Goal: Task Accomplishment & Management: Use online tool/utility

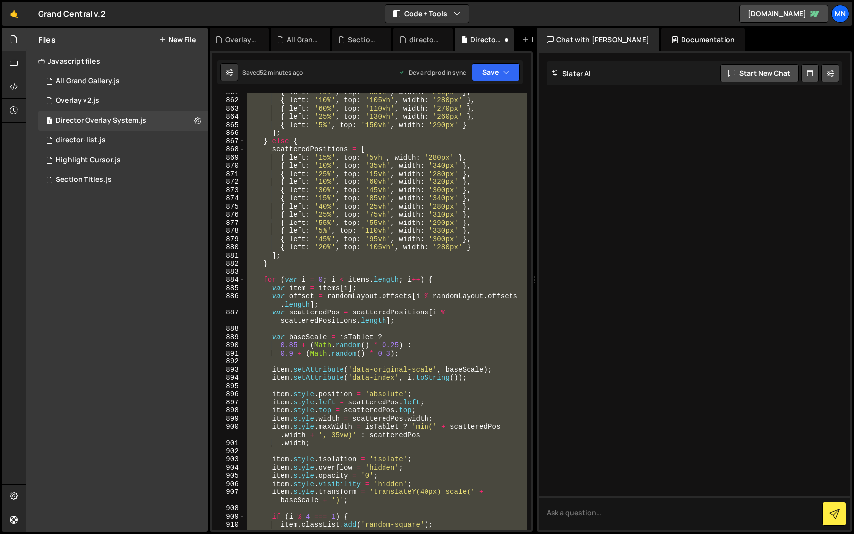
scroll to position [5587, 0]
click at [383, 252] on div "{ left : '70%' , top : '85vh' , width : '260px' } , { left : '10%' , top : '105…" at bounding box center [386, 311] width 282 height 436
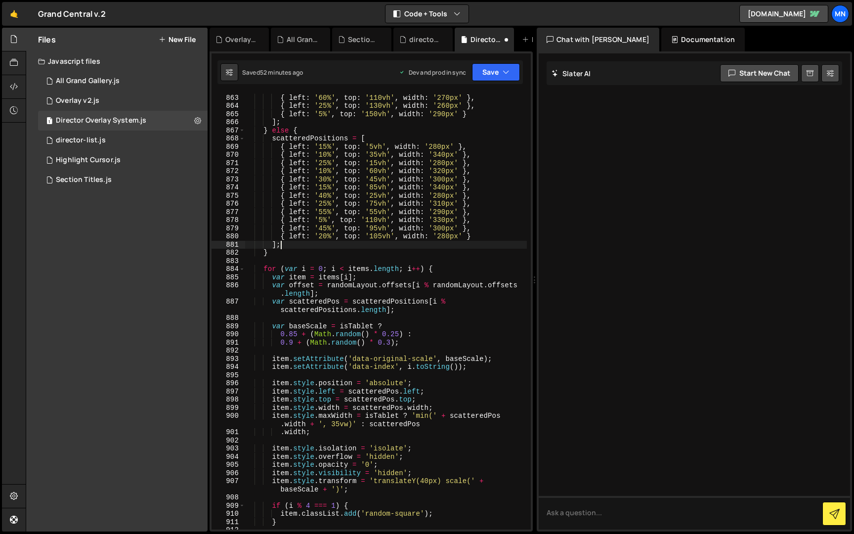
scroll to position [5595, 0]
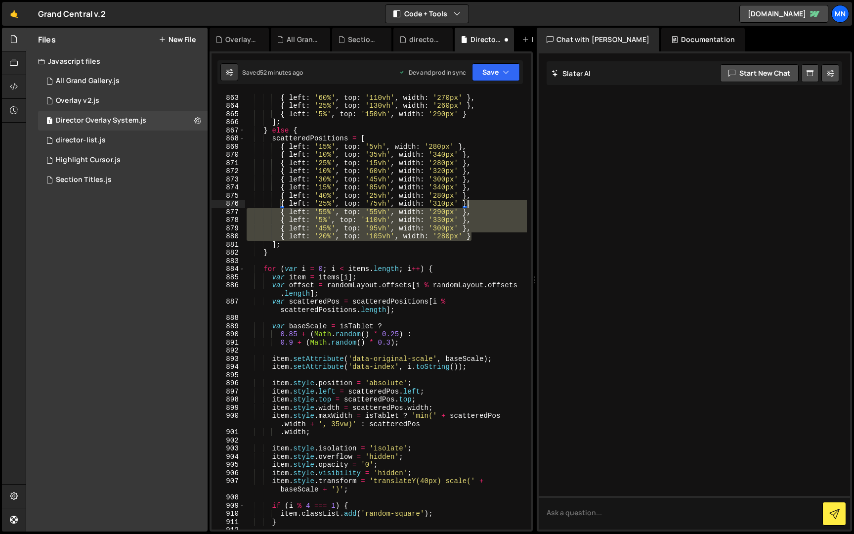
drag, startPoint x: 472, startPoint y: 235, endPoint x: 468, endPoint y: 203, distance: 32.3
click at [468, 203] on div "{ left : '10%' , top : '105vh' , width : '280px' } , { left : '60%' , top : '11…" at bounding box center [386, 311] width 282 height 453
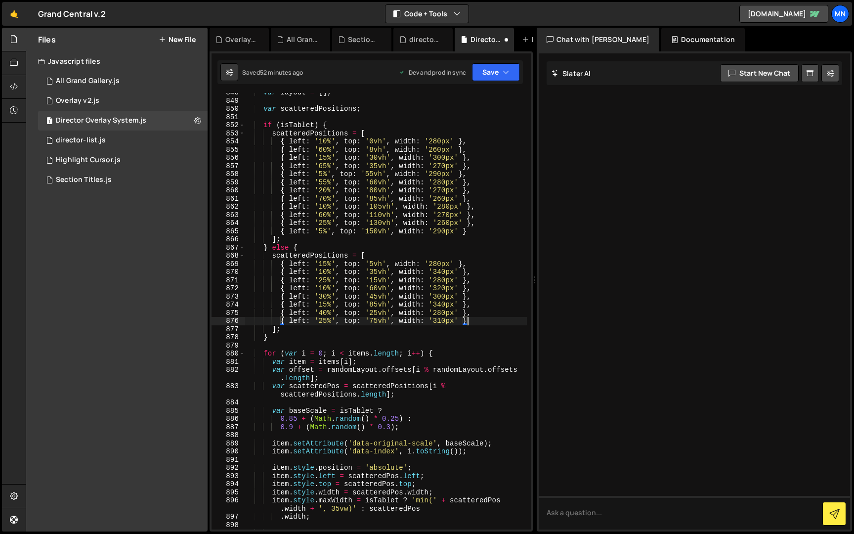
scroll to position [5517, 0]
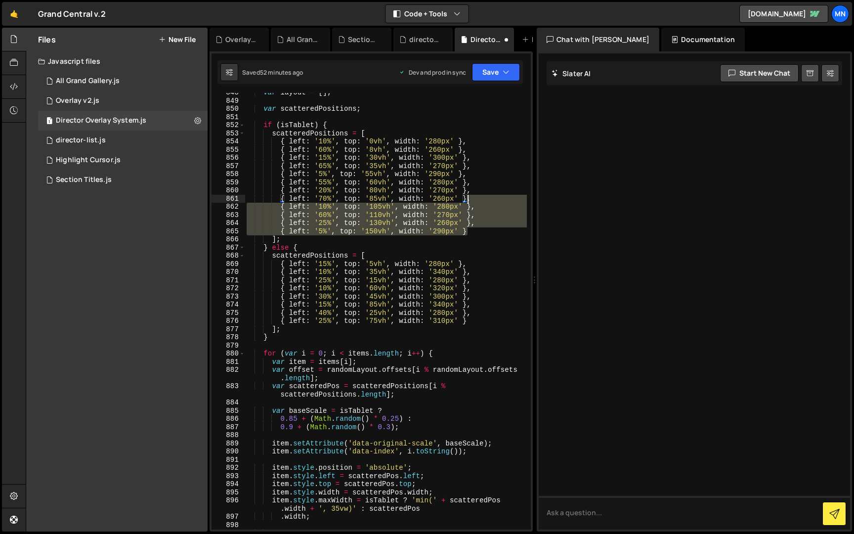
drag, startPoint x: 467, startPoint y: 233, endPoint x: 469, endPoint y: 200, distance: 33.1
click at [469, 200] on div "var layout = [ ] ; var scatteredPositions ; if ( isTablet ) { scatteredPosition…" at bounding box center [386, 314] width 282 height 453
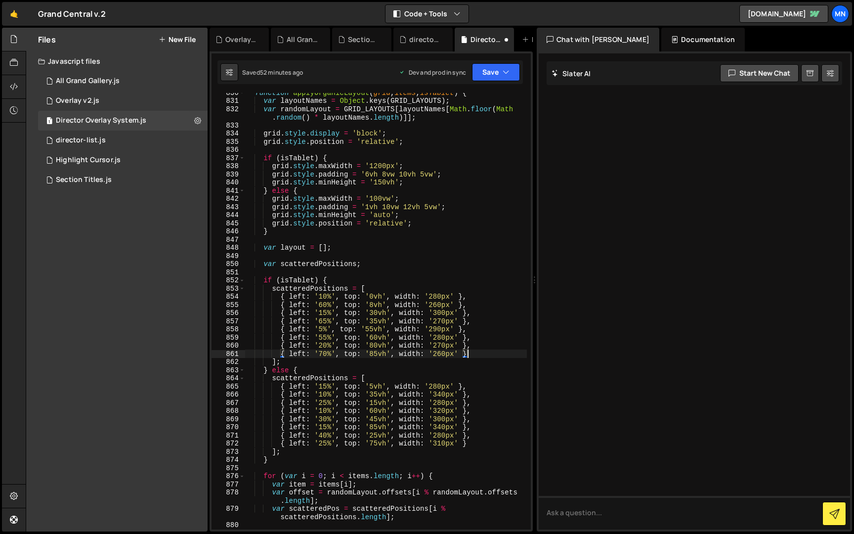
scroll to position [5405, 0]
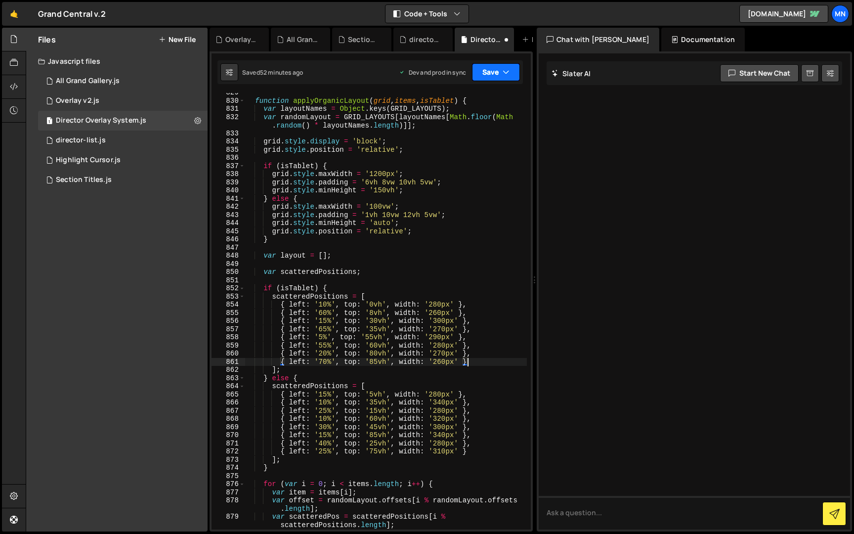
drag, startPoint x: 502, startPoint y: 65, endPoint x: 494, endPoint y: 86, distance: 22.7
click at [502, 66] on button "Save" at bounding box center [496, 72] width 48 height 18
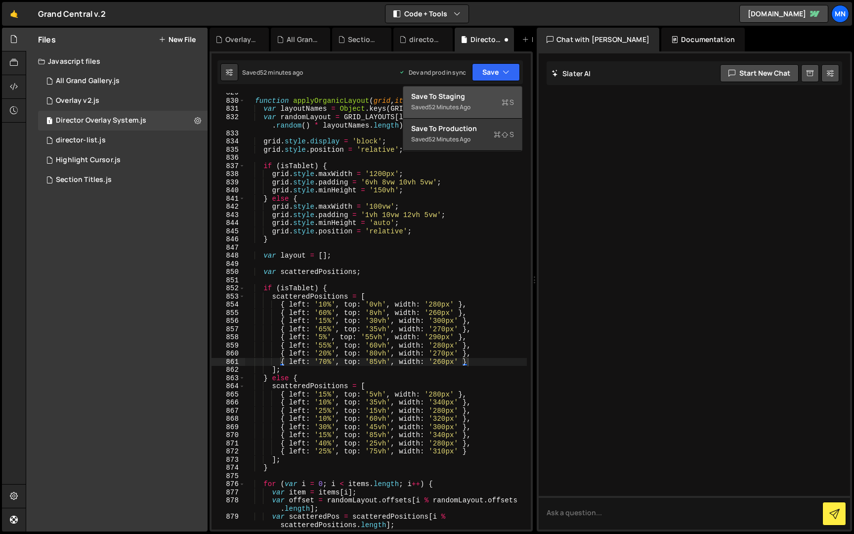
click at [487, 96] on div "Save to Staging S" at bounding box center [462, 96] width 103 height 10
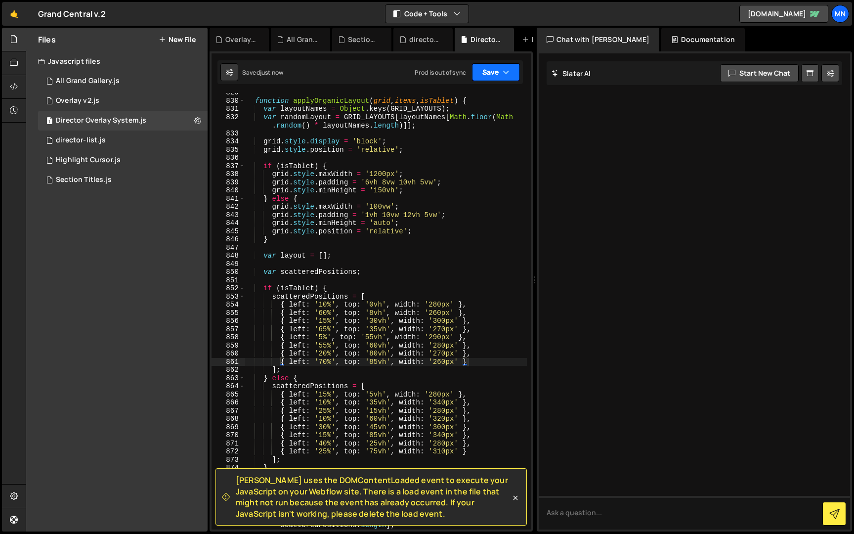
click at [505, 71] on icon "button" at bounding box center [506, 72] width 7 height 10
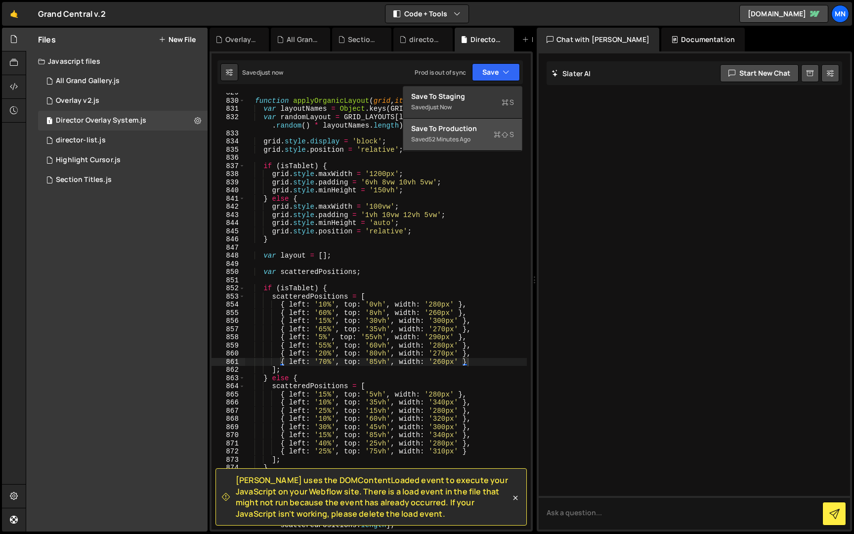
click at [487, 142] on div "Saved 52 minutes ago" at bounding box center [462, 139] width 103 height 12
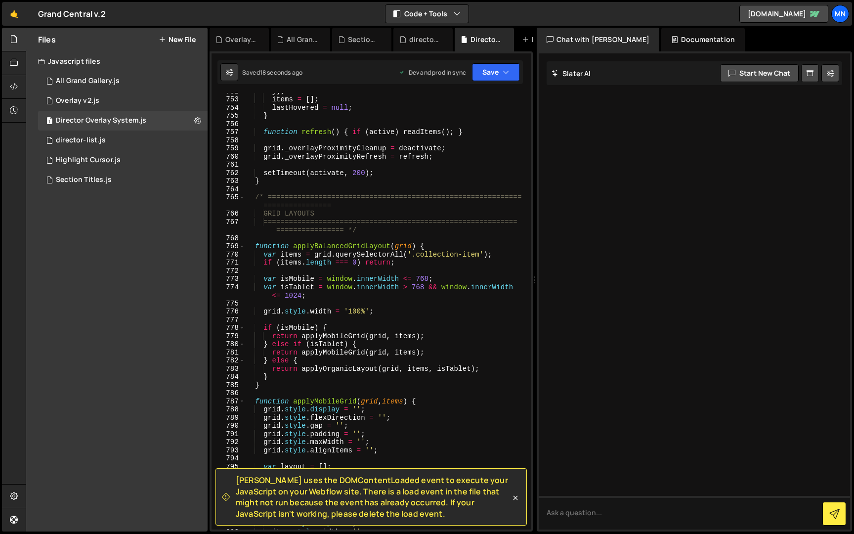
scroll to position [4891, 0]
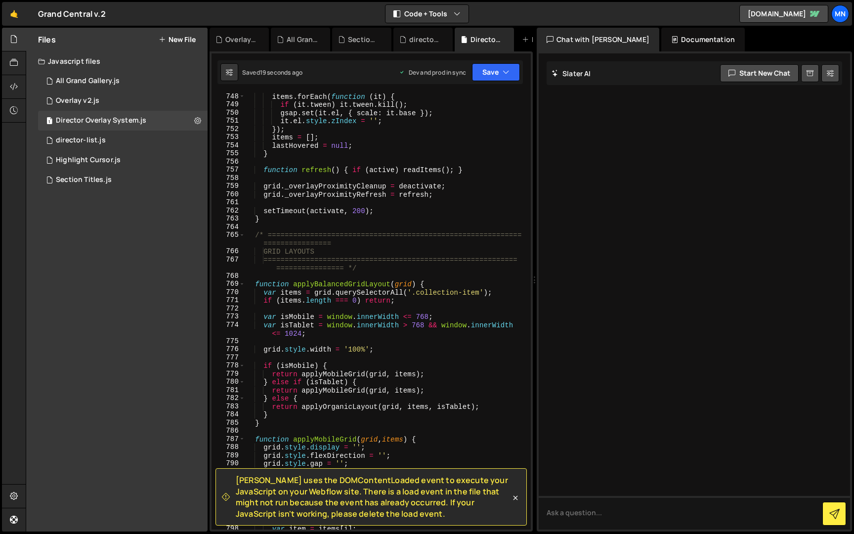
drag, startPoint x: 292, startPoint y: 244, endPoint x: 287, endPoint y: 243, distance: 5.0
click at [291, 244] on div "items . forEach ( function ( it ) { if ( it . tween ) it . tween . kill ( ) ; g…" at bounding box center [386, 318] width 282 height 453
click at [253, 234] on div "items . forEach ( function ( it ) { if ( it . tween ) it . tween . kill ( ) ; g…" at bounding box center [386, 318] width 282 height 453
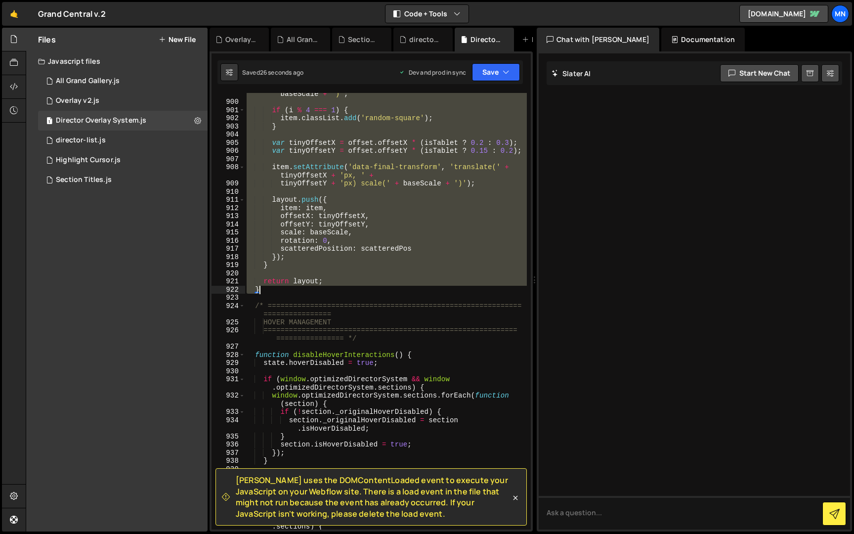
drag, startPoint x: 253, startPoint y: 234, endPoint x: 360, endPoint y: 288, distance: 119.6
click at [360, 288] on div "item . style . transform = 'translateY(40px) scale(' + baseScale + ')' ; if ( i…" at bounding box center [386, 316] width 282 height 469
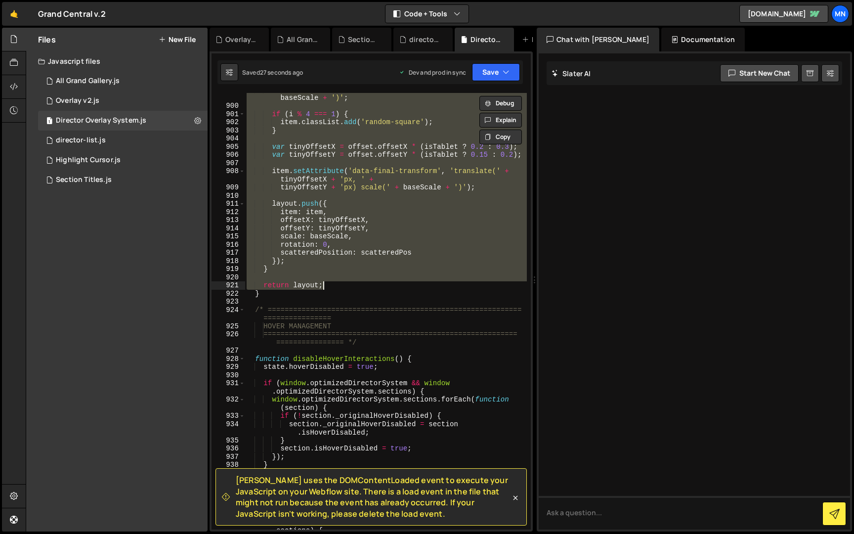
click at [264, 296] on div "item . style . transform = 'translateY(40px) scale(' + baseScale + ')' ; if ( i…" at bounding box center [386, 319] width 282 height 469
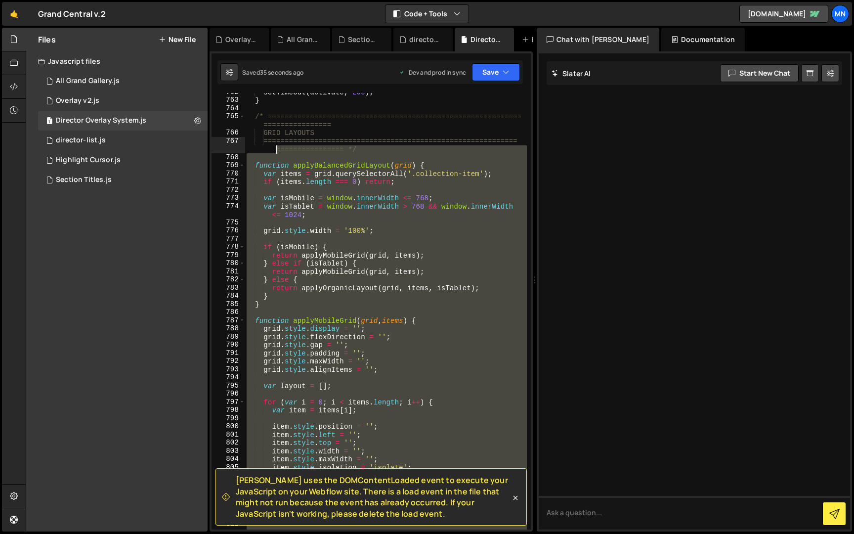
scroll to position [4978, 0]
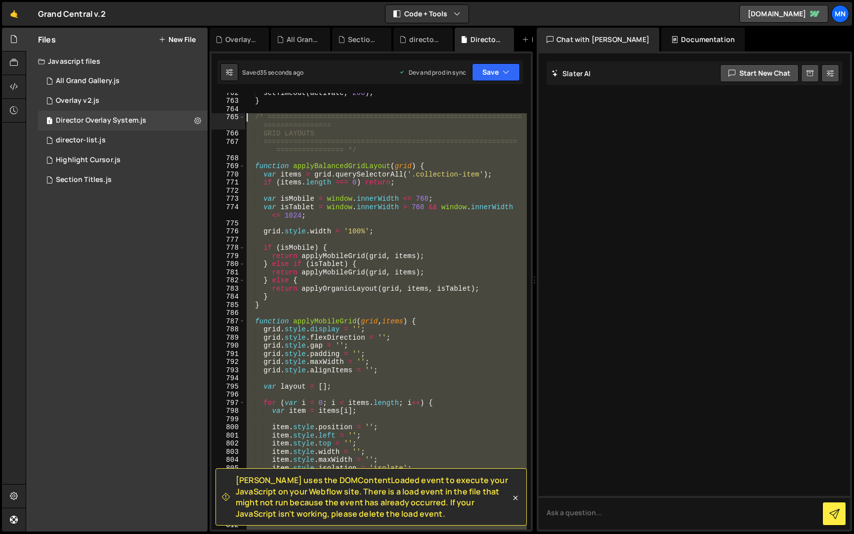
drag, startPoint x: 243, startPoint y: 284, endPoint x: 246, endPoint y: 122, distance: 162.1
click at [242, 119] on div "} 762 763 764 765 766 767 768 769 770 771 772 773 774 775 776 777 778 779 780 7…" at bounding box center [371, 311] width 319 height 436
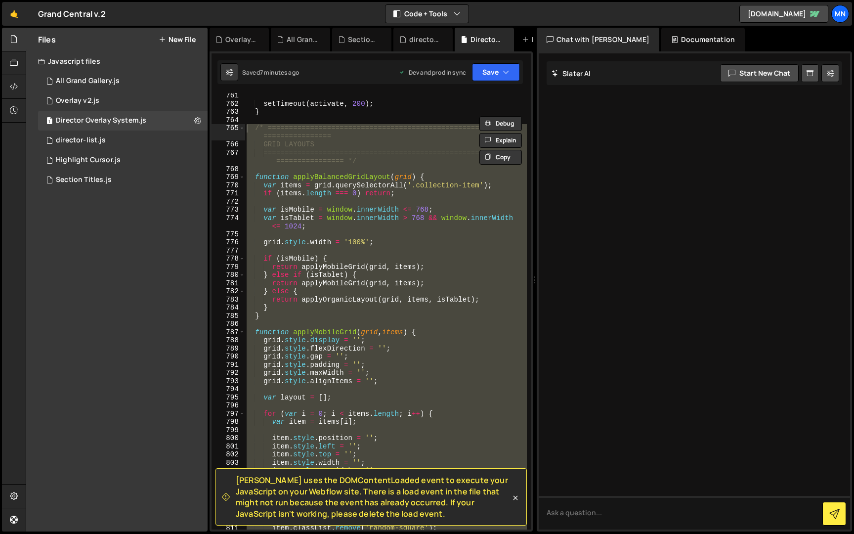
scroll to position [4970, 0]
click at [340, 212] on div "setTimeout ( activate , 200 ) ; } /* ==========================================…" at bounding box center [386, 311] width 282 height 436
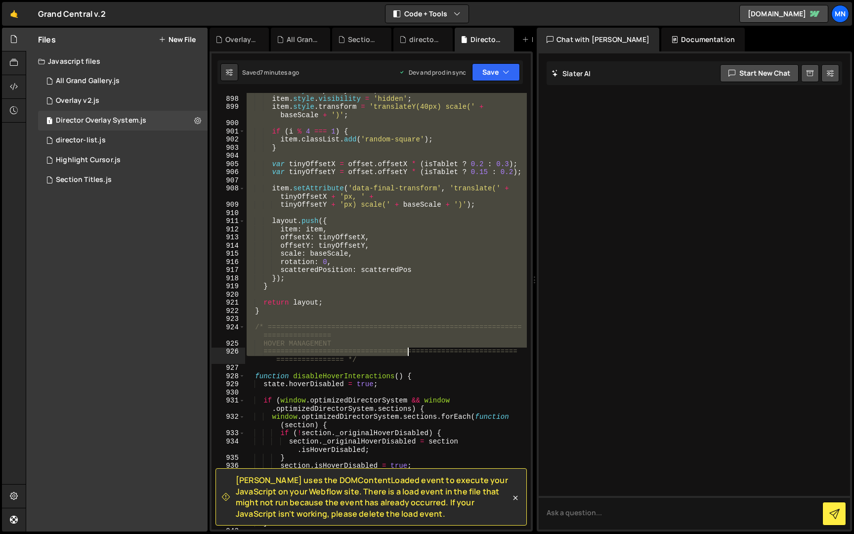
scroll to position [5839, 0]
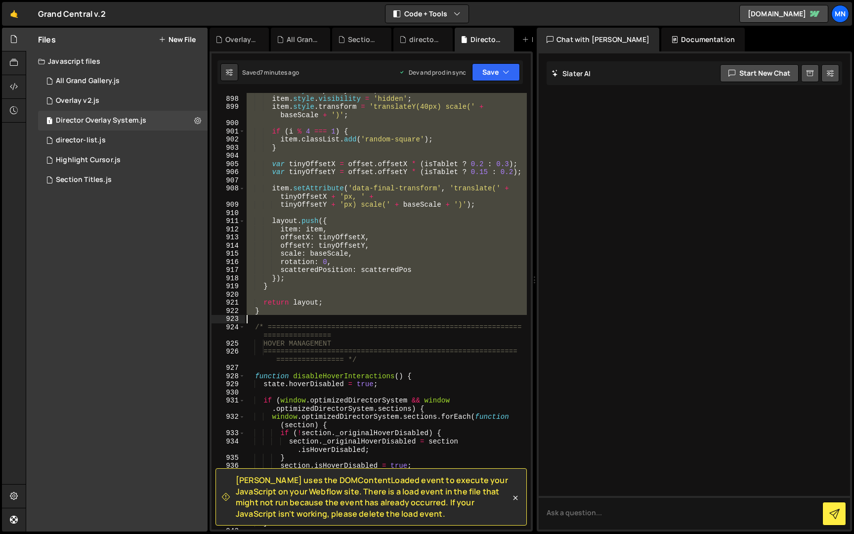
drag, startPoint x: 254, startPoint y: 126, endPoint x: 292, endPoint y: 316, distance: 194.1
click at [292, 316] on div "item . style . opacity = '0' ; item . style . visibility = 'hidden' ; item . st…" at bounding box center [386, 312] width 282 height 453
paste textarea "}"
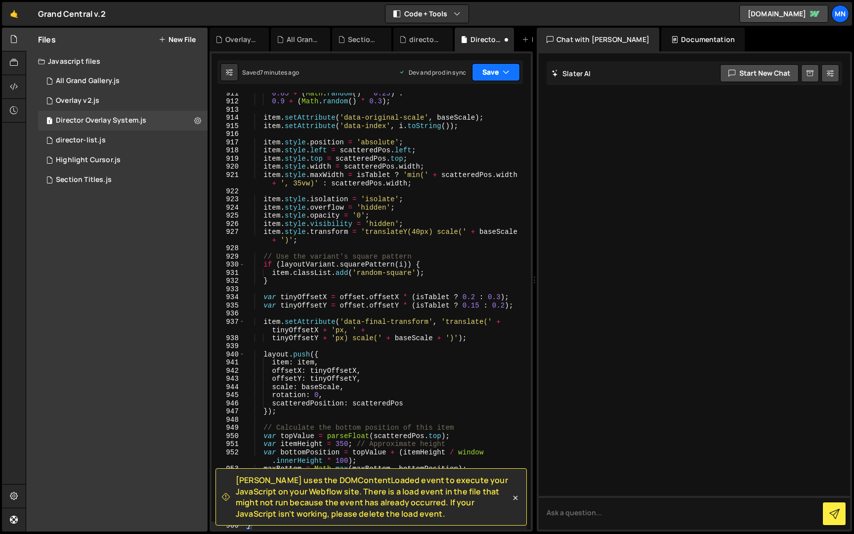
click at [503, 70] on icon "button" at bounding box center [506, 72] width 7 height 10
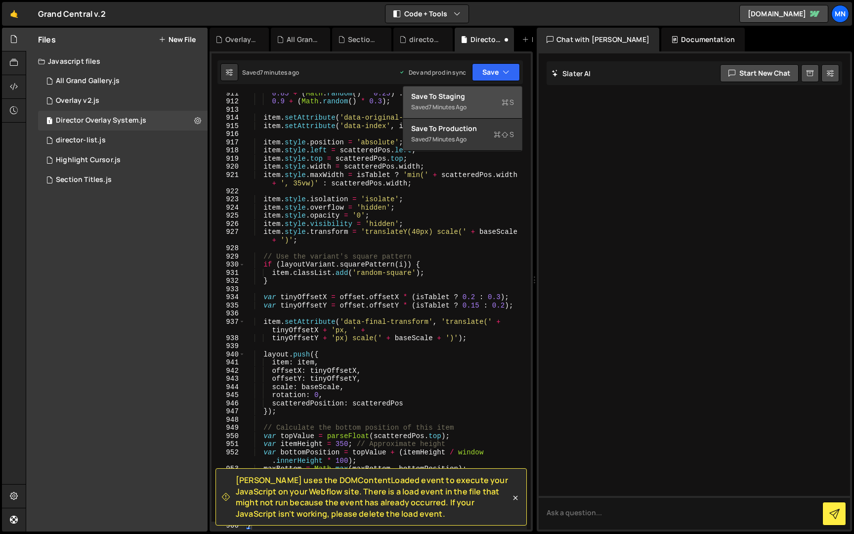
click at [476, 103] on div "Saved 7 minutes ago" at bounding box center [462, 107] width 103 height 12
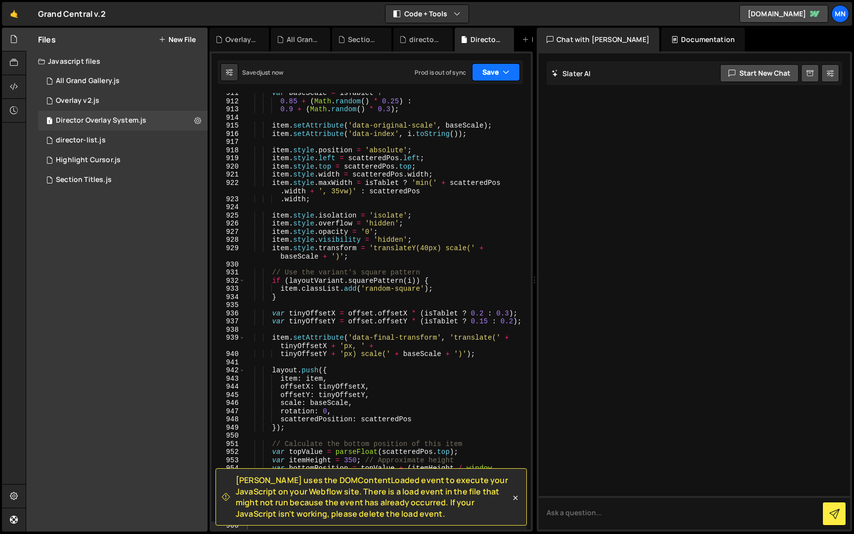
drag, startPoint x: 500, startPoint y: 70, endPoint x: 495, endPoint y: 90, distance: 20.3
click at [500, 70] on button "Save" at bounding box center [496, 72] width 48 height 18
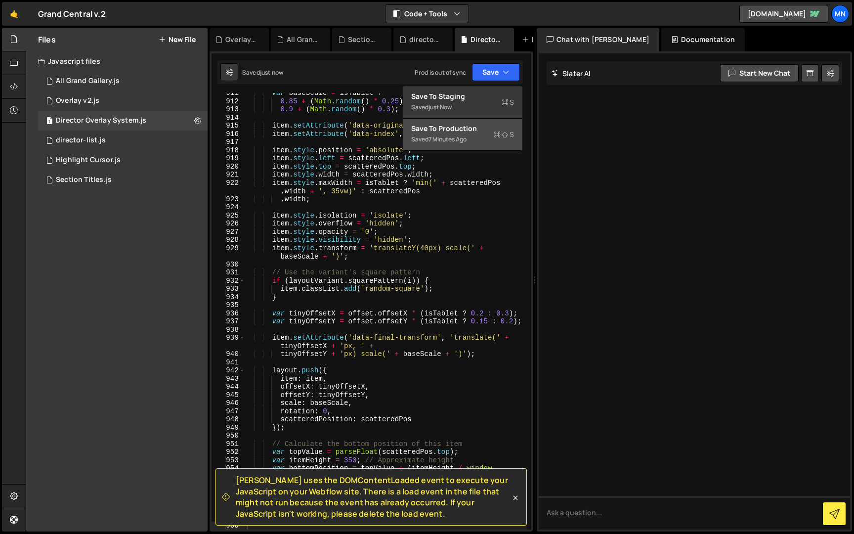
click at [478, 129] on div "Save to Production S" at bounding box center [462, 129] width 103 height 10
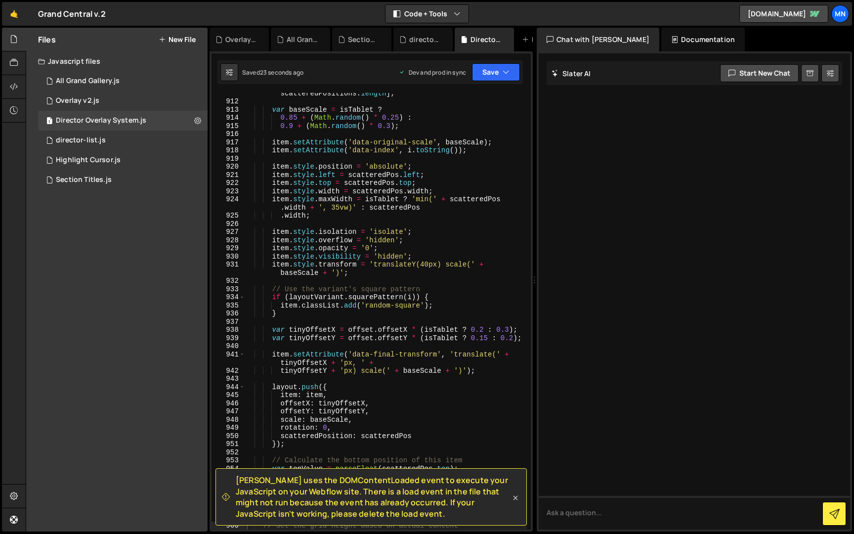
click at [516, 497] on icon at bounding box center [515, 498] width 10 height 10
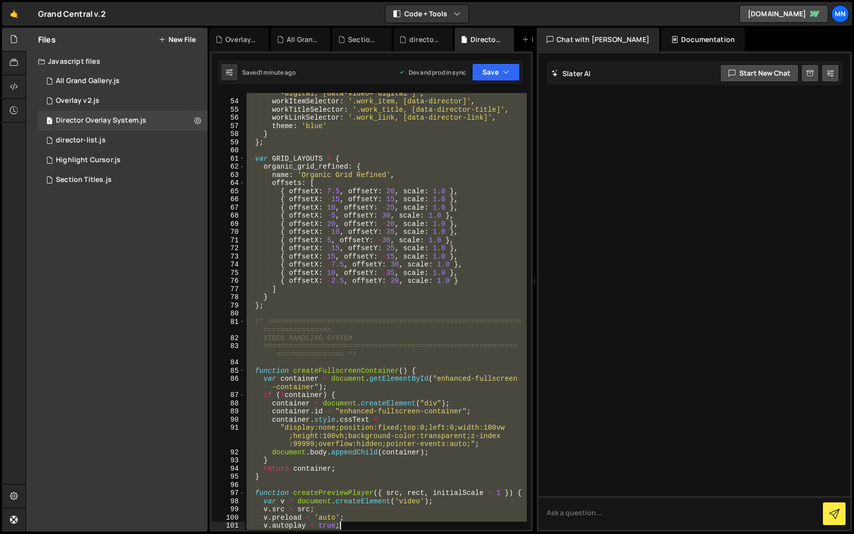
scroll to position [399, 0]
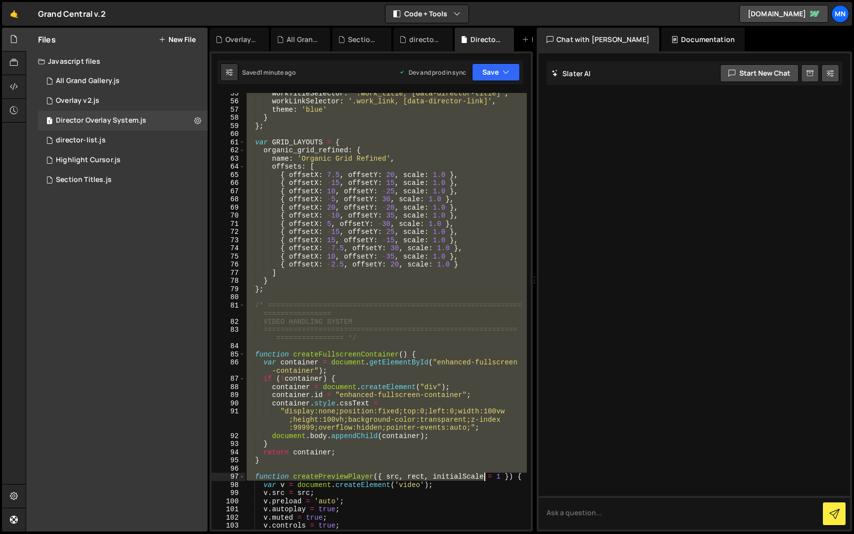
drag, startPoint x: 246, startPoint y: 94, endPoint x: 485, endPoint y: 478, distance: 452.4
click at [485, 478] on div "workTitleSelector : '.work_title, [data-director-title]' , workLinkSelector : '…" at bounding box center [386, 315] width 282 height 453
click at [471, 191] on div "workTitleSelector : '.work_title, [data-director-title]' , workLinkSelector : '…" at bounding box center [386, 311] width 282 height 436
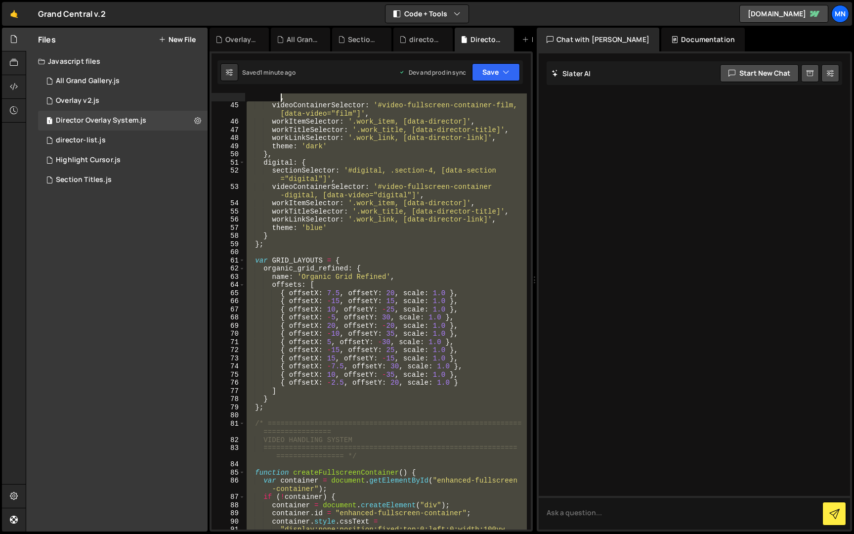
scroll to position [0, 0]
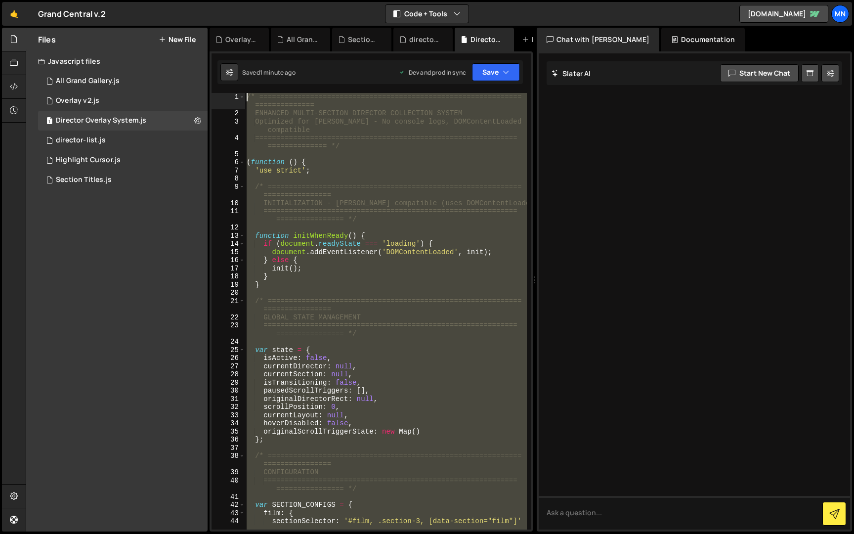
drag, startPoint x: 240, startPoint y: 453, endPoint x: 218, endPoint y: -18, distance: 471.4
click at [218, 0] on html "Projects [GEOGRAPHIC_DATA] Blog [GEOGRAPHIC_DATA] Projects Your Teams Invite te…" at bounding box center [427, 267] width 854 height 534
click at [266, 115] on div "/* ============================================================== =============…" at bounding box center [386, 311] width 282 height 436
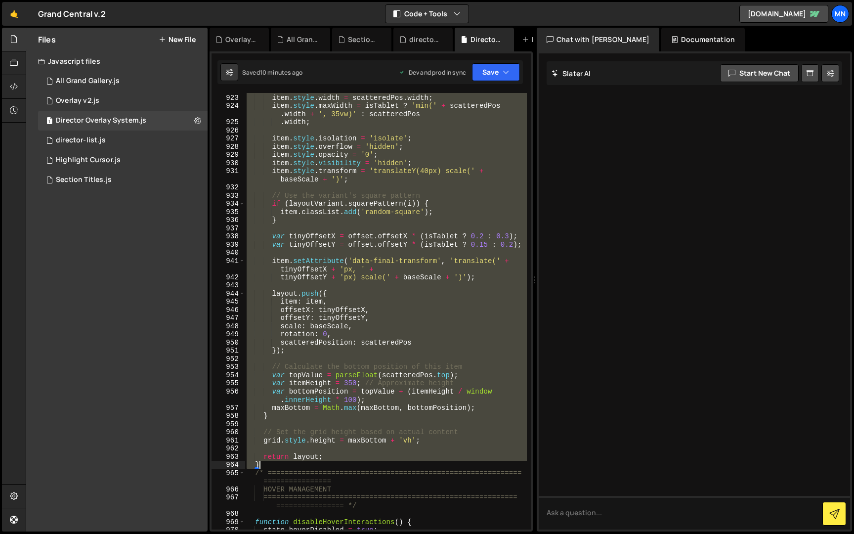
scroll to position [5900, 0]
drag, startPoint x: 247, startPoint y: 96, endPoint x: 267, endPoint y: 466, distance: 370.7
click at [266, 466] on div "item . style . top = scatteredPos . top ; item . style . width = scatteredPos .…" at bounding box center [386, 311] width 282 height 453
paste textarea
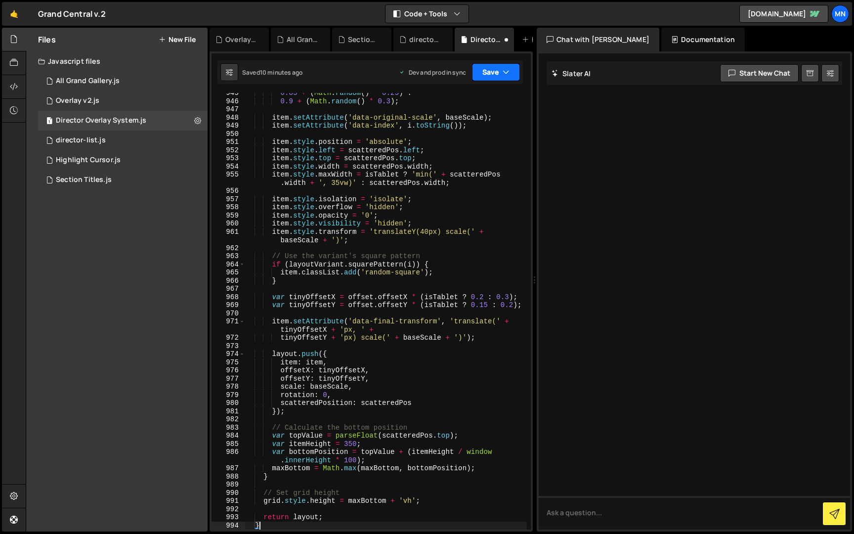
click at [507, 76] on icon "button" at bounding box center [506, 72] width 7 height 10
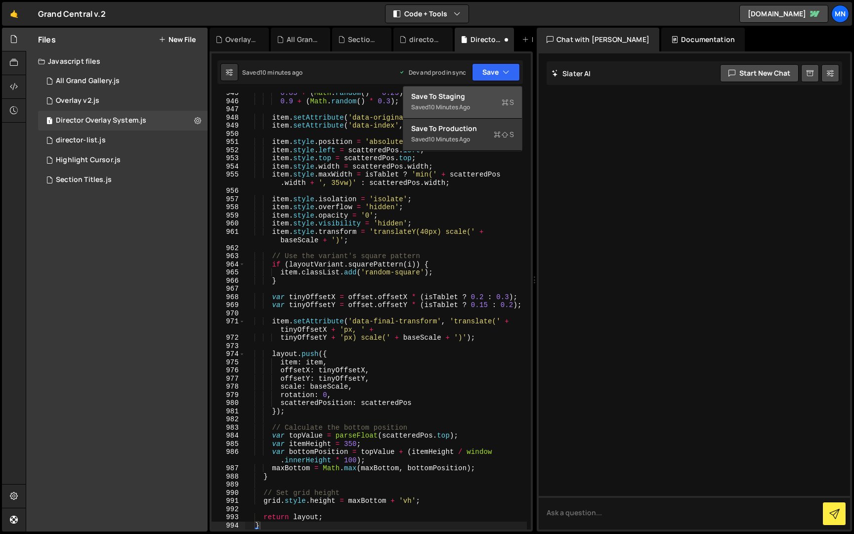
click at [489, 97] on div "Save to Staging S" at bounding box center [462, 96] width 103 height 10
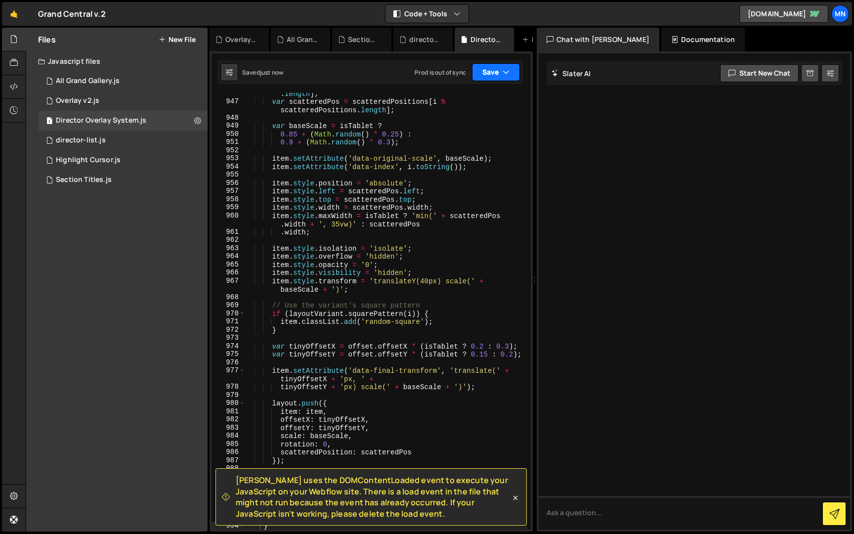
click at [507, 76] on icon "button" at bounding box center [506, 72] width 7 height 10
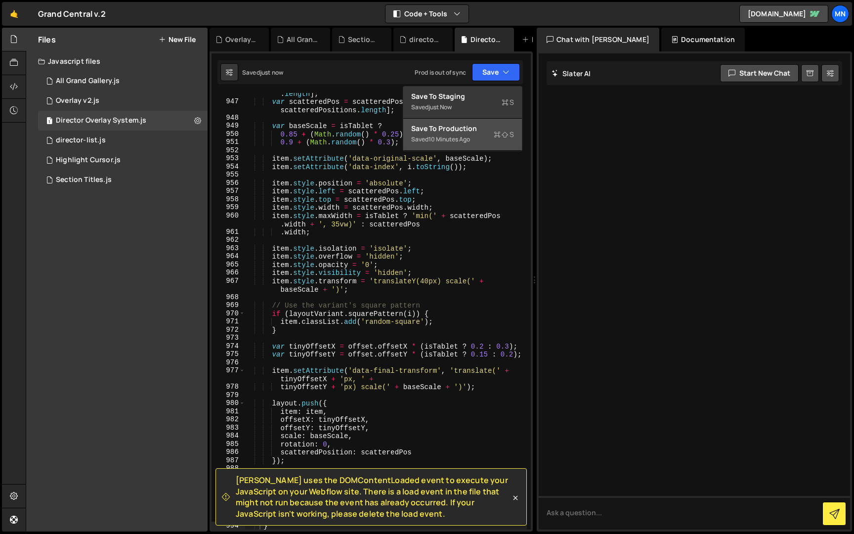
click at [502, 143] on div "Saved 10 minutes ago" at bounding box center [462, 139] width 103 height 12
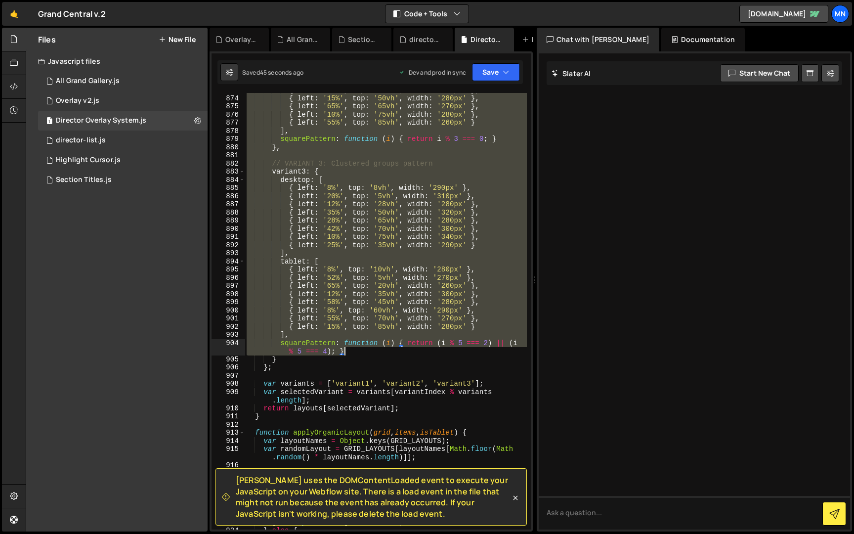
scroll to position [5505, 0]
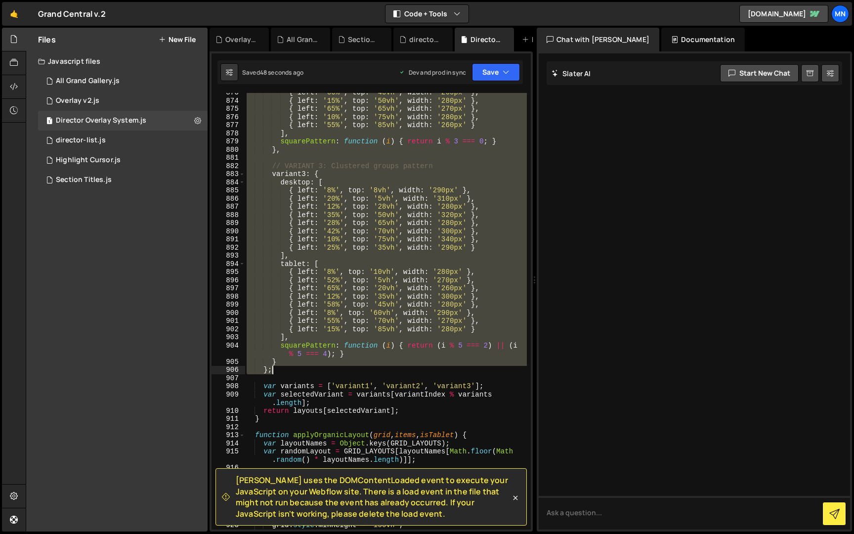
drag, startPoint x: 253, startPoint y: 320, endPoint x: 489, endPoint y: 369, distance: 241.2
click at [489, 368] on div "{ left : '60%' , top : '40vh' , width : '260px' } , { left : '15%' , top : '50v…" at bounding box center [386, 314] width 282 height 453
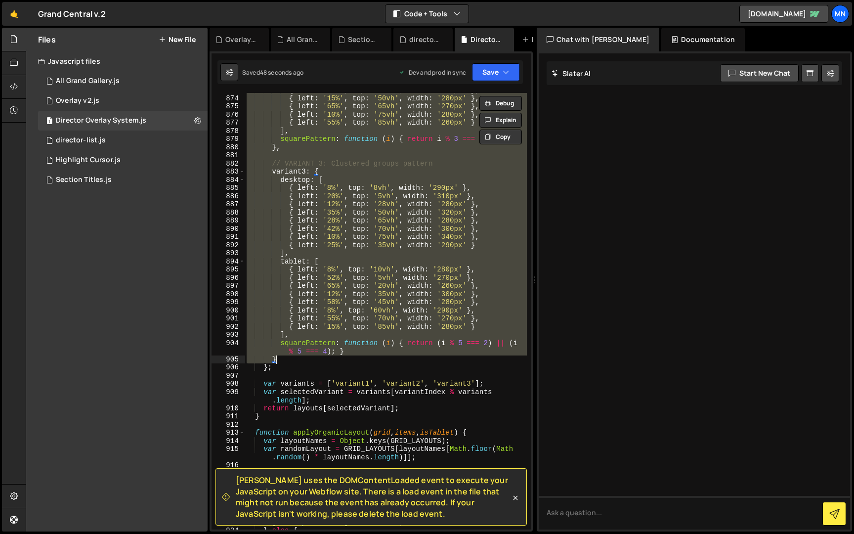
scroll to position [5507, 0]
click at [278, 368] on div "{ left : '15%' , top : '50vh' , width : '280px' } , { left : '65%' , top : '65v…" at bounding box center [386, 318] width 282 height 453
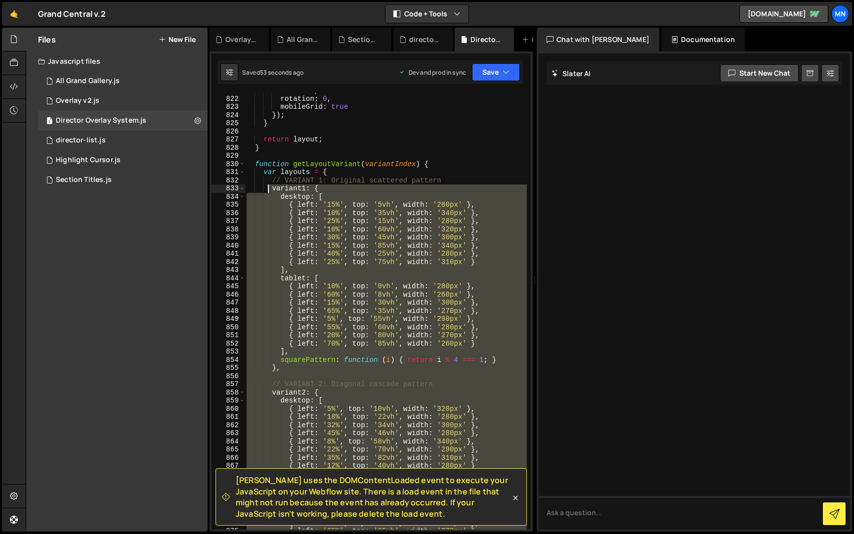
scroll to position [5202, 0]
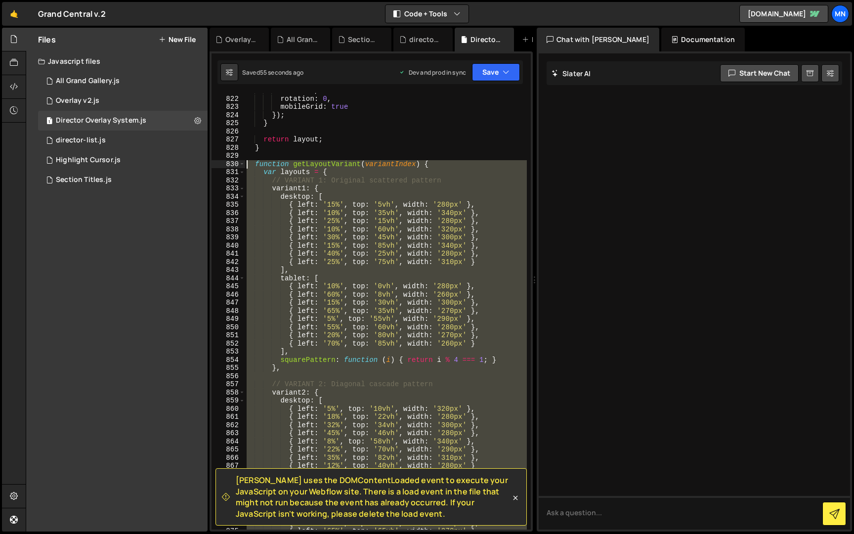
drag, startPoint x: 271, startPoint y: 360, endPoint x: 248, endPoint y: 166, distance: 195.7
click at [248, 166] on div "scale : 1 , rotation : 0 , mobileGrid : true }) ; } return layout ; } function …" at bounding box center [386, 312] width 282 height 453
paste textarea "}"
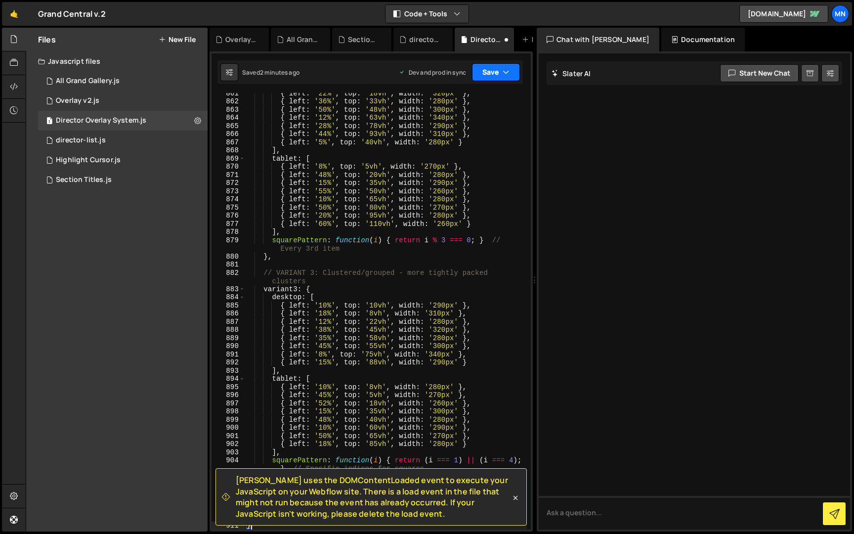
click at [487, 71] on button "Save" at bounding box center [496, 72] width 48 height 18
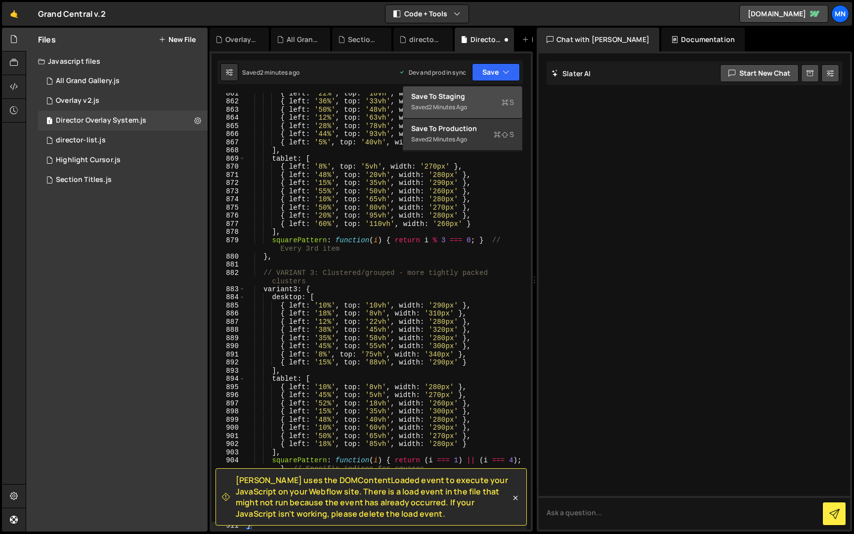
click at [486, 101] on div "Saved 2 minutes ago" at bounding box center [462, 107] width 103 height 12
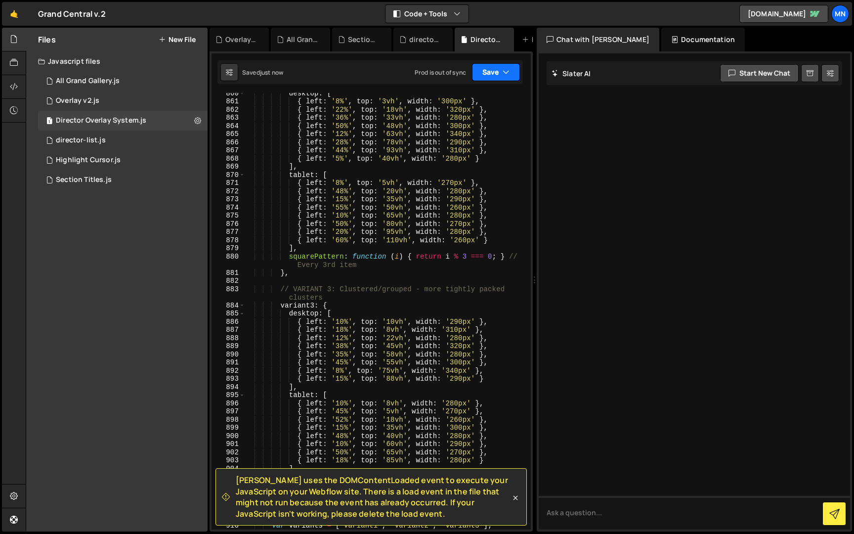
click at [505, 70] on icon "button" at bounding box center [506, 72] width 7 height 10
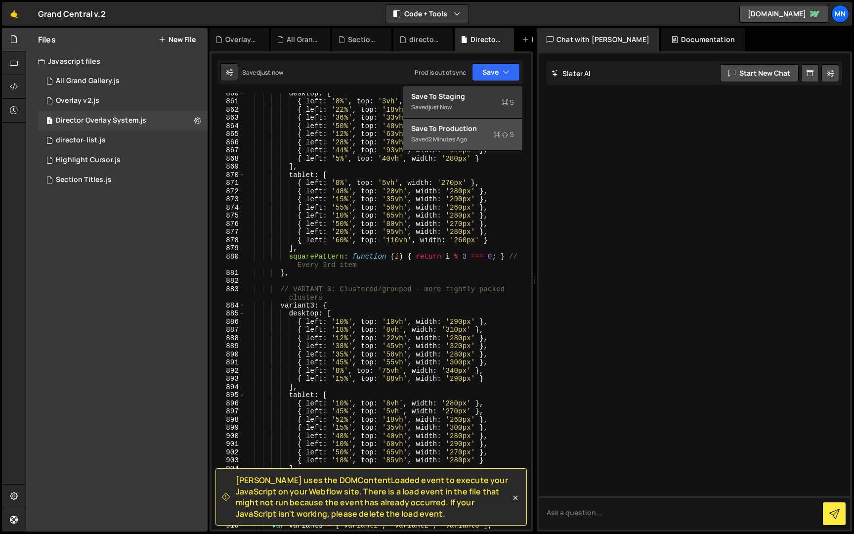
click at [482, 139] on div "Saved 2 minutes ago" at bounding box center [462, 139] width 103 height 12
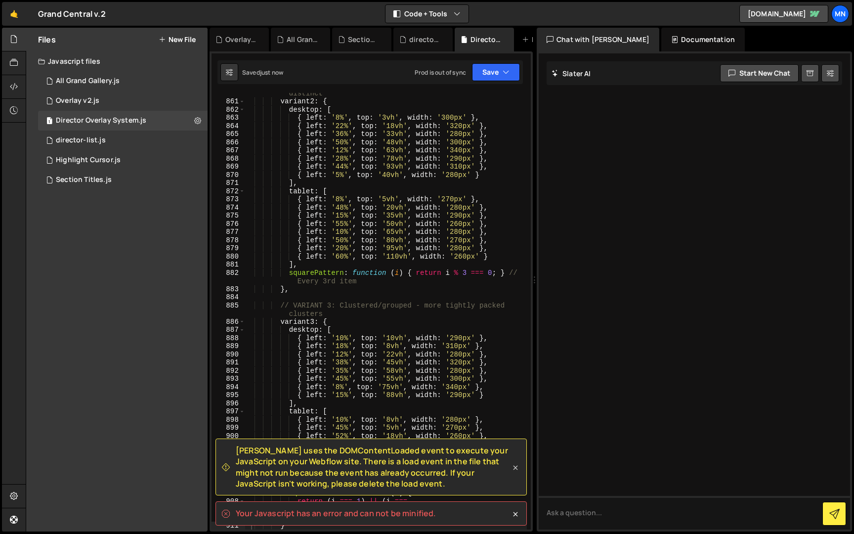
click at [517, 466] on icon at bounding box center [515, 468] width 10 height 10
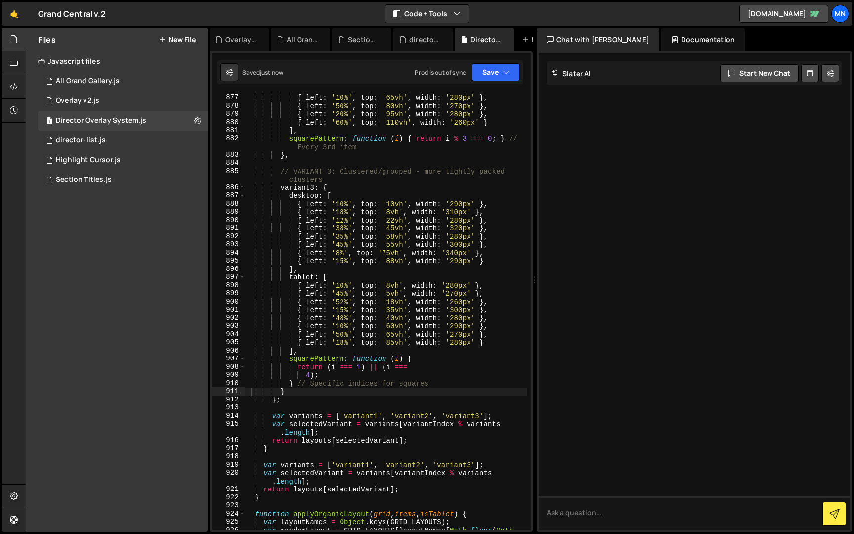
scroll to position [5521, 0]
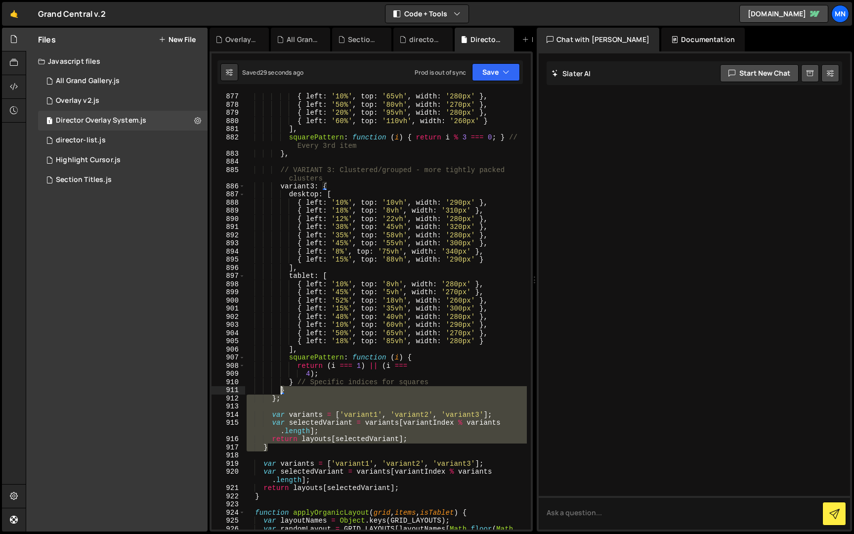
drag, startPoint x: 270, startPoint y: 449, endPoint x: 283, endPoint y: 393, distance: 57.2
click at [283, 393] on div "{ left : '10%' , top : '65vh' , width : '280px' } , { left : '50%' , top : '80v…" at bounding box center [386, 322] width 282 height 461
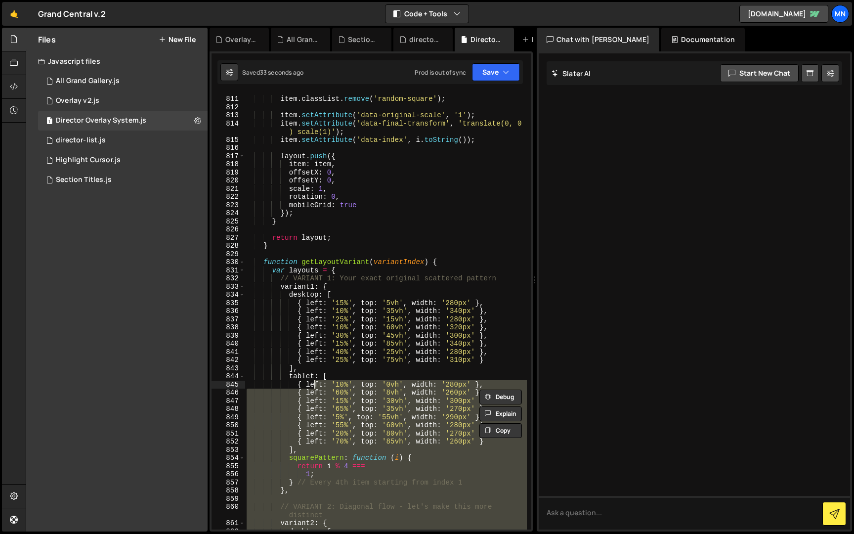
scroll to position [5105, 0]
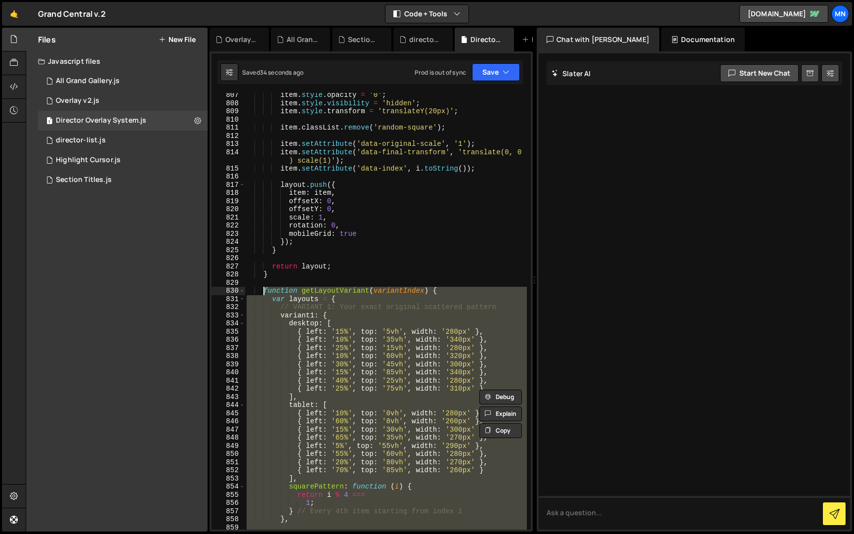
drag, startPoint x: 267, startPoint y: 494, endPoint x: 265, endPoint y: 291, distance: 203.1
click at [264, 291] on div "item . style . opacity = '0' ; item . style . visibility = 'hidden' ; item . st…" at bounding box center [386, 321] width 282 height 461
paste textarea "}"
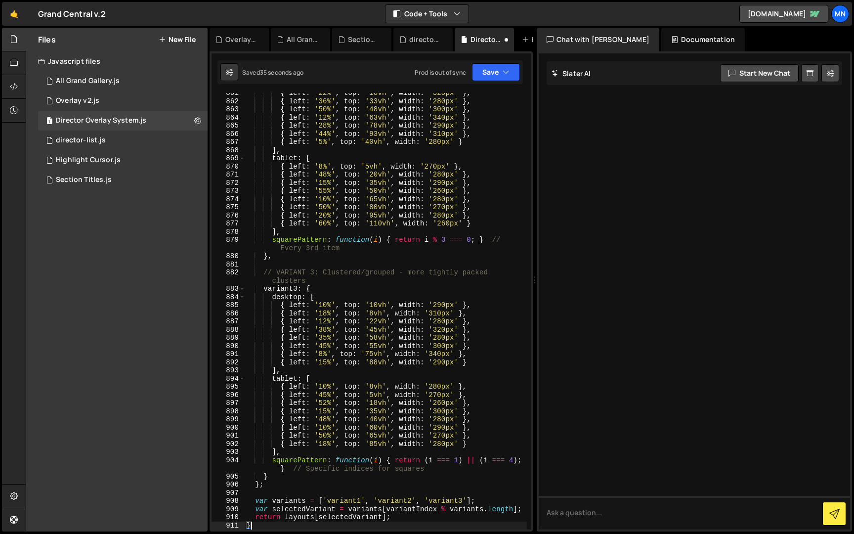
scroll to position [5455, 0]
drag, startPoint x: 504, startPoint y: 70, endPoint x: 495, endPoint y: 86, distance: 18.6
click at [504, 70] on icon "button" at bounding box center [506, 72] width 7 height 10
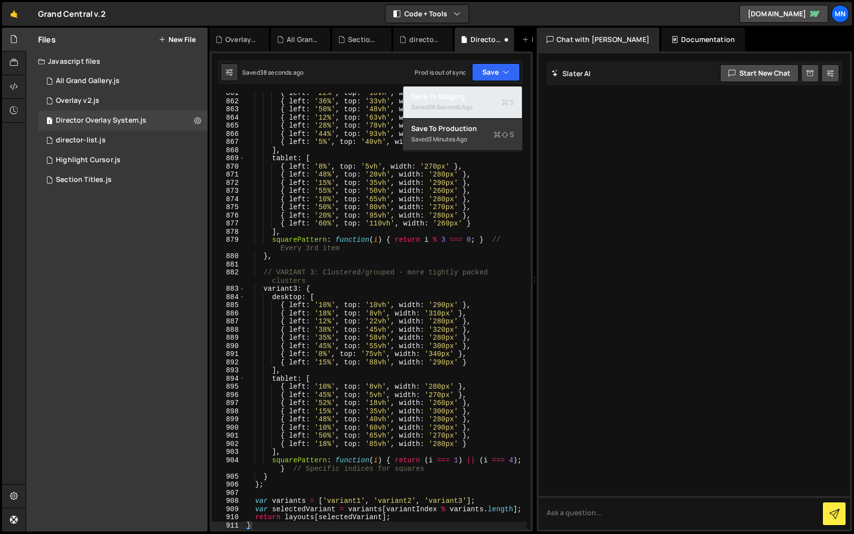
drag, startPoint x: 495, startPoint y: 86, endPoint x: 499, endPoint y: 84, distance: 5.1
click at [495, 86] on button "Save to Staging S Saved 38 seconds ago" at bounding box center [462, 102] width 119 height 32
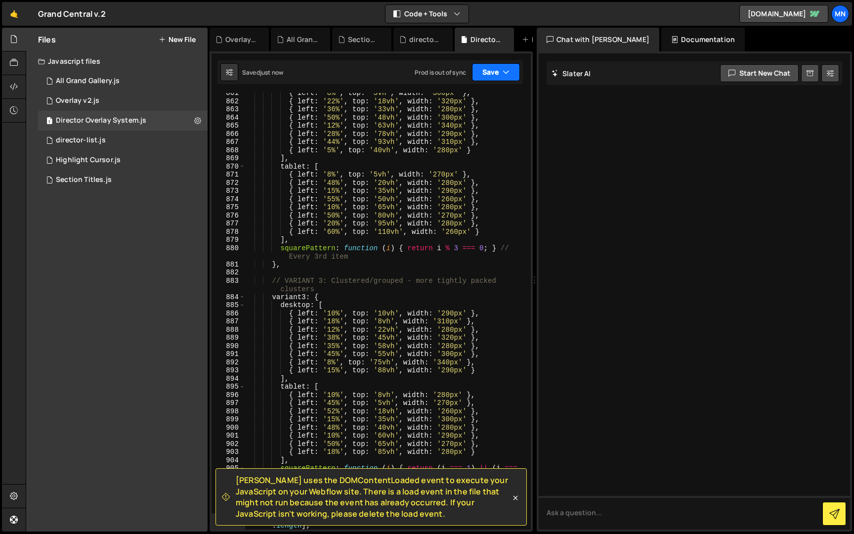
click at [505, 69] on icon "button" at bounding box center [506, 72] width 7 height 10
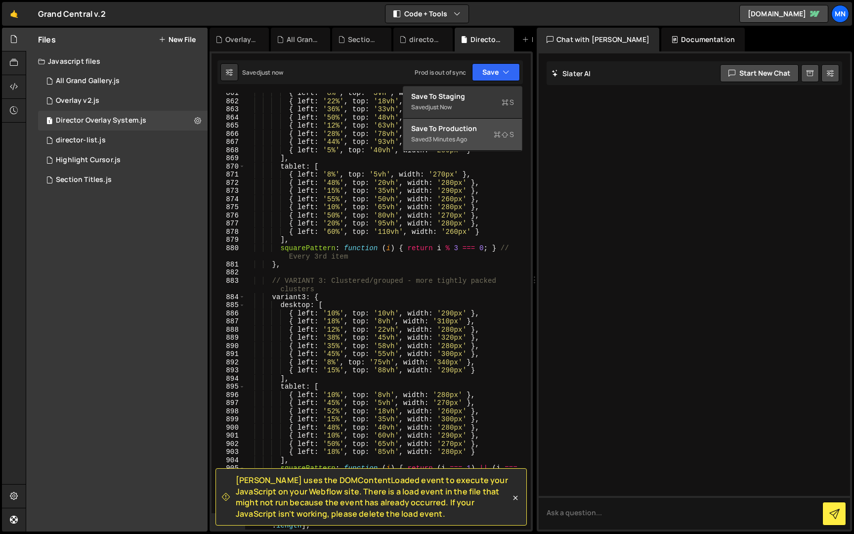
click at [480, 145] on div "Saved 3 minutes ago" at bounding box center [462, 139] width 103 height 12
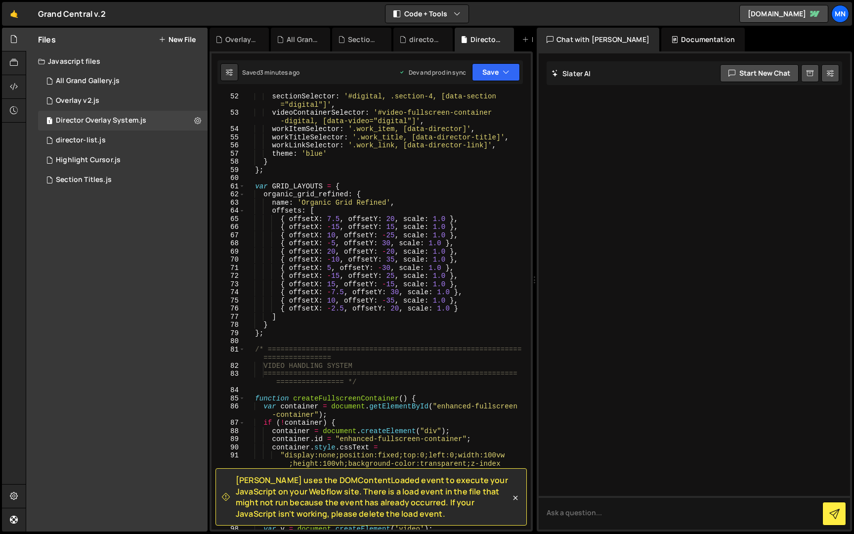
scroll to position [350, 0]
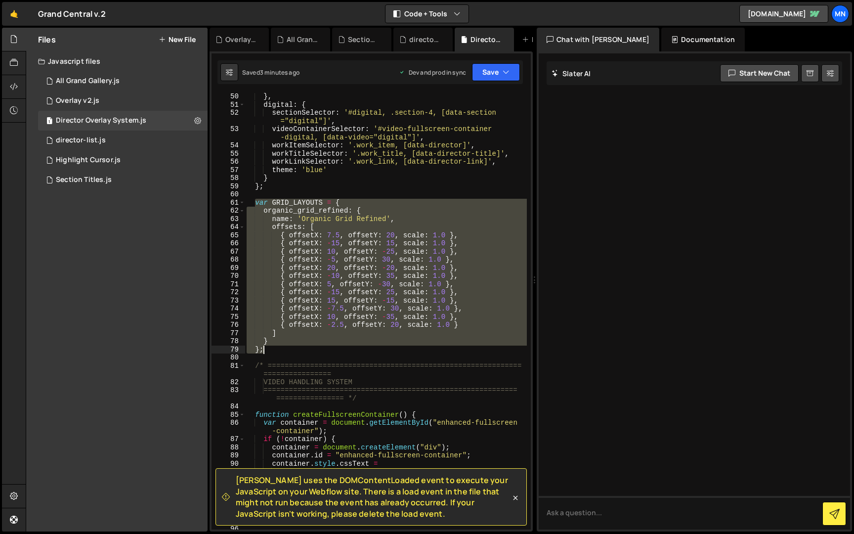
drag, startPoint x: 256, startPoint y: 203, endPoint x: 276, endPoint y: 349, distance: 147.6
click at [276, 349] on div "} , digital : { sectionSelector : '#digital, .section-4, [data-section ="digita…" at bounding box center [386, 318] width 282 height 453
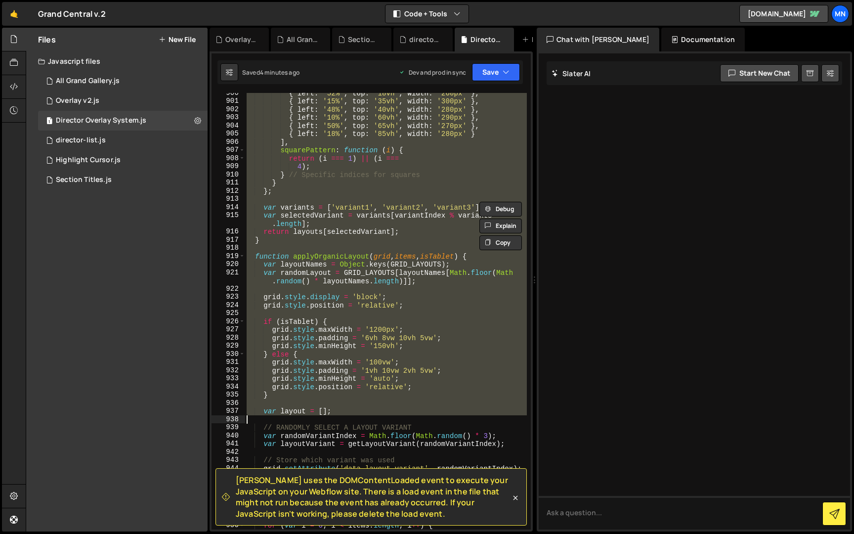
scroll to position [5658, 0]
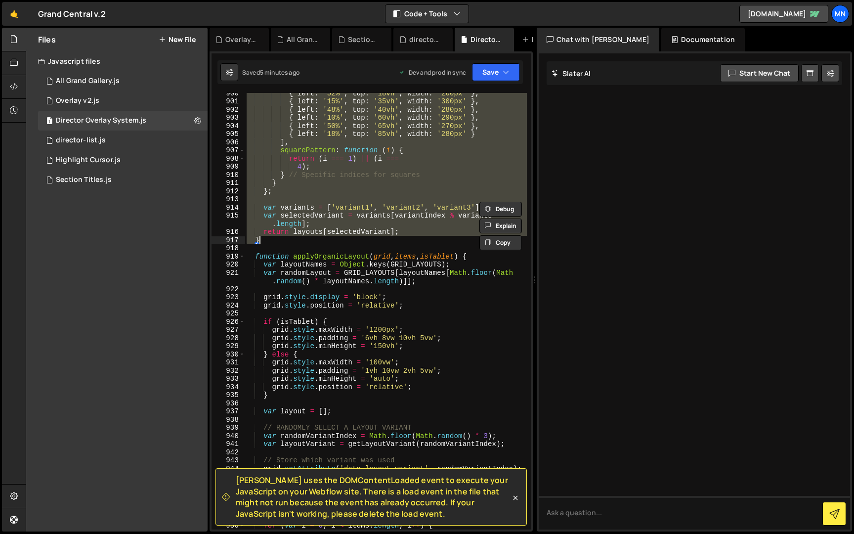
drag, startPoint x: 256, startPoint y: 384, endPoint x: 313, endPoint y: 244, distance: 151.9
click at [313, 244] on div "{ left : '52%' , top : '18vh' , width : '260px' } , { left : '15%' , top : '35v…" at bounding box center [386, 315] width 282 height 453
paste textarea
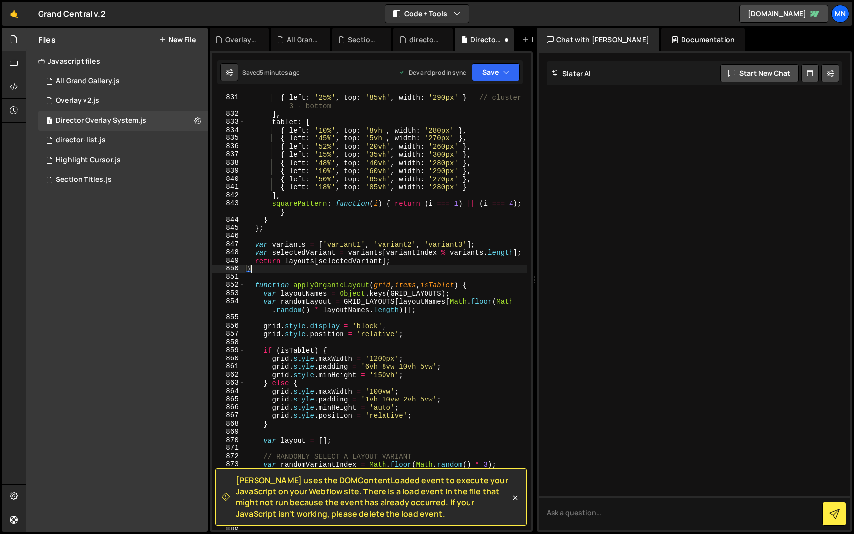
scroll to position [5452, 0]
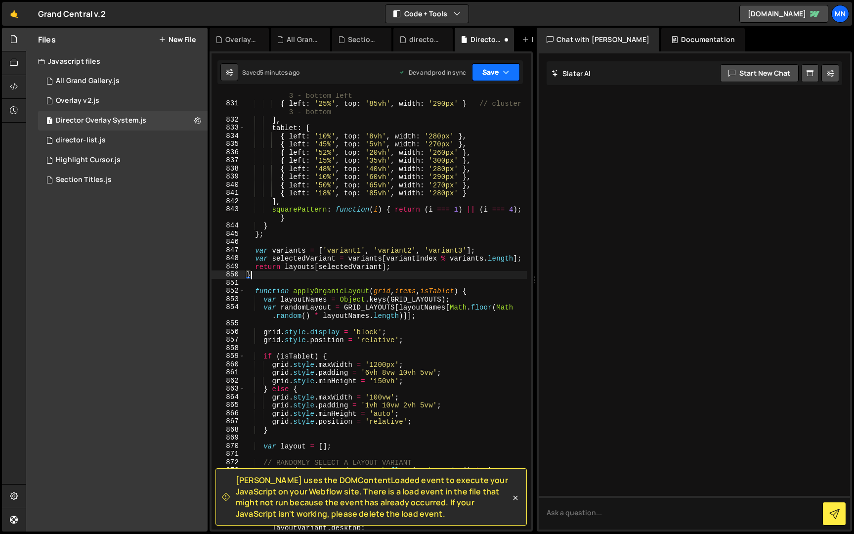
click at [503, 72] on icon "button" at bounding box center [506, 72] width 7 height 10
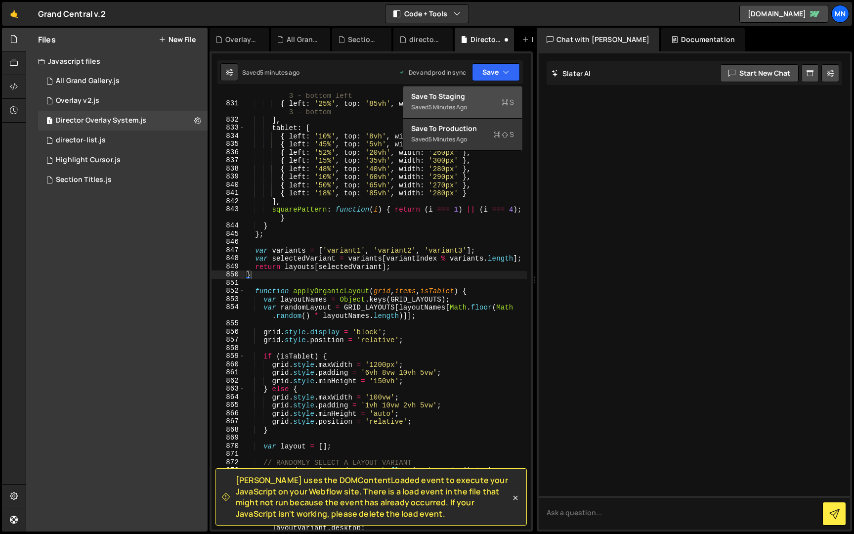
click at [493, 94] on div "Save to Staging S" at bounding box center [462, 96] width 103 height 10
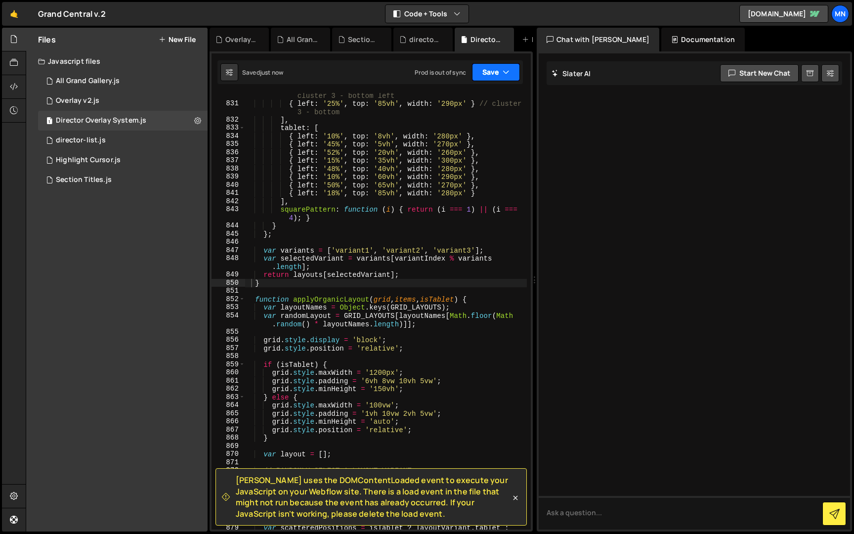
click at [511, 68] on button "Save" at bounding box center [496, 72] width 48 height 18
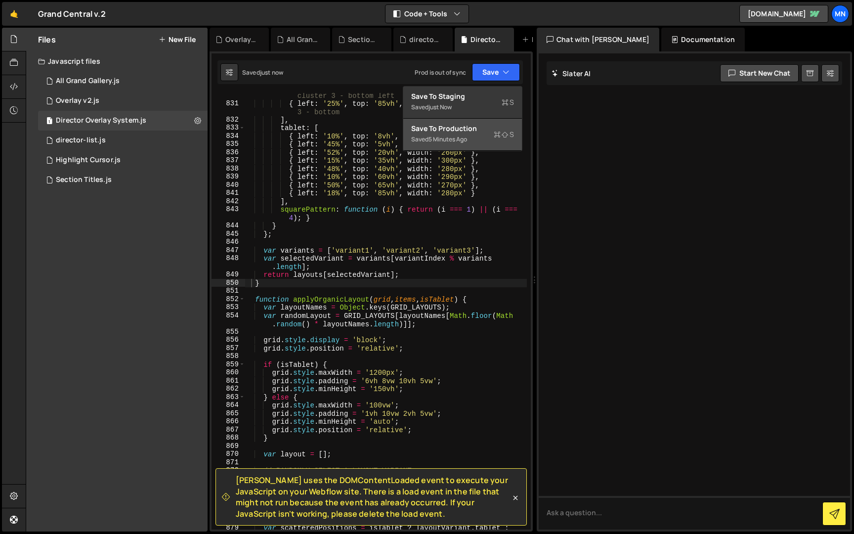
click at [500, 136] on icon at bounding box center [497, 134] width 7 height 10
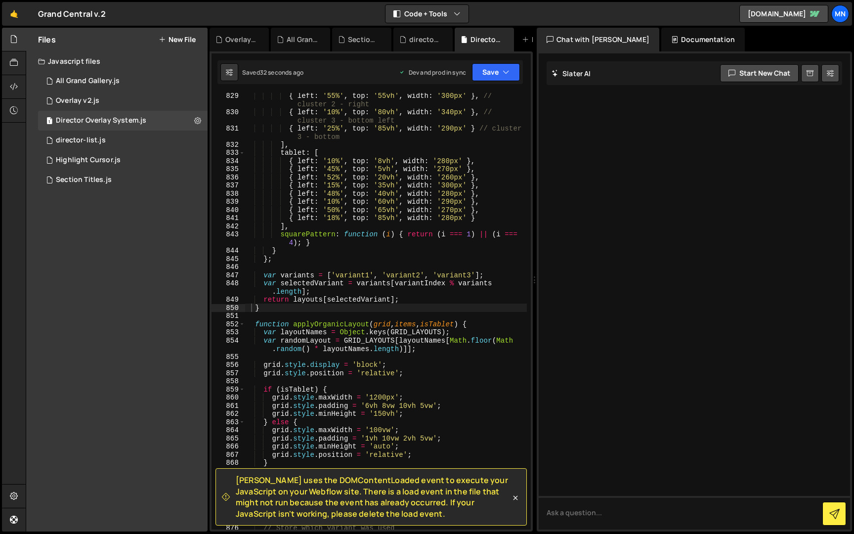
scroll to position [5434, 0]
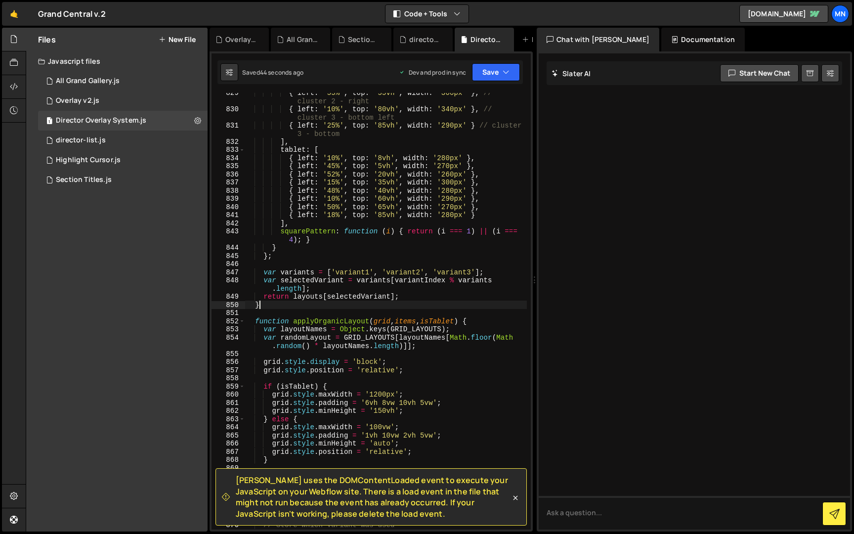
click at [267, 308] on div "{ left : '55%' , top : '55vh' , width : '300px' } , // cluster 2 - right { left…" at bounding box center [386, 318] width 282 height 461
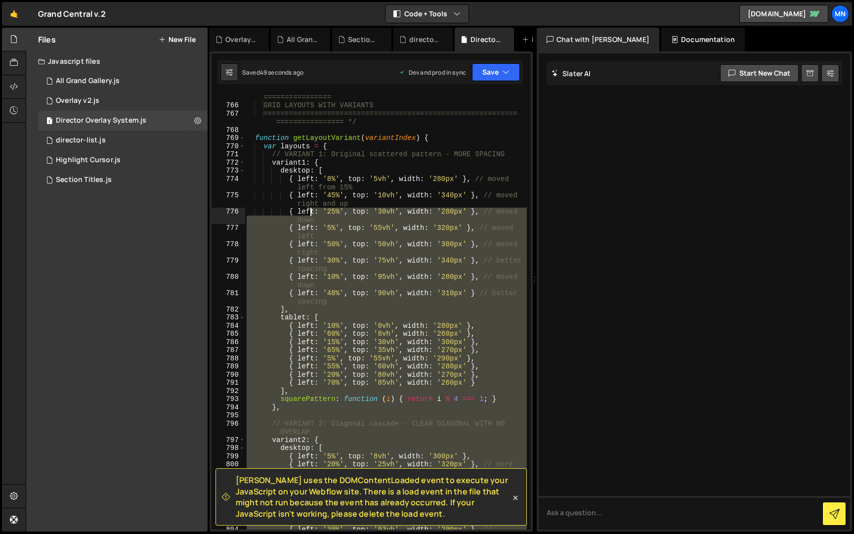
scroll to position [4889, 0]
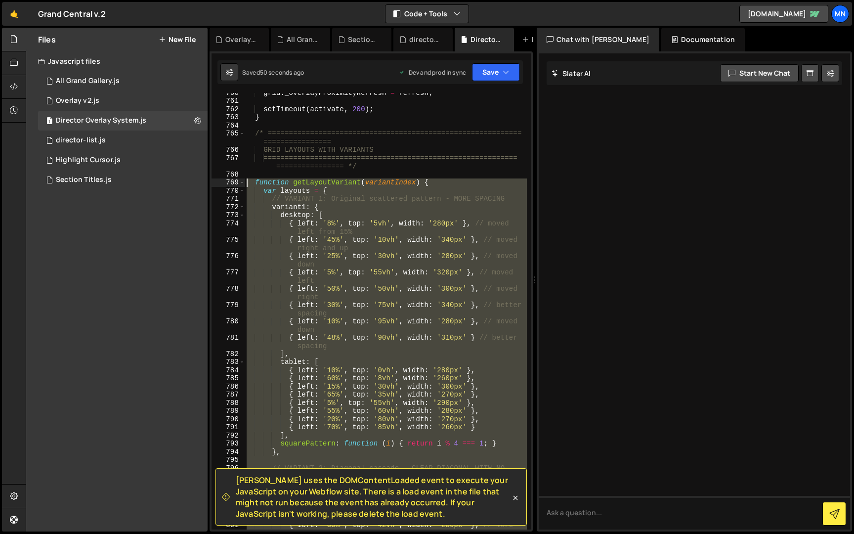
drag, startPoint x: 265, startPoint y: 305, endPoint x: 246, endPoint y: 181, distance: 125.5
click at [246, 181] on div "grid . _overlayProximityRefresh = refresh ; setTimeout ( activate , 200 ) ; } /…" at bounding box center [386, 318] width 282 height 461
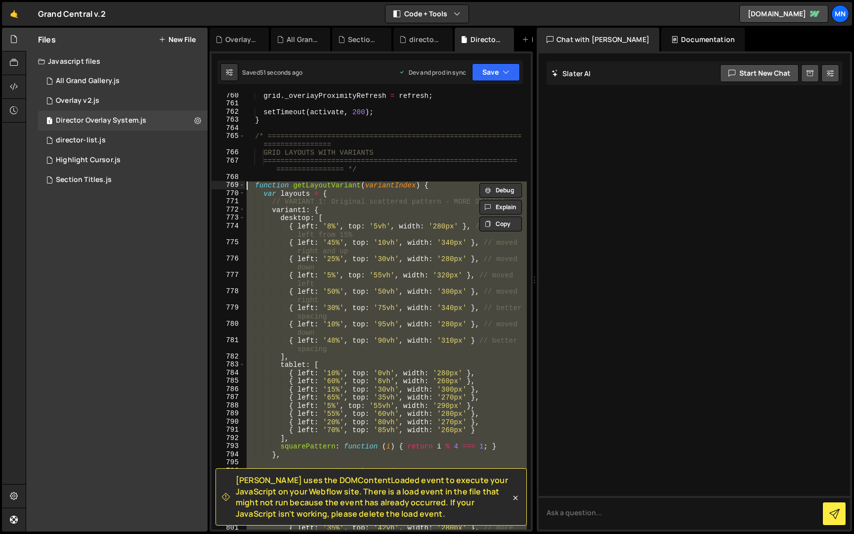
paste textarea "}"
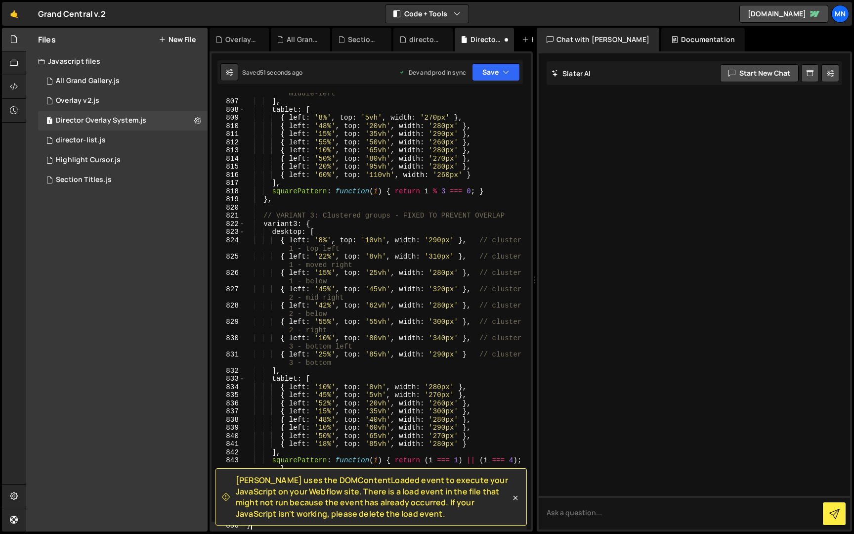
scroll to position [5270, 0]
drag, startPoint x: 505, startPoint y: 68, endPoint x: 478, endPoint y: 94, distance: 37.4
click at [505, 68] on icon "button" at bounding box center [506, 72] width 7 height 10
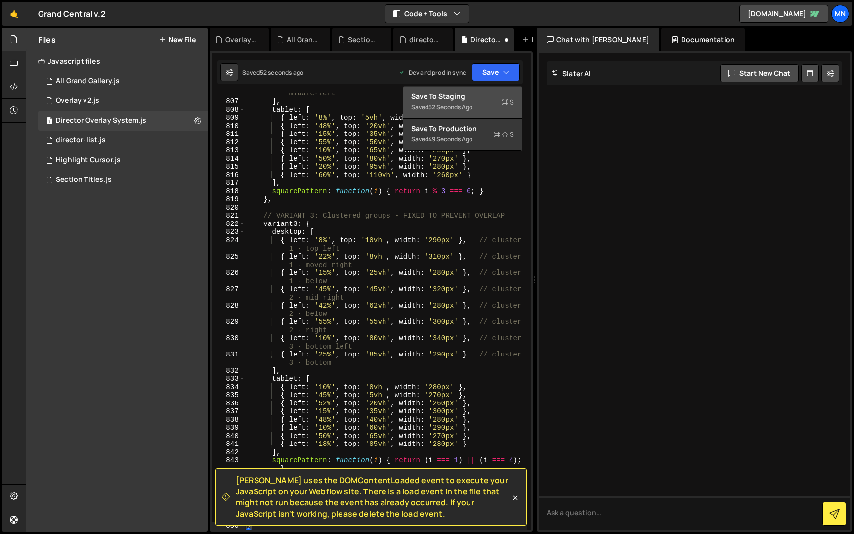
click at [478, 95] on div "Save to Staging S" at bounding box center [462, 96] width 103 height 10
type textarea "}"
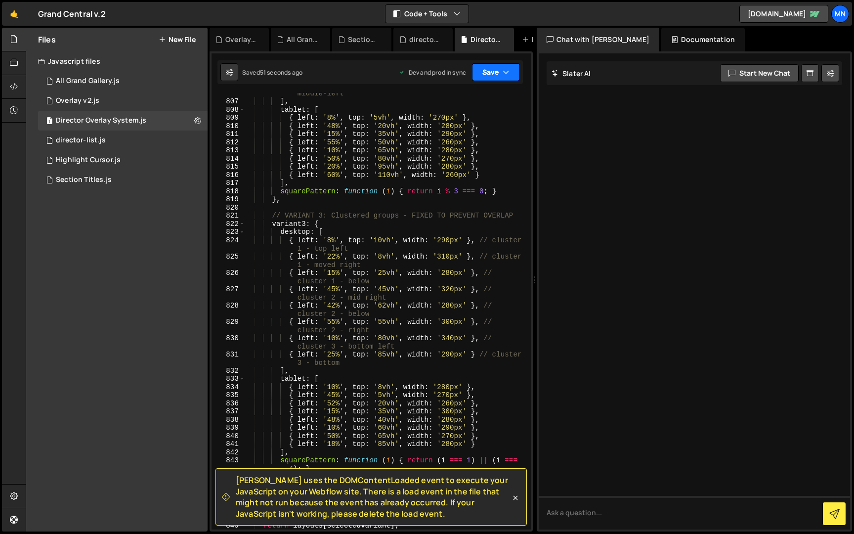
click at [504, 71] on icon "button" at bounding box center [506, 72] width 7 height 10
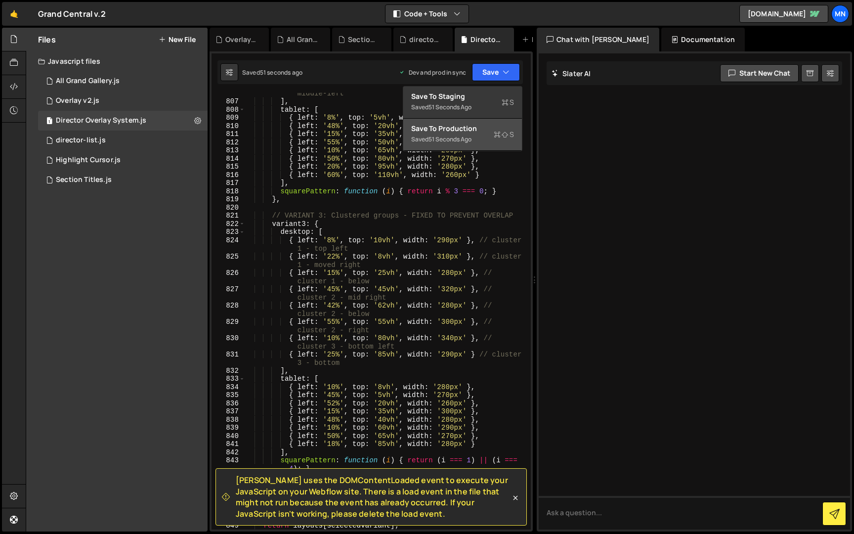
click at [479, 134] on div "Saved 51 seconds ago" at bounding box center [462, 139] width 103 height 12
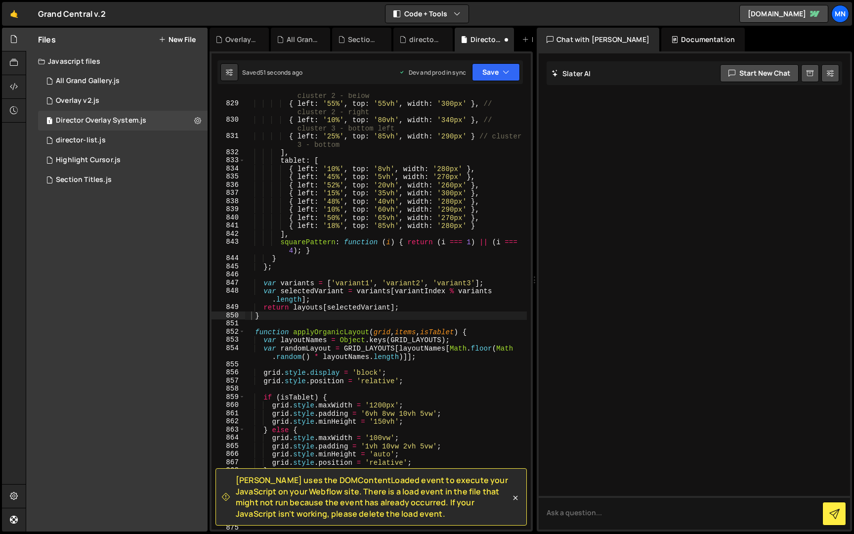
scroll to position [5427, 0]
click at [514, 497] on icon at bounding box center [515, 498] width 10 height 10
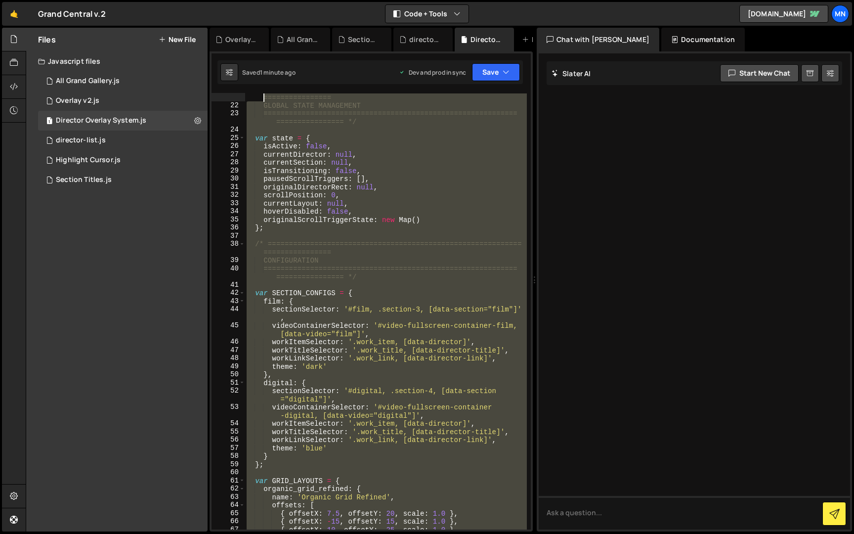
scroll to position [0, 0]
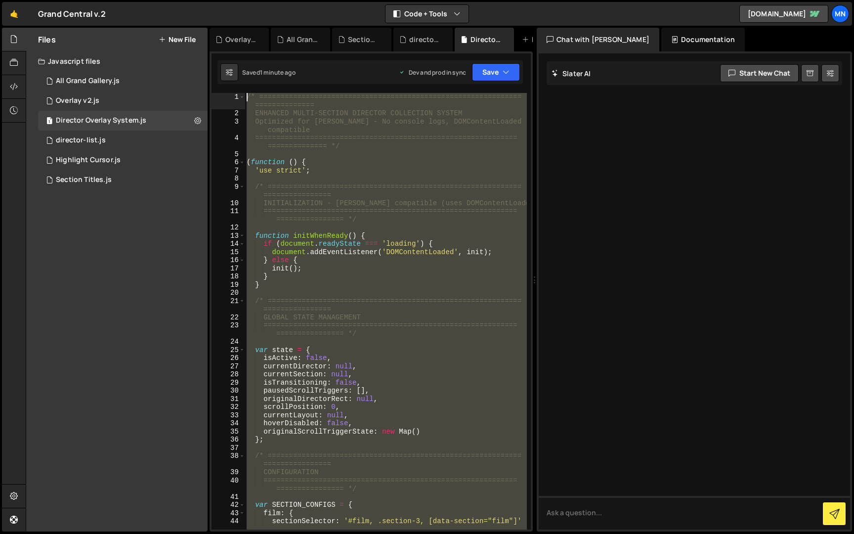
drag, startPoint x: 274, startPoint y: 521, endPoint x: 240, endPoint y: -18, distance: 540.3
click at [240, 0] on html "Projects [GEOGRAPHIC_DATA] Blog [GEOGRAPHIC_DATA] Projects Your Teams Invite te…" at bounding box center [427, 267] width 854 height 534
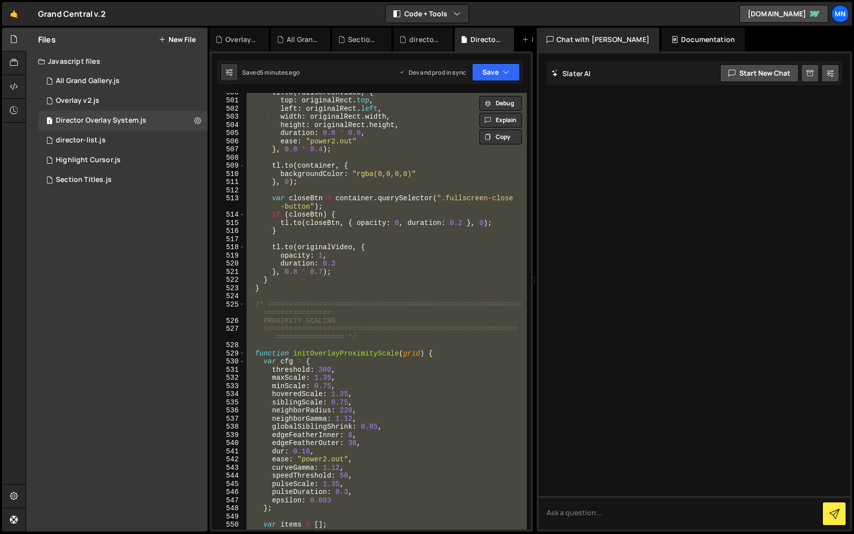
click at [415, 397] on div "tl . to ( fullscreenVideo , { top : originalRect . top , left : originalRect . …" at bounding box center [386, 311] width 282 height 436
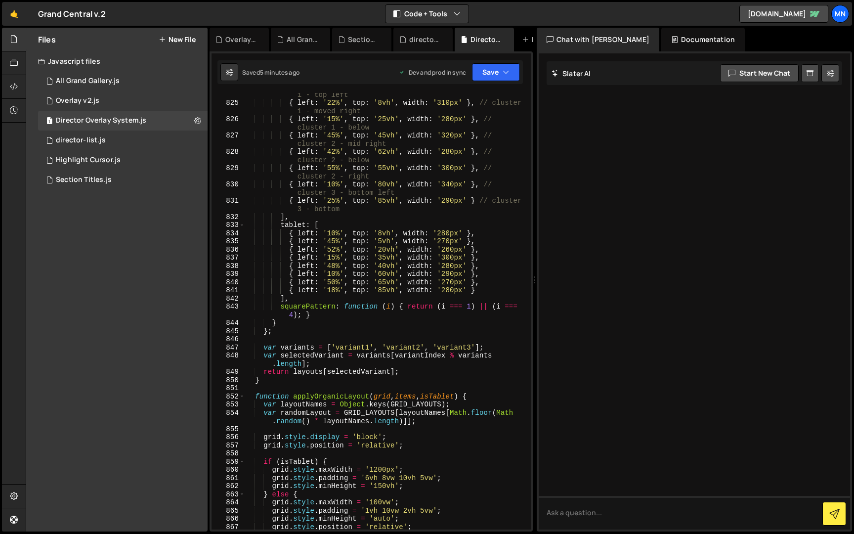
scroll to position [5381, 0]
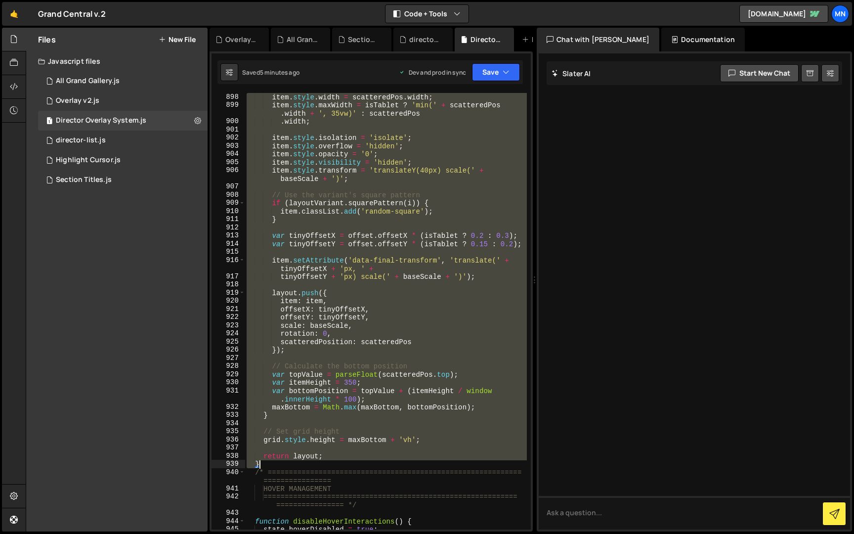
drag, startPoint x: 255, startPoint y: 395, endPoint x: 425, endPoint y: 466, distance: 183.9
click at [425, 466] on div "item . style . width = scatteredPos . width ; item . style . maxWidth = isTable…" at bounding box center [386, 319] width 282 height 453
paste textarea
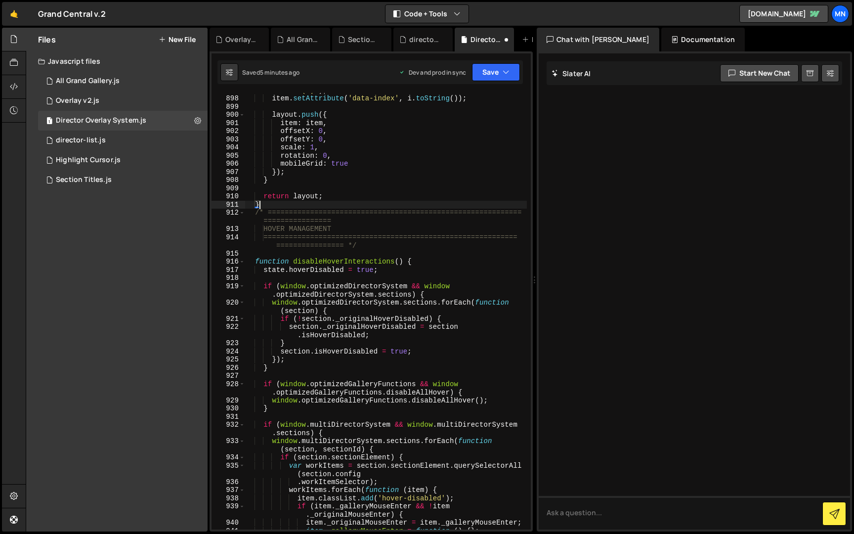
scroll to position [5958, 0]
drag, startPoint x: 499, startPoint y: 70, endPoint x: 497, endPoint y: 85, distance: 15.4
click at [499, 71] on button "Save" at bounding box center [496, 72] width 48 height 18
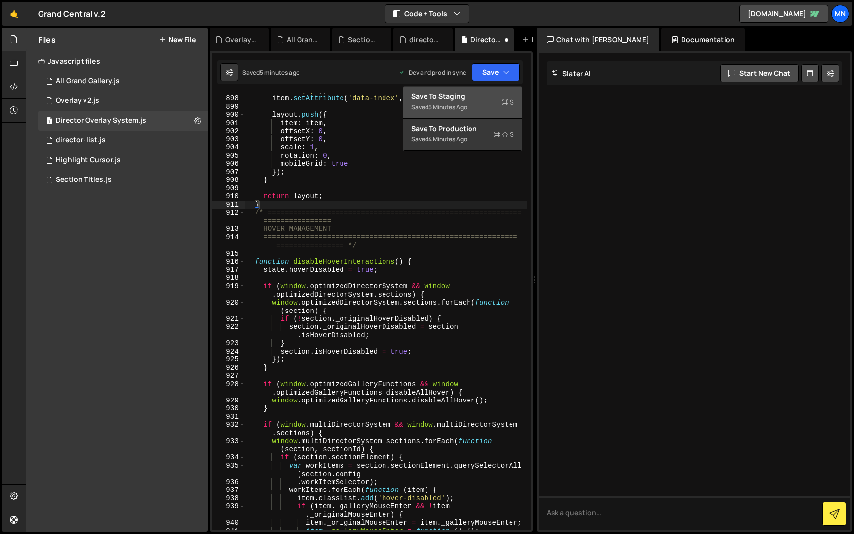
click at [494, 93] on div "Save to Staging S" at bounding box center [462, 96] width 103 height 10
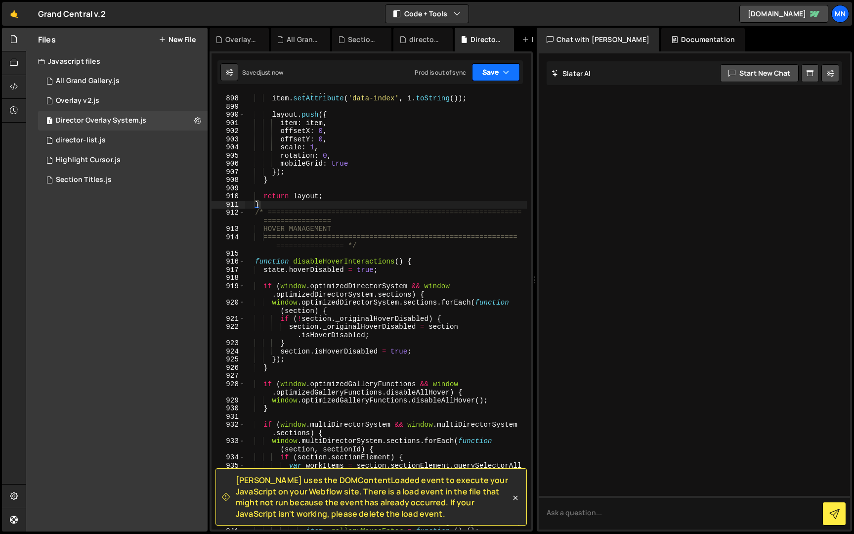
click at [503, 70] on icon "button" at bounding box center [506, 72] width 7 height 10
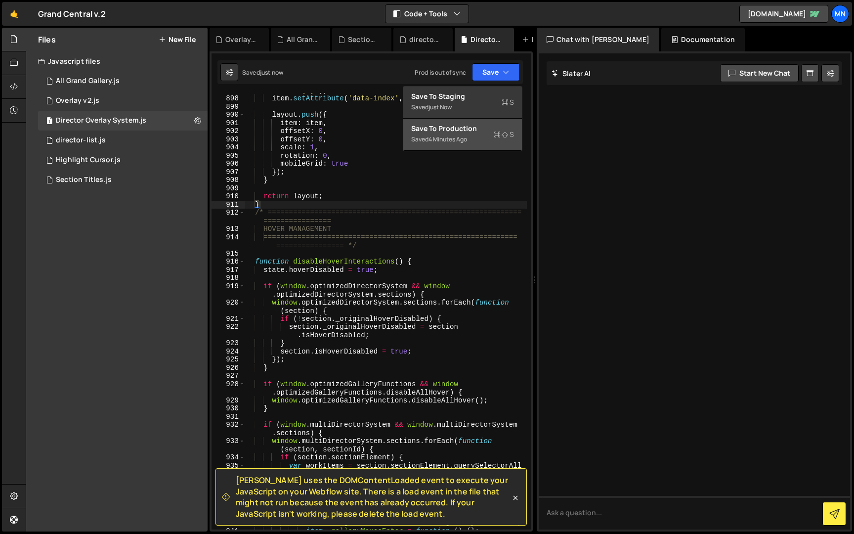
click at [491, 132] on div "Save to Production S" at bounding box center [462, 129] width 103 height 10
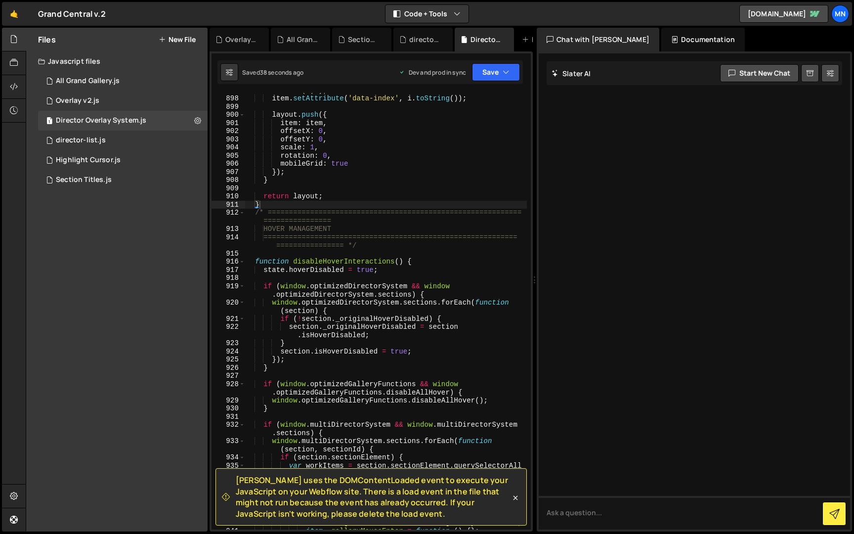
drag, startPoint x: 310, startPoint y: 212, endPoint x: 266, endPoint y: 205, distance: 45.0
click at [297, 212] on div "item . setAttribute ( 'data-final-transform' , 'translate(0, 0) scale(1)' ) ; i…" at bounding box center [386, 308] width 282 height 461
click at [266, 205] on div "item . setAttribute ( 'data-final-transform' , 'translate(0, 0) scale(1)' ) ; i…" at bounding box center [386, 308] width 282 height 461
type textarea "}"
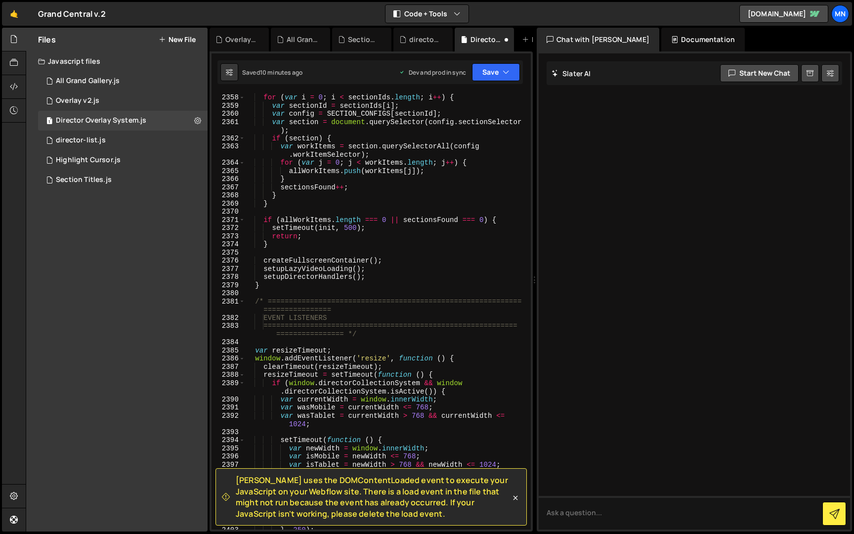
click at [518, 493] on icon at bounding box center [515, 498] width 10 height 10
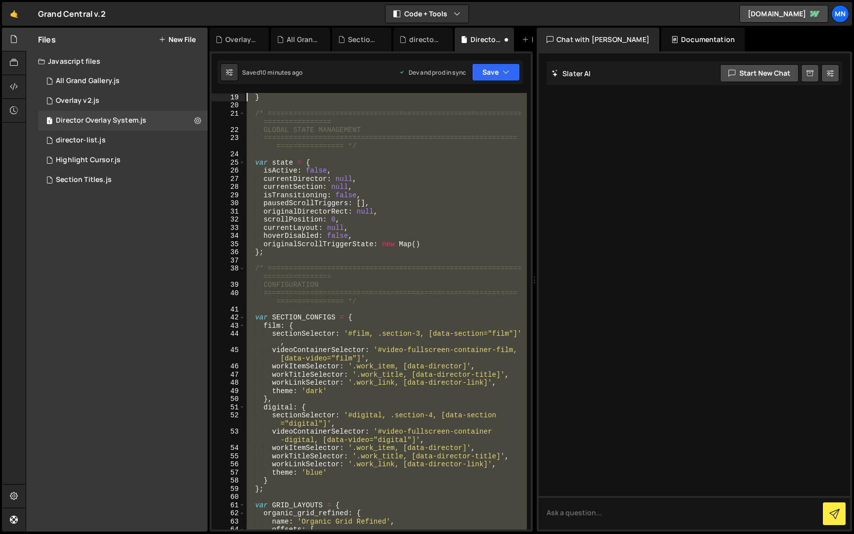
scroll to position [0, 0]
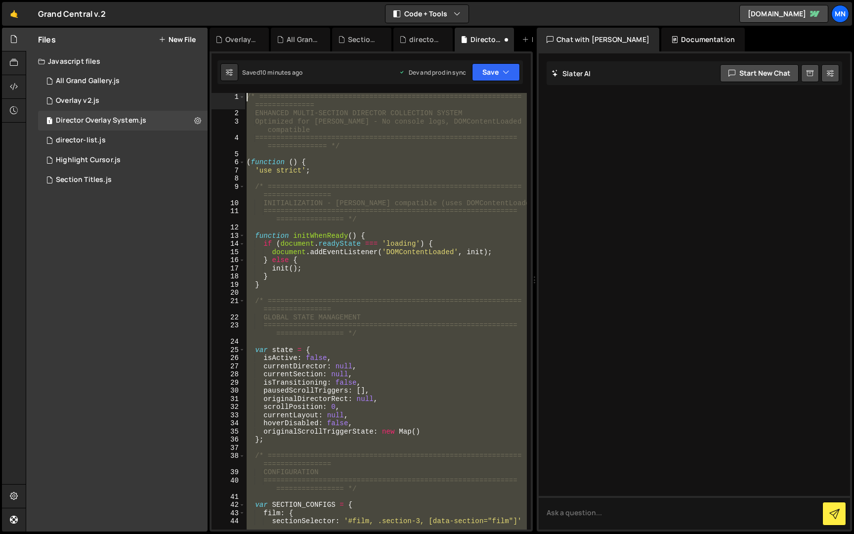
drag, startPoint x: 351, startPoint y: 439, endPoint x: 204, endPoint y: -18, distance: 480.1
click at [204, 0] on html "Projects [GEOGRAPHIC_DATA] Blog [GEOGRAPHIC_DATA] Projects Your Teams Invite te…" at bounding box center [427, 267] width 854 height 534
paste textarea "})();"
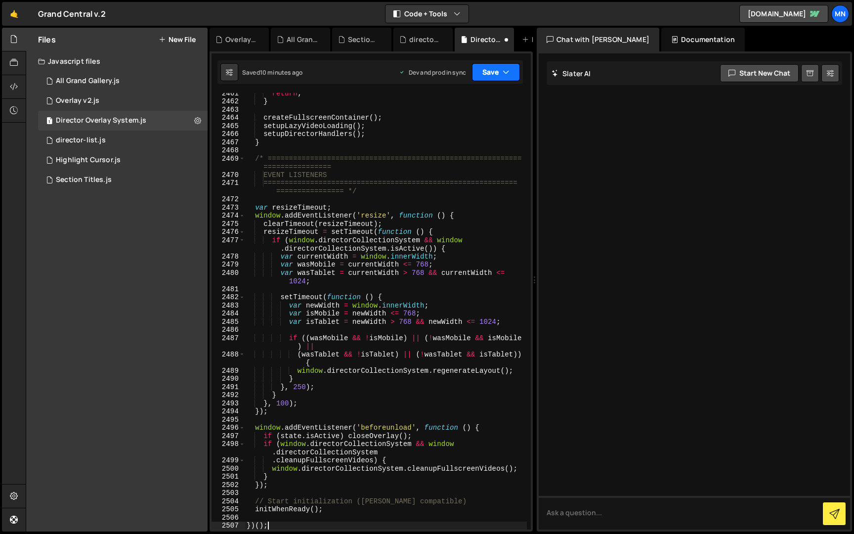
drag, startPoint x: 496, startPoint y: 71, endPoint x: 467, endPoint y: 94, distance: 36.5
click at [496, 71] on button "Save" at bounding box center [496, 72] width 48 height 18
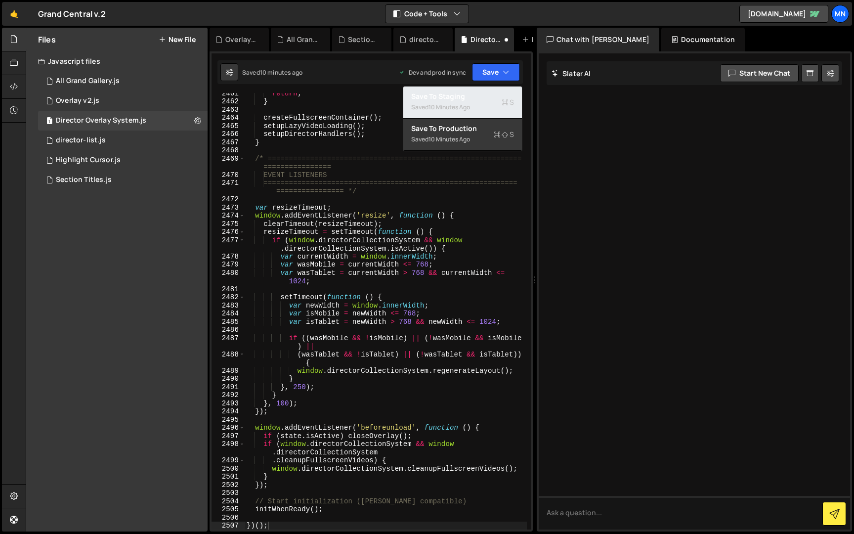
drag, startPoint x: 462, startPoint y: 99, endPoint x: 473, endPoint y: 95, distance: 12.5
click at [463, 99] on div "Save to Staging S" at bounding box center [462, 96] width 103 height 10
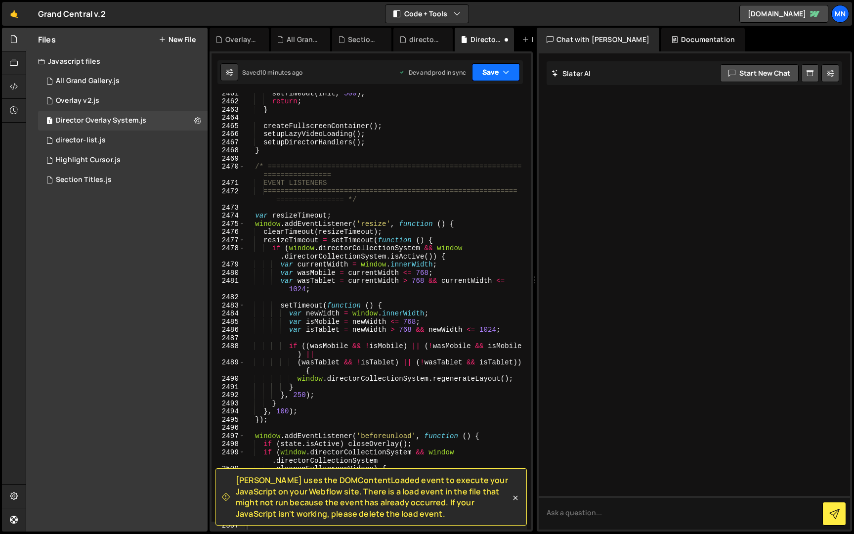
click at [496, 71] on button "Save" at bounding box center [496, 72] width 48 height 18
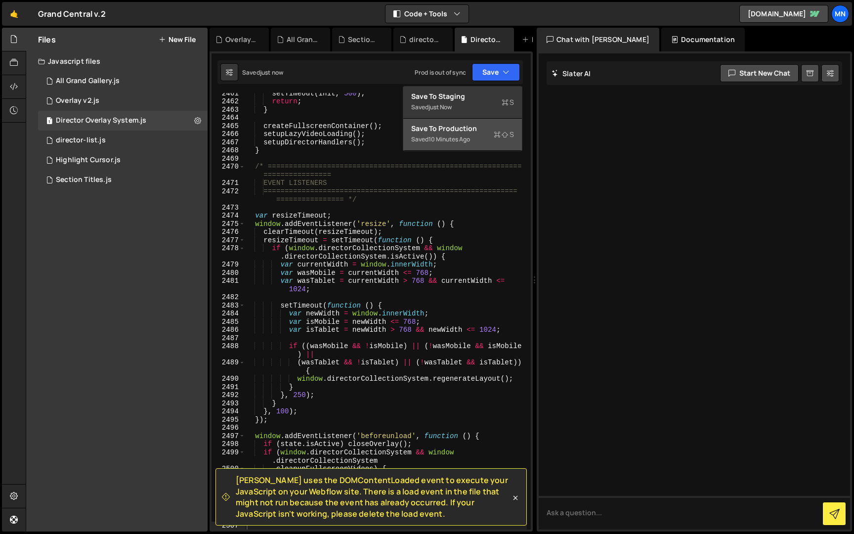
click at [459, 131] on div "Save to Production S" at bounding box center [462, 129] width 103 height 10
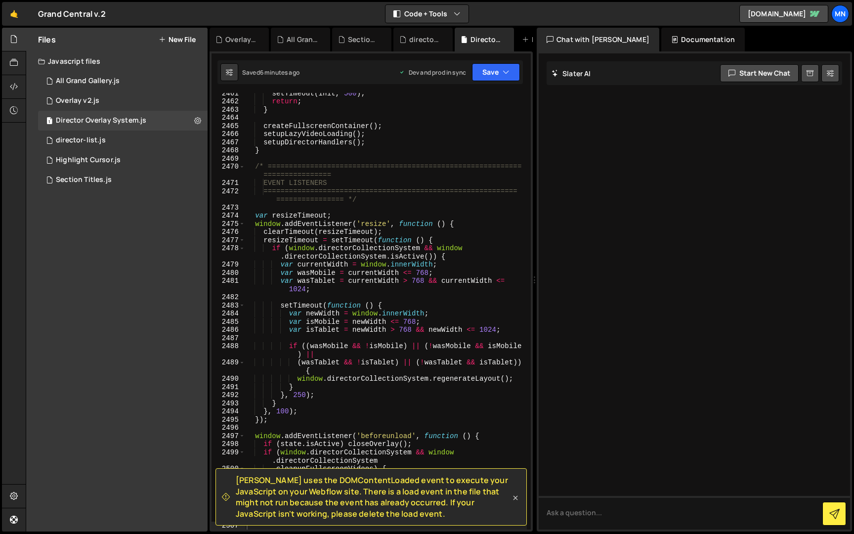
click at [515, 496] on icon at bounding box center [515, 498] width 10 height 10
drag, startPoint x: 515, startPoint y: 497, endPoint x: 518, endPoint y: 490, distance: 7.3
click at [515, 496] on div "setTimeout ( init , 500 ) ; return ; } createFullscreenContainer ( ) ; setupLaz…" at bounding box center [386, 315] width 282 height 453
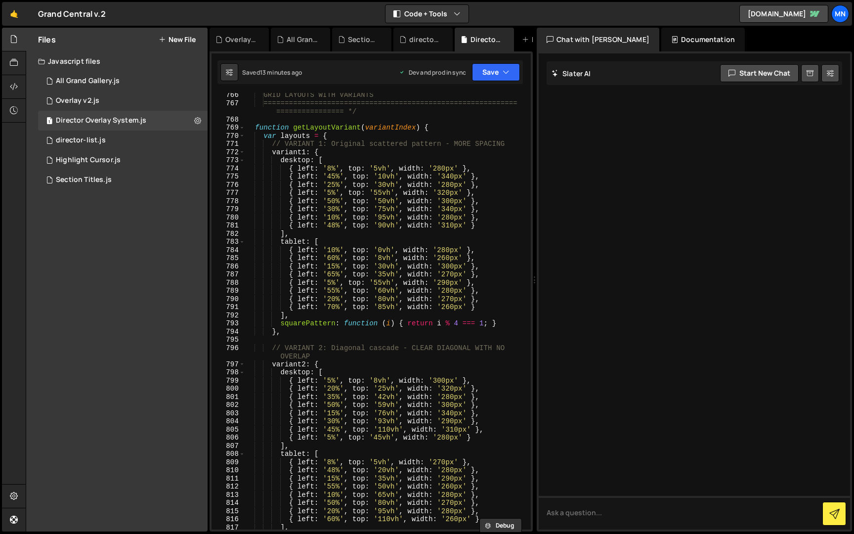
scroll to position [4856, 0]
click at [330, 168] on div "GRID LAYOUTS WITH VARIANTS ====================================================…" at bounding box center [386, 318] width 282 height 453
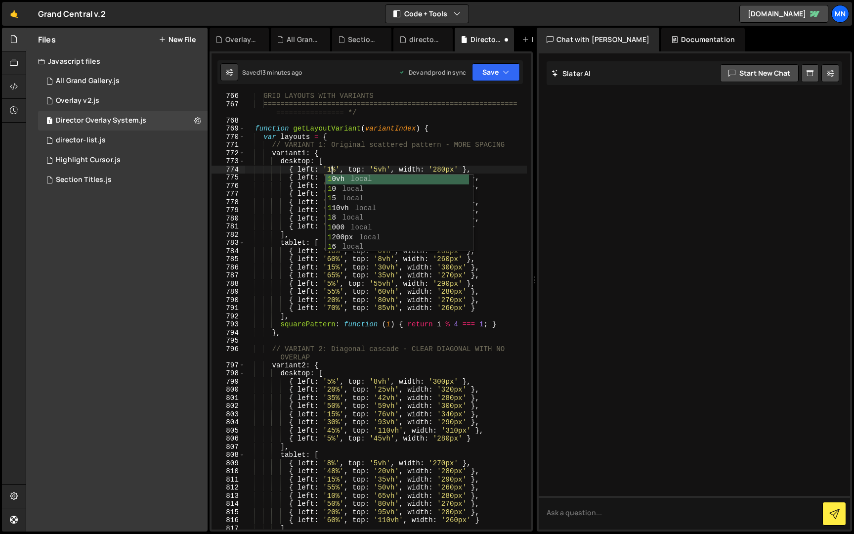
scroll to position [0, 6]
drag, startPoint x: 303, startPoint y: 183, endPoint x: 325, endPoint y: 176, distance: 23.3
click at [307, 182] on div "GRID LAYOUTS WITH VARIANTS ====================================================…" at bounding box center [386, 318] width 282 height 453
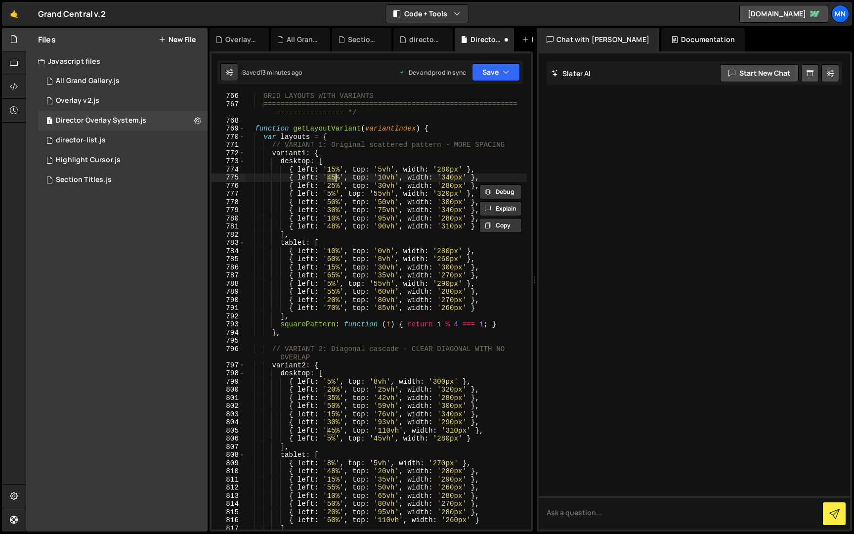
drag, startPoint x: 329, startPoint y: 175, endPoint x: 335, endPoint y: 175, distance: 5.5
click at [335, 175] on div "GRID LAYOUTS WITH VARIANTS ====================================================…" at bounding box center [386, 318] width 282 height 453
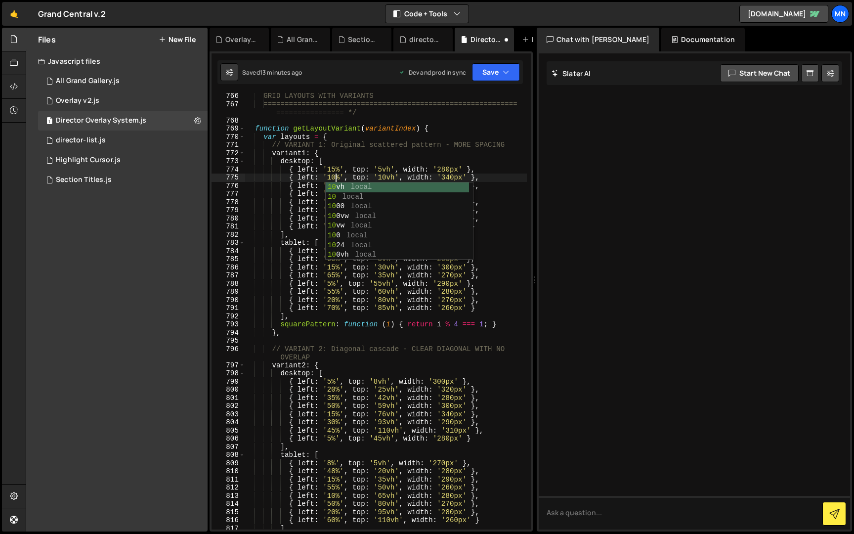
click at [312, 189] on div "GRID LAYOUTS WITH VARIANTS ====================================================…" at bounding box center [386, 318] width 282 height 453
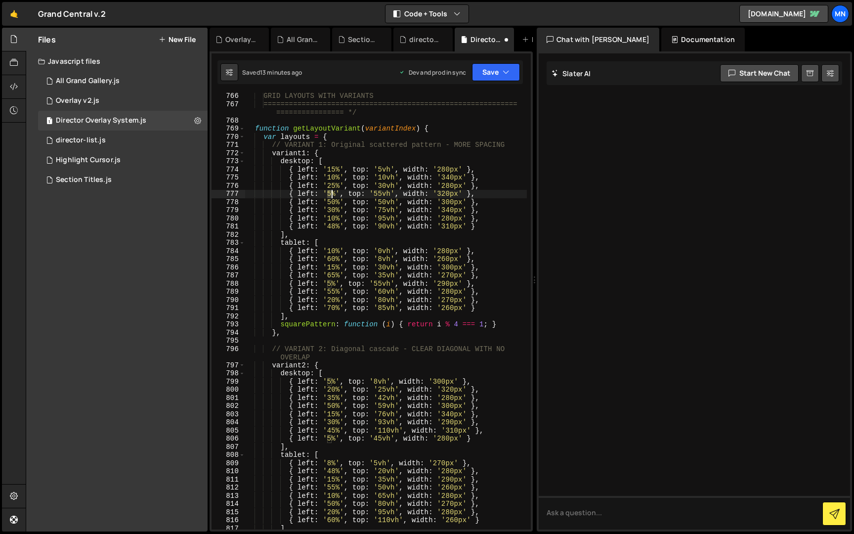
click at [330, 193] on div "GRID LAYOUTS WITH VARIANTS ====================================================…" at bounding box center [386, 318] width 282 height 453
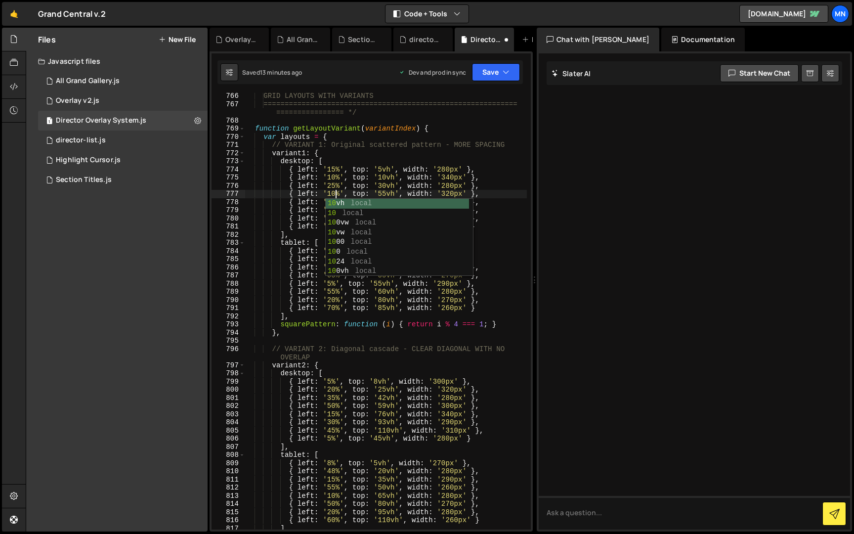
click at [309, 196] on div "GRID LAYOUTS WITH VARIANTS ====================================================…" at bounding box center [386, 318] width 282 height 453
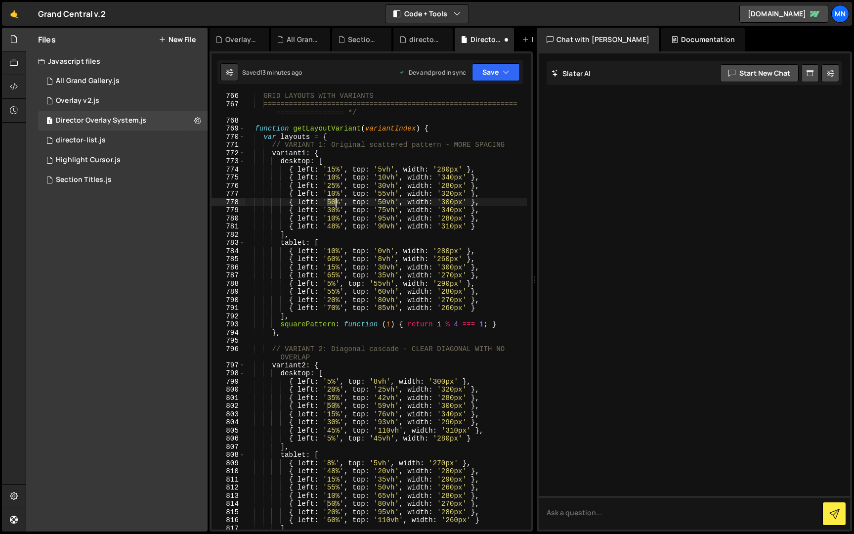
drag, startPoint x: 328, startPoint y: 200, endPoint x: 335, endPoint y: 200, distance: 6.4
click at [335, 200] on div "GRID LAYOUTS WITH VARIANTS ====================================================…" at bounding box center [386, 318] width 282 height 453
drag, startPoint x: 307, startPoint y: 208, endPoint x: 335, endPoint y: 212, distance: 28.0
click at [309, 208] on div "GRID LAYOUTS WITH VARIANTS ====================================================…" at bounding box center [386, 318] width 282 height 453
drag, startPoint x: 329, startPoint y: 210, endPoint x: 334, endPoint y: 210, distance: 5.4
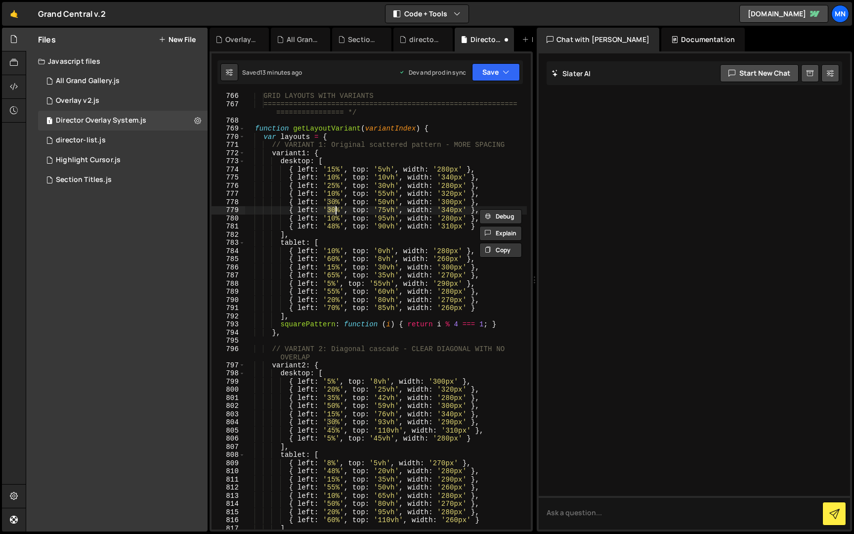
click at [334, 210] on div "GRID LAYOUTS WITH VARIANTS ====================================================…" at bounding box center [386, 318] width 282 height 453
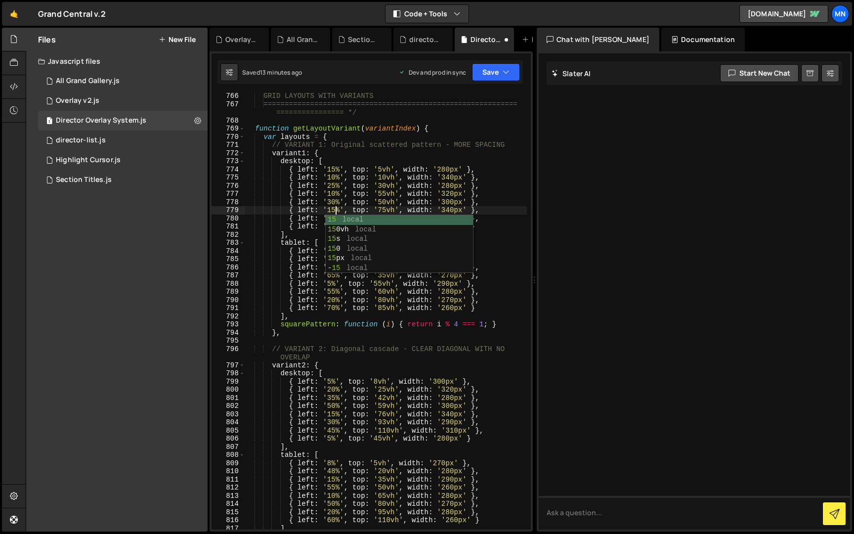
drag, startPoint x: 294, startPoint y: 214, endPoint x: 300, endPoint y: 216, distance: 6.7
click at [294, 214] on div "GRID LAYOUTS WITH VARIANTS ====================================================…" at bounding box center [386, 318] width 282 height 453
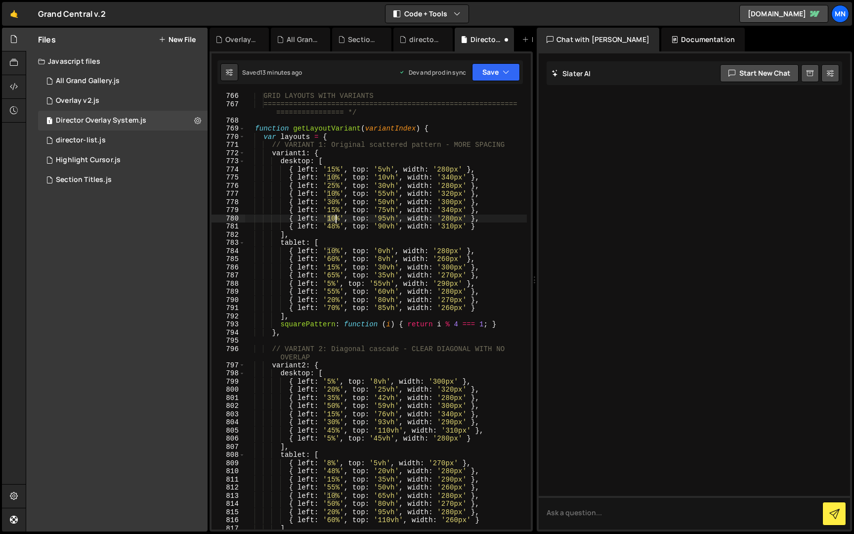
drag, startPoint x: 328, startPoint y: 217, endPoint x: 334, endPoint y: 217, distance: 6.4
click at [334, 217] on div "GRID LAYOUTS WITH VARIANTS ====================================================…" at bounding box center [386, 318] width 282 height 453
click at [314, 217] on div "GRID LAYOUTS WITH VARIANTS ====================================================…" at bounding box center [386, 318] width 282 height 453
click at [334, 224] on div "GRID LAYOUTS WITH VARIANTS ====================================================…" at bounding box center [386, 318] width 282 height 453
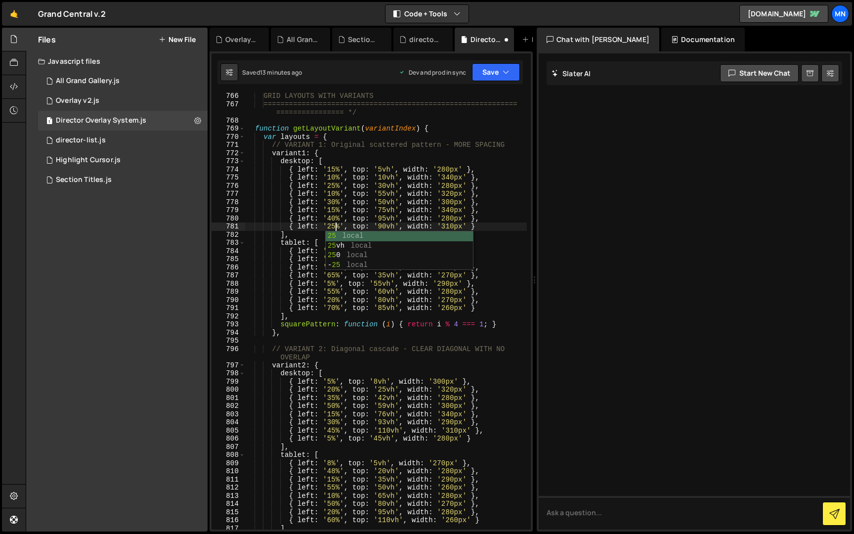
click at [317, 200] on div "GRID LAYOUTS WITH VARIANTS ====================================================…" at bounding box center [386, 318] width 282 height 453
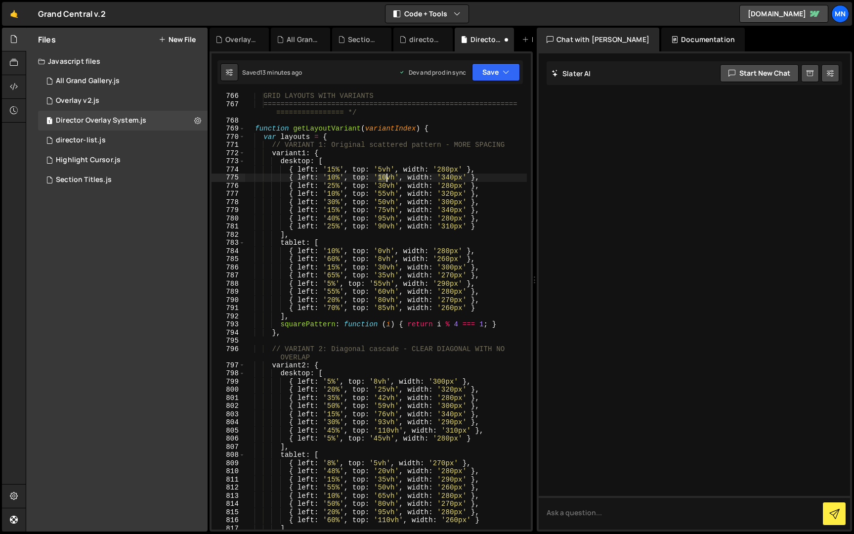
drag, startPoint x: 378, startPoint y: 177, endPoint x: 385, endPoint y: 177, distance: 6.9
click at [385, 177] on div "GRID LAYOUTS WITH VARIANTS ====================================================…" at bounding box center [386, 318] width 282 height 453
drag, startPoint x: 355, startPoint y: 178, endPoint x: 381, endPoint y: 184, distance: 25.9
click at [356, 178] on div "GRID LAYOUTS WITH VARIANTS ====================================================…" at bounding box center [386, 318] width 282 height 453
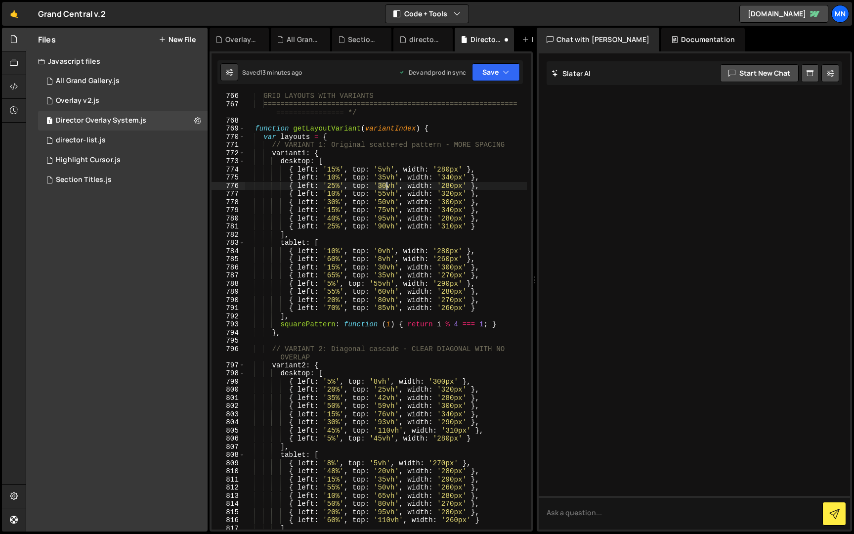
drag, startPoint x: 379, startPoint y: 184, endPoint x: 385, endPoint y: 184, distance: 6.4
click at [385, 184] on div "GRID LAYOUTS WITH VARIANTS ====================================================…" at bounding box center [386, 318] width 282 height 453
click at [371, 184] on div "GRID LAYOUTS WITH VARIANTS ====================================================…" at bounding box center [386, 318] width 282 height 453
drag, startPoint x: 380, startPoint y: 194, endPoint x: 385, endPoint y: 194, distance: 5.0
click at [385, 194] on div "GRID LAYOUTS WITH VARIANTS ====================================================…" at bounding box center [386, 318] width 282 height 453
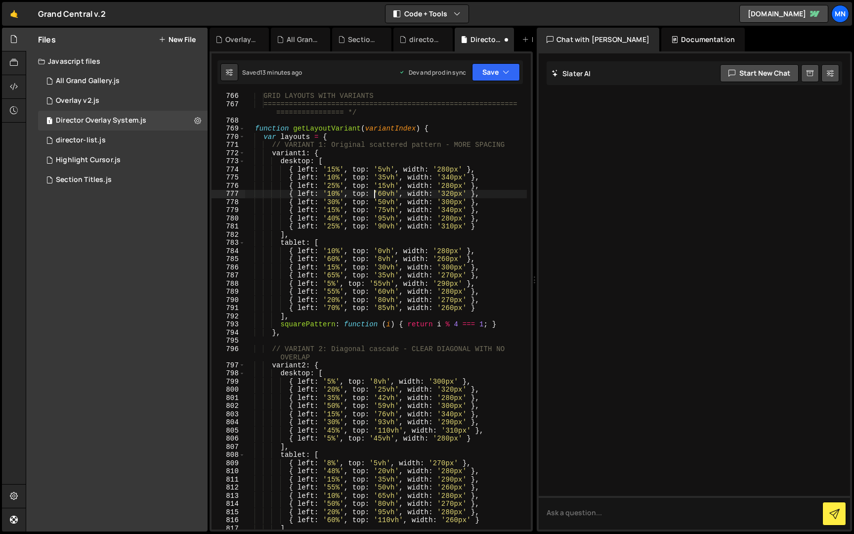
click at [374, 194] on div "GRID LAYOUTS WITH VARIANTS ====================================================…" at bounding box center [386, 318] width 282 height 453
drag, startPoint x: 379, startPoint y: 201, endPoint x: 386, endPoint y: 201, distance: 7.4
click at [386, 201] on div "GRID LAYOUTS WITH VARIANTS ====================================================…" at bounding box center [386, 318] width 282 height 453
drag, startPoint x: 361, startPoint y: 204, endPoint x: 380, endPoint y: 209, distance: 19.9
click at [362, 204] on div "GRID LAYOUTS WITH VARIANTS ====================================================…" at bounding box center [386, 318] width 282 height 453
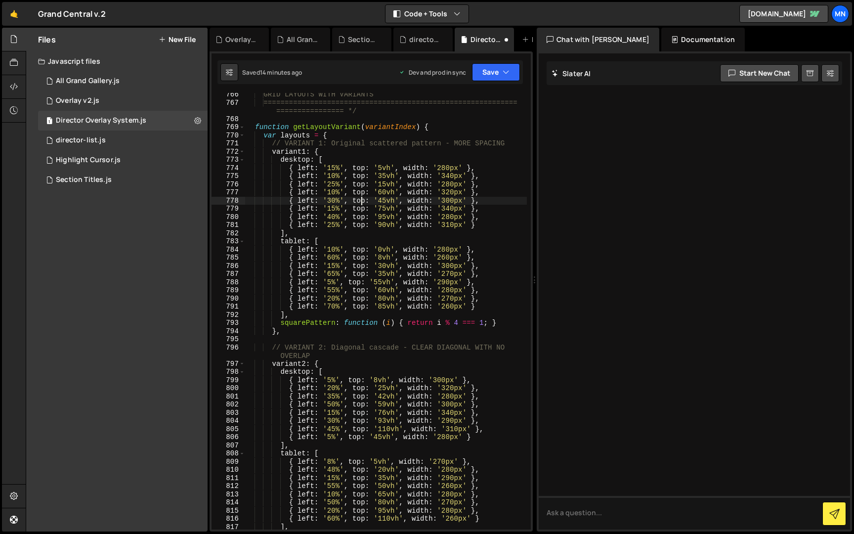
scroll to position [4857, 0]
drag, startPoint x: 379, startPoint y: 209, endPoint x: 385, endPoint y: 208, distance: 6.4
click at [385, 208] on div "GRID LAYOUTS WITH VARIANTS ====================================================…" at bounding box center [386, 316] width 282 height 453
click at [367, 213] on div "GRID LAYOUTS WITH VARIANTS ====================================================…" at bounding box center [386, 316] width 282 height 453
drag, startPoint x: 379, startPoint y: 215, endPoint x: 384, endPoint y: 215, distance: 5.4
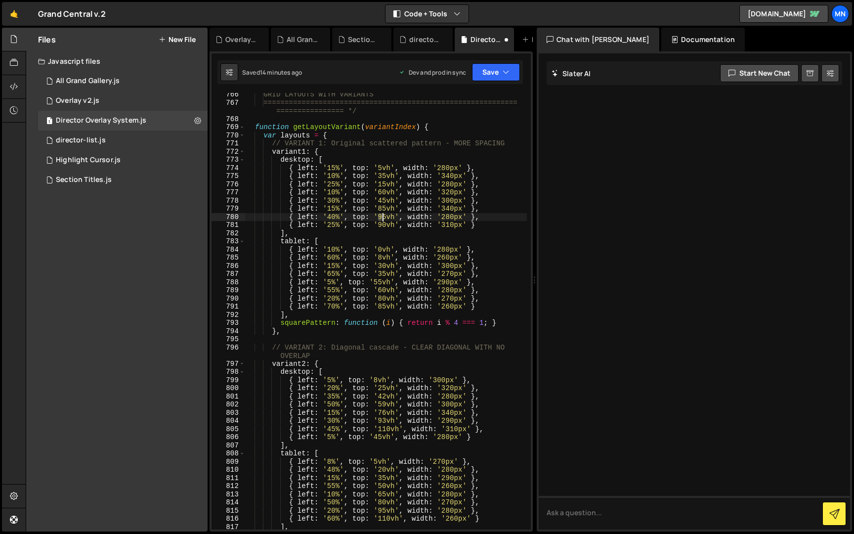
click at [384, 215] on div "GRID LAYOUTS WITH VARIANTS ====================================================…" at bounding box center [386, 316] width 282 height 453
click at [372, 217] on div "GRID LAYOUTS WITH VARIANTS ====================================================…" at bounding box center [386, 316] width 282 height 453
drag, startPoint x: 380, startPoint y: 224, endPoint x: 386, endPoint y: 224, distance: 6.9
click at [386, 224] on div "GRID LAYOUTS WITH VARIANTS ====================================================…" at bounding box center [386, 316] width 282 height 453
click at [347, 230] on div "GRID LAYOUTS WITH VARIANTS ====================================================…" at bounding box center [386, 316] width 282 height 453
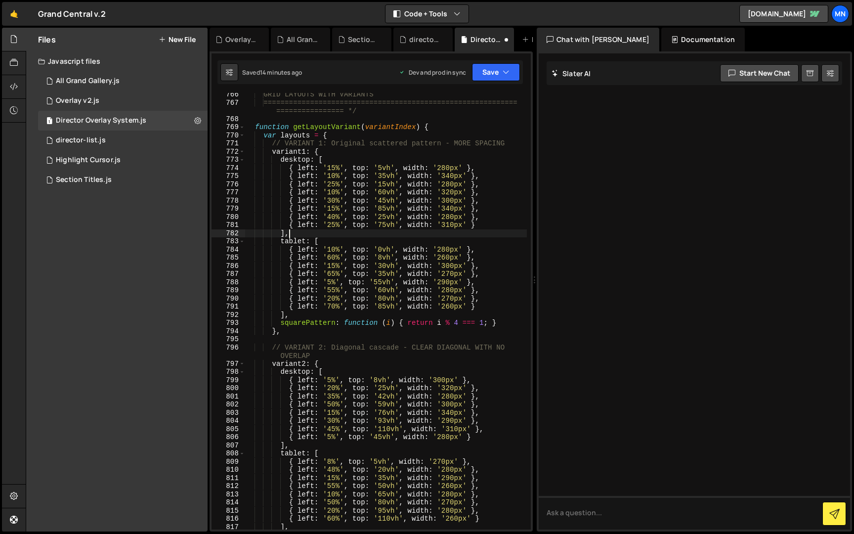
scroll to position [0, 2]
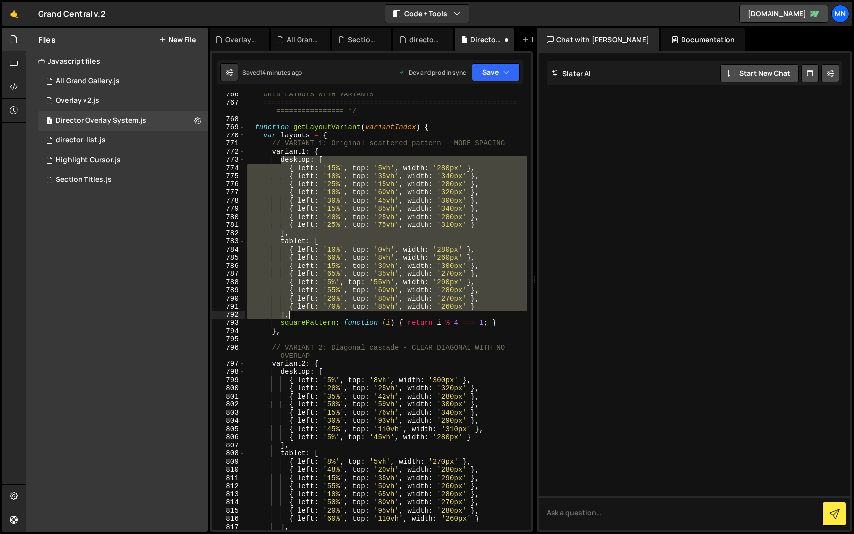
drag, startPoint x: 281, startPoint y: 160, endPoint x: 297, endPoint y: 312, distance: 153.6
click at [297, 312] on div "GRID LAYOUTS WITH VARIANTS ====================================================…" at bounding box center [386, 316] width 282 height 453
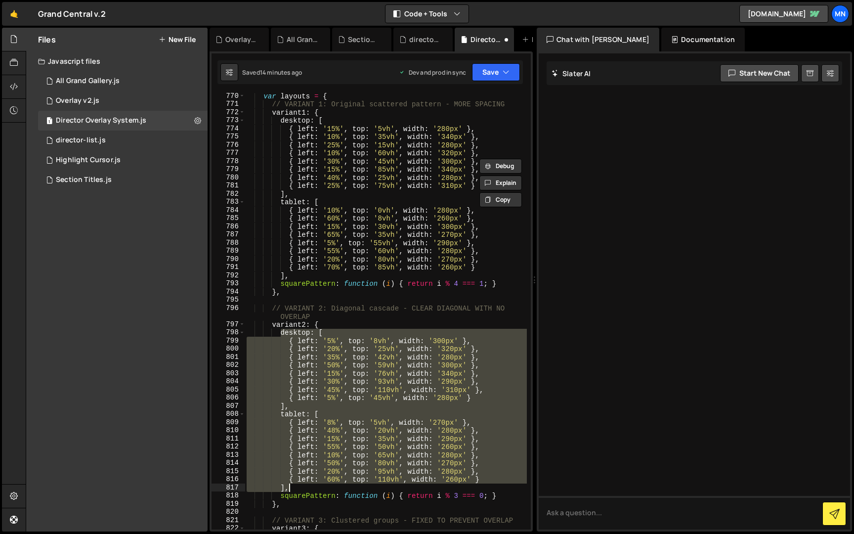
drag, startPoint x: 281, startPoint y: 372, endPoint x: 298, endPoint y: 485, distance: 114.5
click at [298, 485] on div "var layouts = { // VARIANT 1: Original scattered pattern - MORE SPACING variant…" at bounding box center [386, 318] width 282 height 453
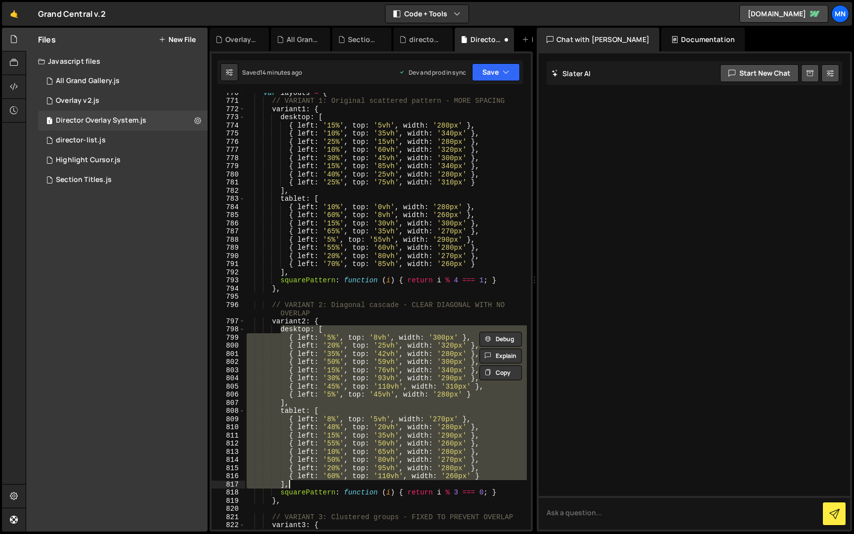
paste textarea
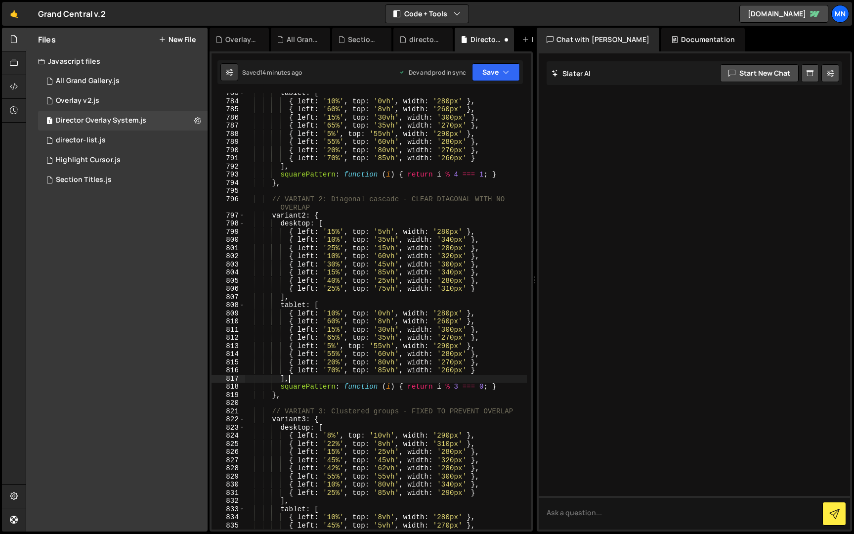
scroll to position [4964, 0]
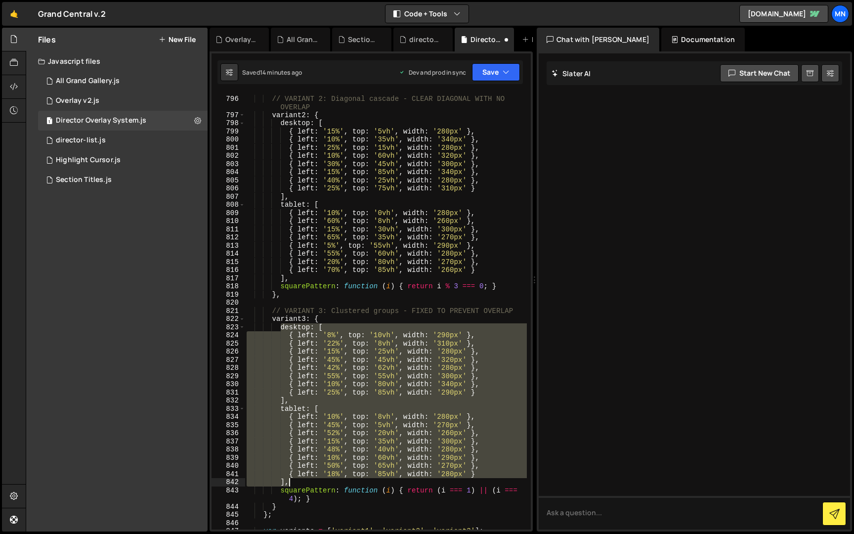
drag, startPoint x: 281, startPoint y: 426, endPoint x: 300, endPoint y: 484, distance: 61.3
click at [299, 484] on div "// VARIANT 2: Diagonal cascade - CLEAR DIAGONAL WITH NO OVERLAP variant2 : { de…" at bounding box center [386, 312] width 282 height 453
paste textarea
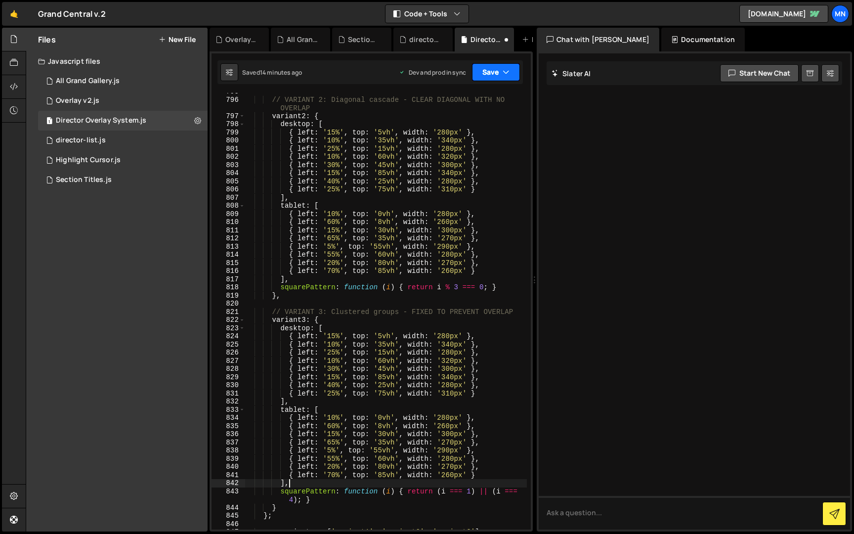
click at [503, 67] on icon "button" at bounding box center [506, 72] width 7 height 10
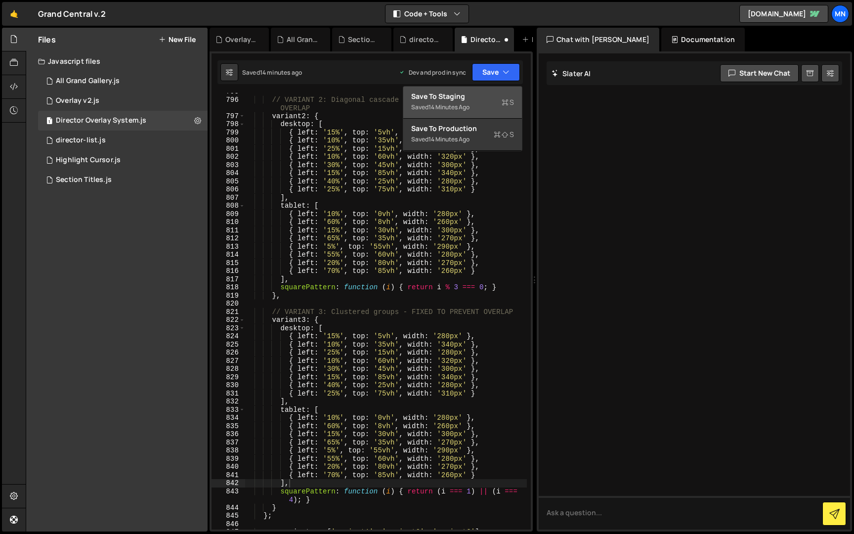
click at [498, 93] on div "Save to Staging S" at bounding box center [462, 96] width 103 height 10
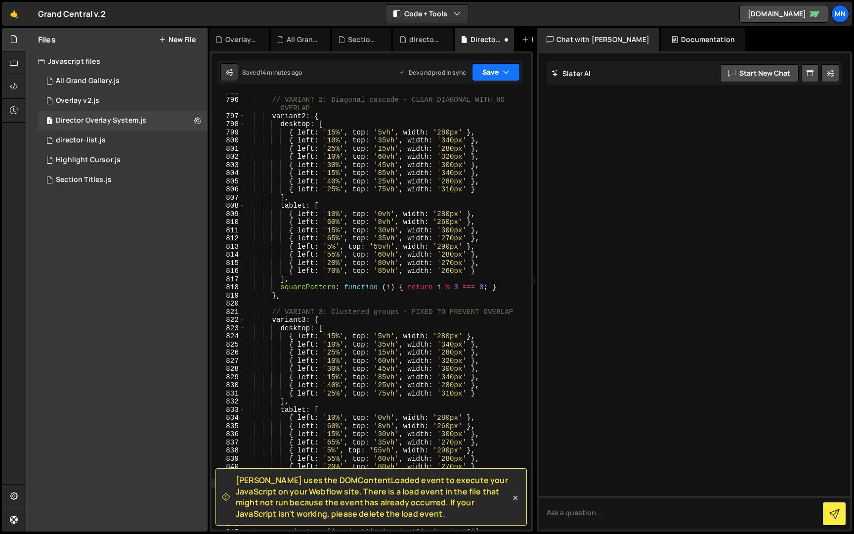
drag, startPoint x: 506, startPoint y: 67, endPoint x: 506, endPoint y: 73, distance: 6.4
click at [507, 70] on icon "button" at bounding box center [506, 72] width 7 height 10
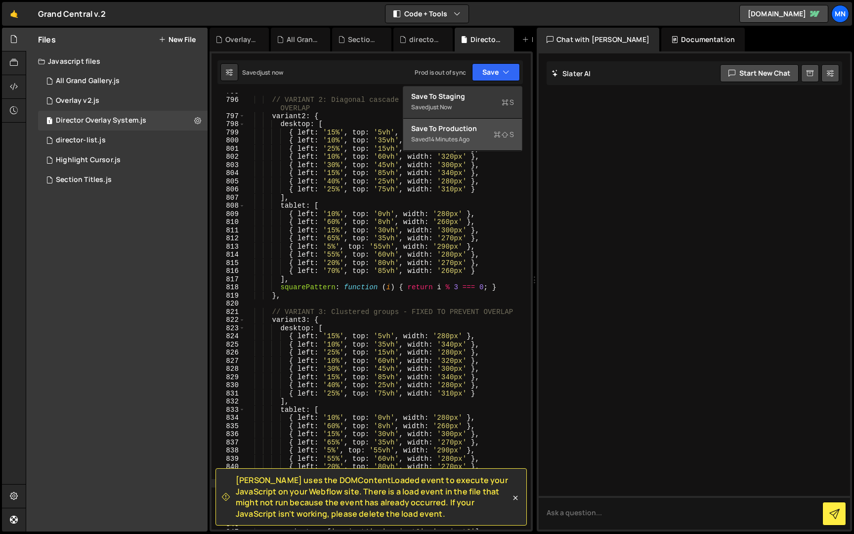
click at [492, 141] on div "Saved 14 minutes ago" at bounding box center [462, 139] width 103 height 12
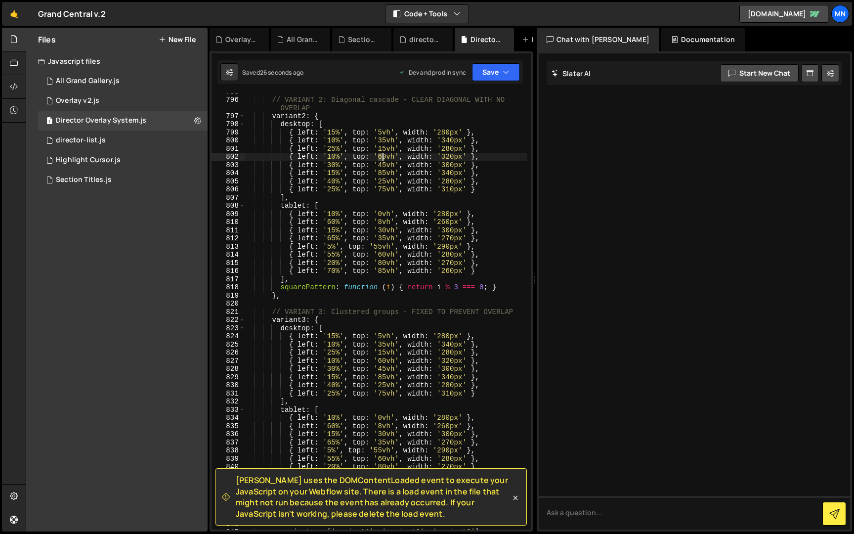
click at [382, 156] on div "// VARIANT 2: Diagonal cascade - CLEAR DIAGONAL WITH NO OVERLAP variant2 : { de…" at bounding box center [386, 313] width 282 height 453
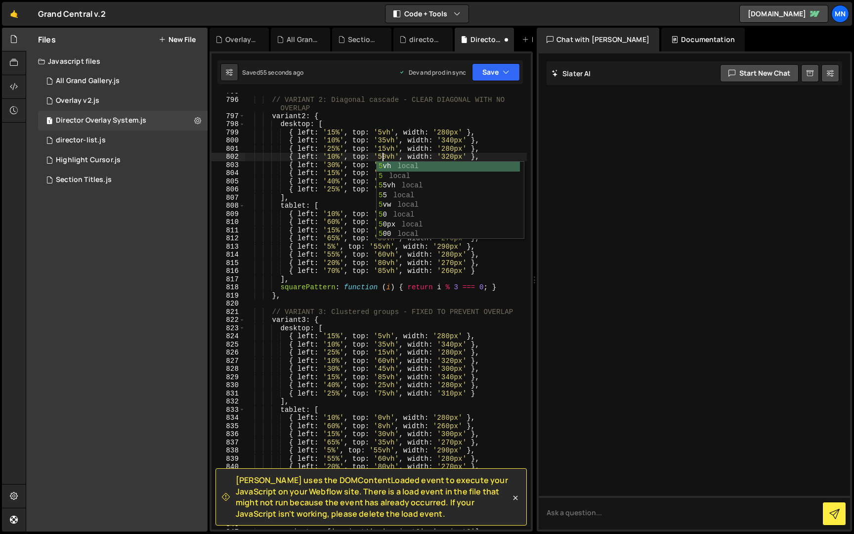
click at [340, 170] on div "// VARIANT 2: Diagonal cascade - CLEAR DIAGONAL WITH NO OVERLAP variant2 : { de…" at bounding box center [386, 313] width 282 height 453
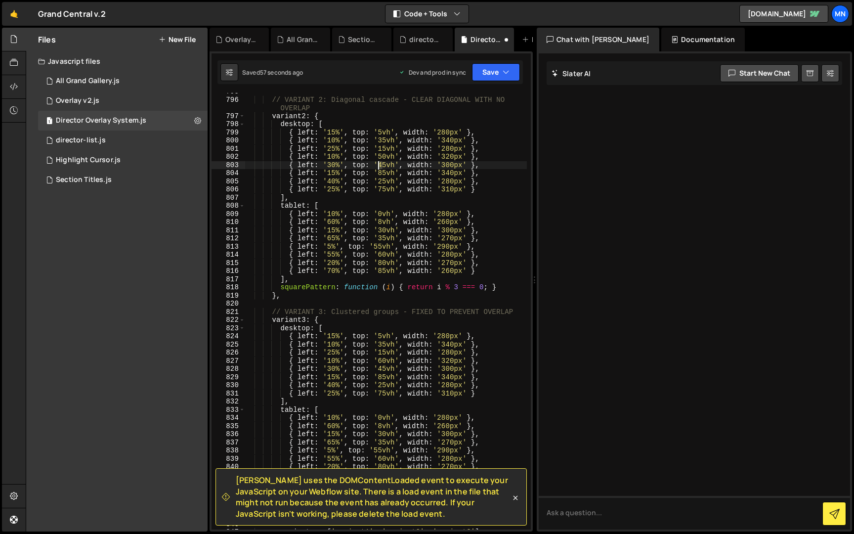
click at [379, 164] on div "// VARIANT 2: Diagonal cascade - CLEAR DIAGONAL WITH NO OVERLAP variant2 : { de…" at bounding box center [386, 313] width 282 height 453
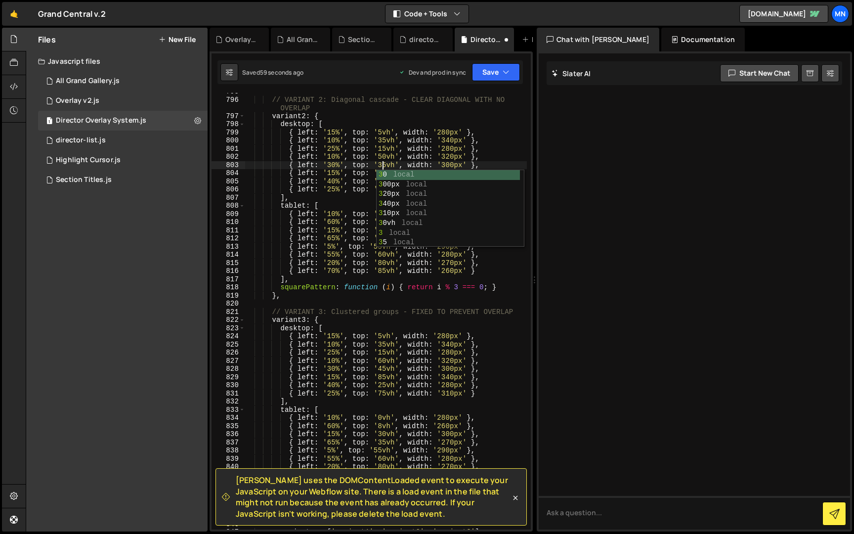
click at [284, 147] on div "// VARIANT 2: Diagonal cascade - CLEAR DIAGONAL WITH NO OVERLAP variant2 : { de…" at bounding box center [386, 313] width 282 height 453
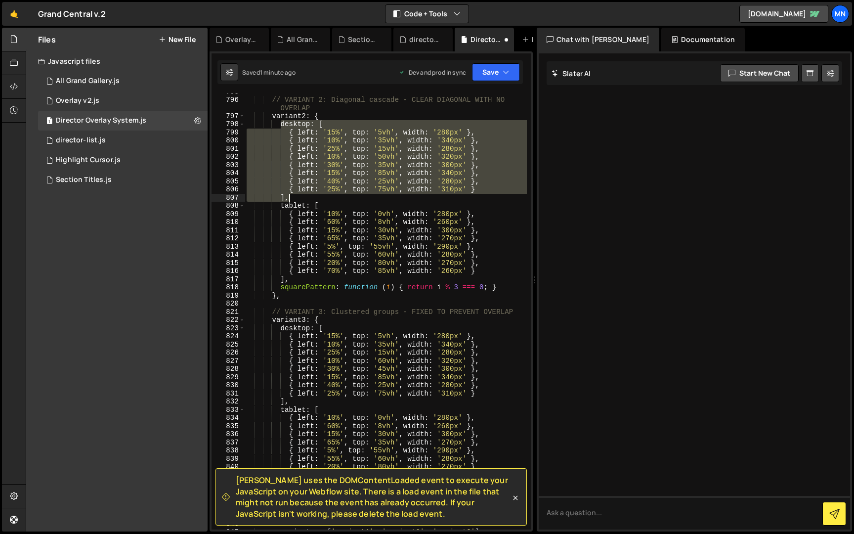
drag, startPoint x: 281, startPoint y: 123, endPoint x: 292, endPoint y: 201, distance: 78.9
click at [292, 201] on div "// VARIANT 2: Diagonal cascade - CLEAR DIAGONAL WITH NO OVERLAP variant2 : { de…" at bounding box center [386, 313] width 282 height 453
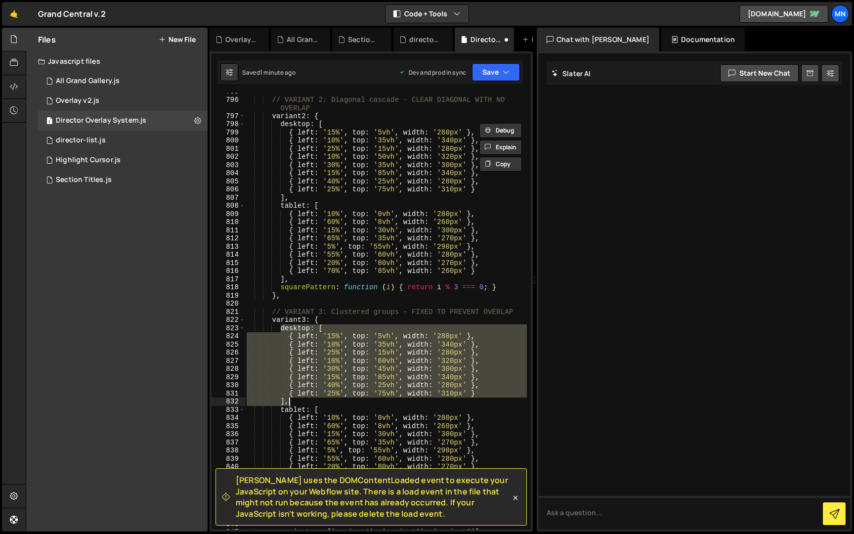
drag, startPoint x: 281, startPoint y: 326, endPoint x: 294, endPoint y: 401, distance: 75.7
click at [293, 401] on div "// VARIANT 2: Diagonal cascade - CLEAR DIAGONAL WITH NO OVERLAP variant2 : { de…" at bounding box center [386, 313] width 282 height 453
paste textarea
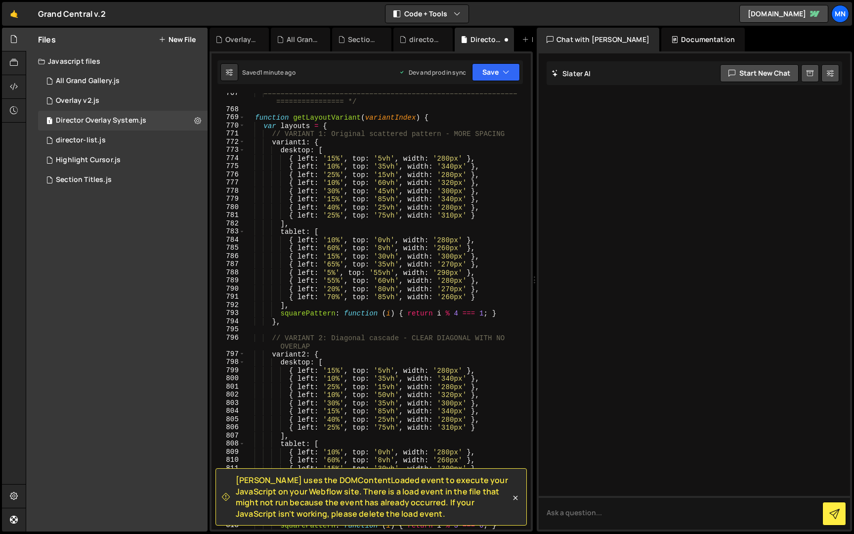
scroll to position [4849, 0]
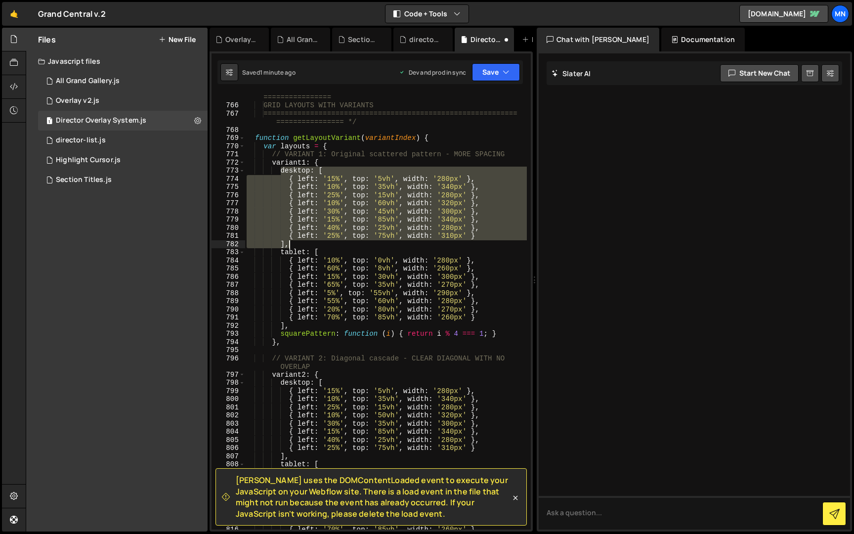
drag, startPoint x: 287, startPoint y: 171, endPoint x: 296, endPoint y: 240, distance: 69.3
click at [294, 241] on div "/* ============================================================ ===============…" at bounding box center [386, 315] width 282 height 461
paste textarea
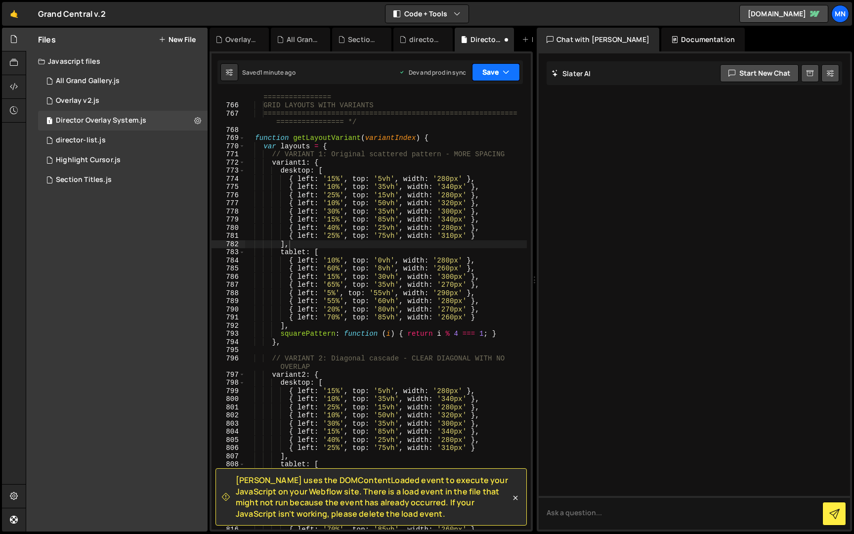
click at [508, 72] on icon "button" at bounding box center [506, 72] width 7 height 10
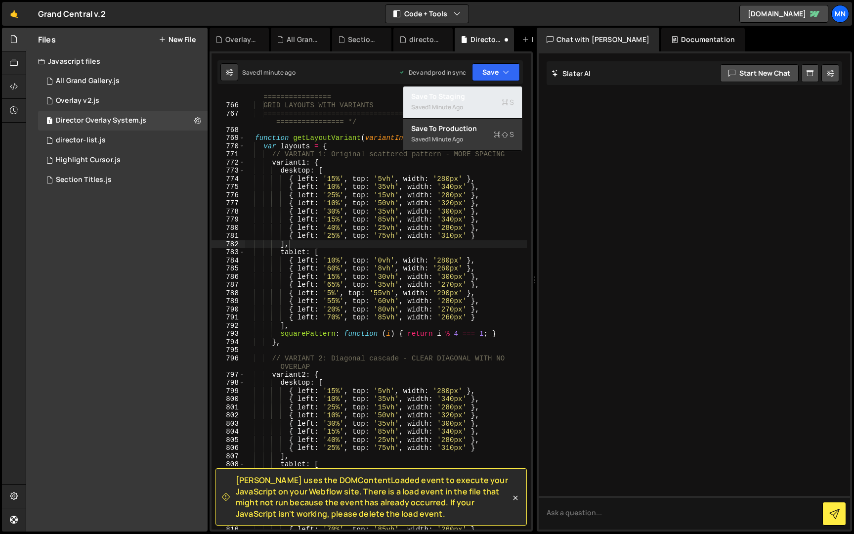
drag, startPoint x: 490, startPoint y: 101, endPoint x: 497, endPoint y: 94, distance: 9.8
click at [491, 101] on div "Saved 1 minute ago" at bounding box center [462, 107] width 103 height 12
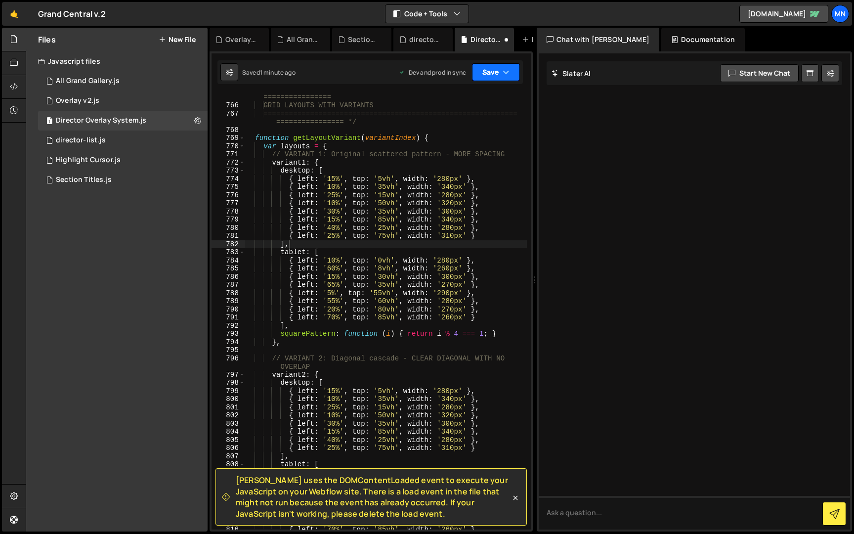
drag, startPoint x: 503, startPoint y: 73, endPoint x: 492, endPoint y: 122, distance: 50.5
click at [503, 73] on icon "button" at bounding box center [506, 72] width 7 height 10
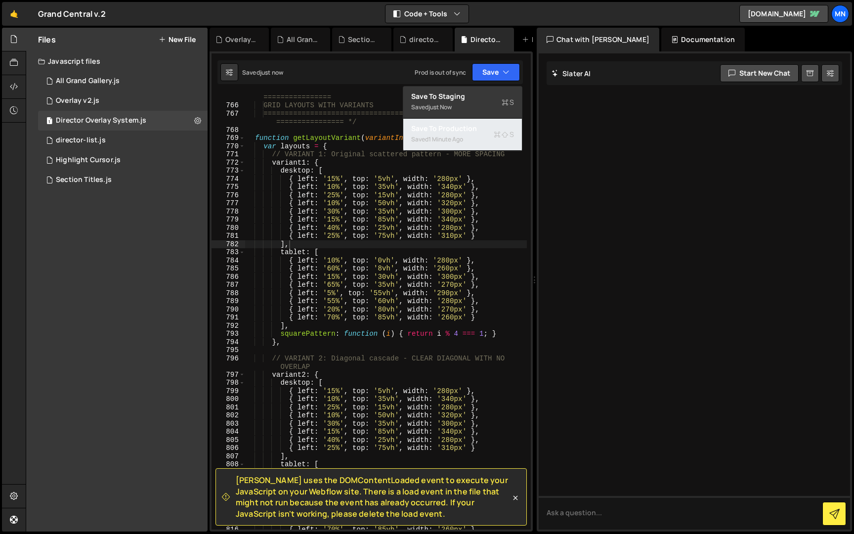
drag, startPoint x: 487, startPoint y: 134, endPoint x: 360, endPoint y: 138, distance: 127.5
click at [487, 134] on div "Saved 1 minute ago" at bounding box center [462, 139] width 103 height 12
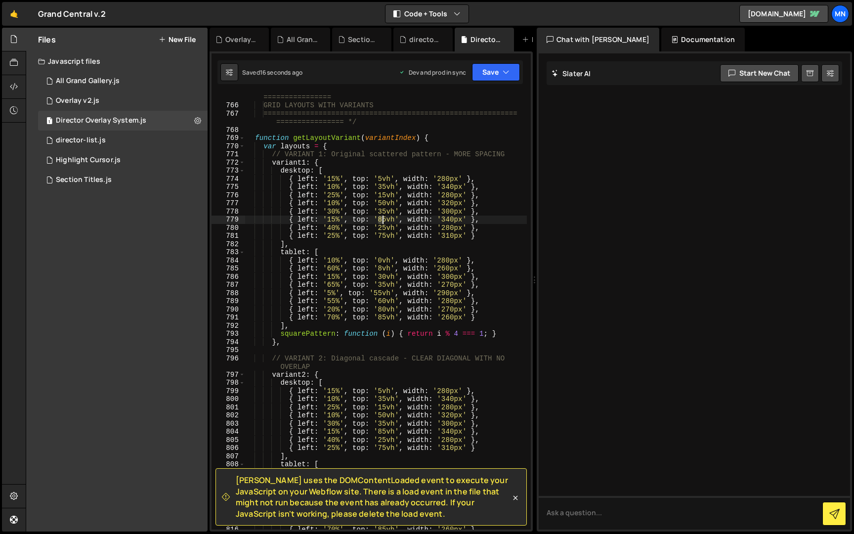
click at [382, 220] on div "/* ============================================================ ===============…" at bounding box center [386, 315] width 282 height 461
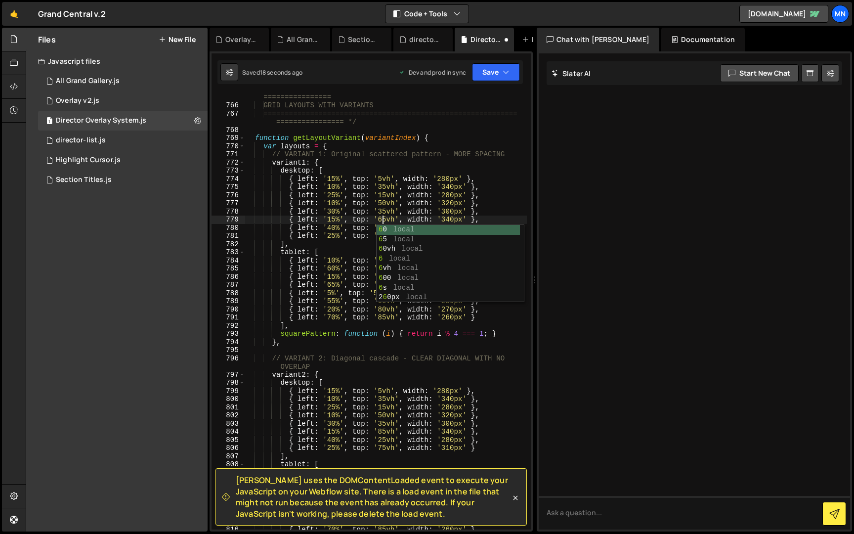
click at [398, 212] on div "/* ============================================================ ===============…" at bounding box center [386, 315] width 282 height 461
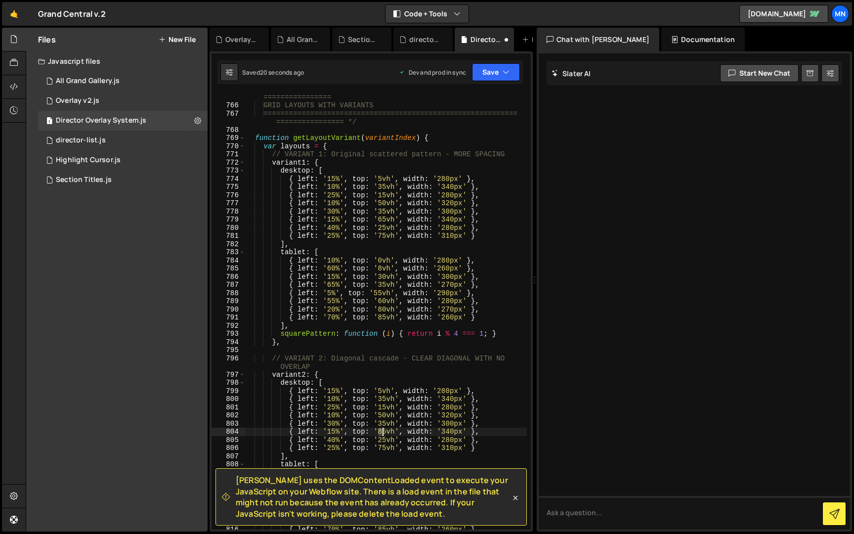
click at [382, 430] on div "/* ============================================================ ===============…" at bounding box center [386, 315] width 282 height 461
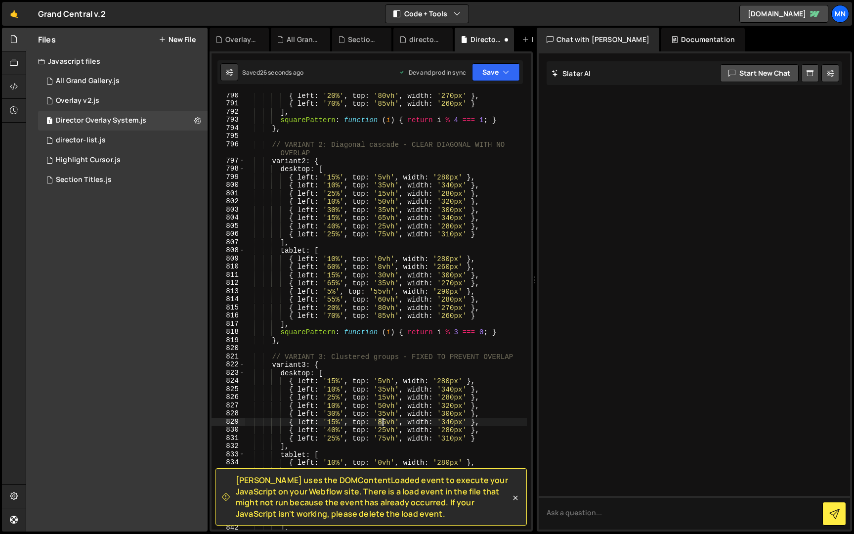
scroll to position [4998, 0]
click at [382, 424] on div "{ left : '20%' , top : '80vh' , width : '270px' } , { left : '70%' , top : '85v…" at bounding box center [386, 321] width 282 height 461
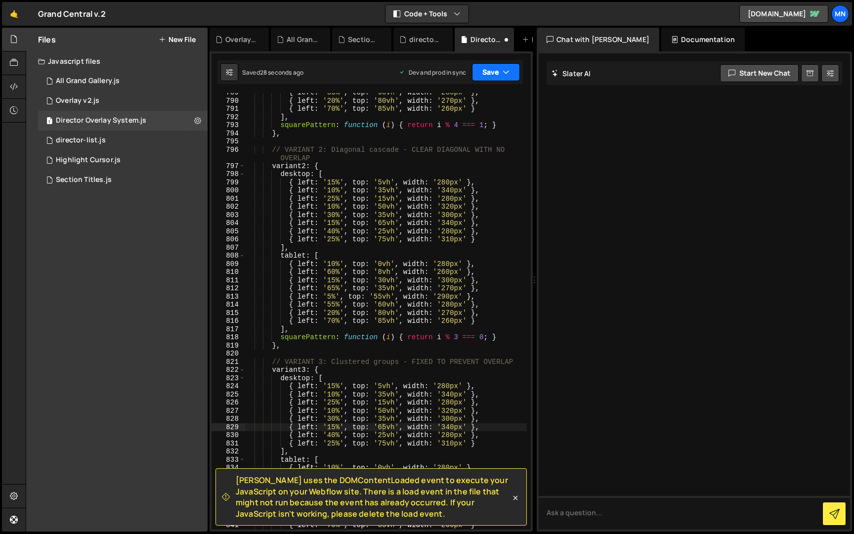
drag, startPoint x: 494, startPoint y: 71, endPoint x: 492, endPoint y: 103, distance: 32.2
click at [494, 71] on button "Save" at bounding box center [496, 72] width 48 height 18
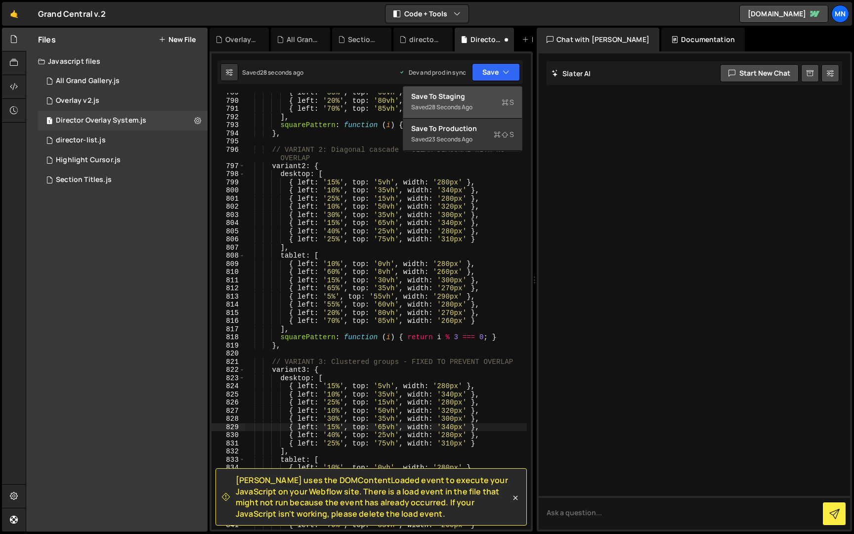
click at [490, 106] on div "Saved 28 seconds ago" at bounding box center [462, 107] width 103 height 12
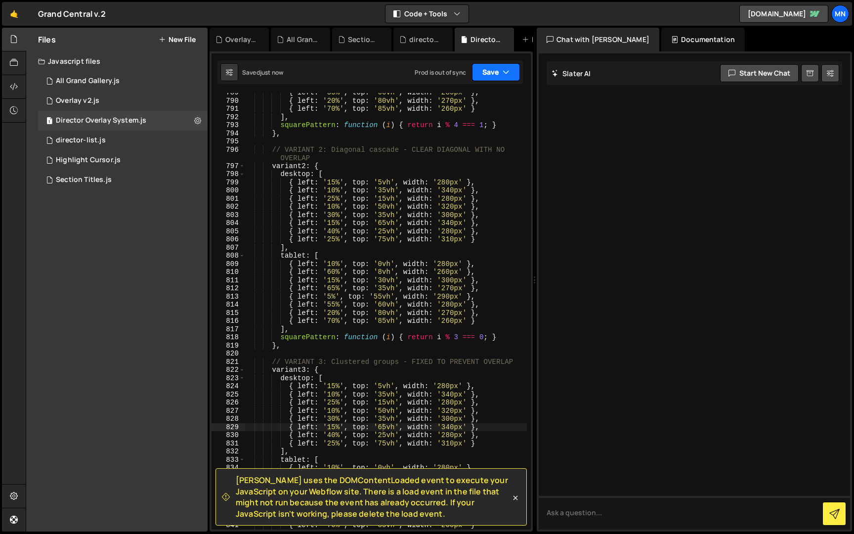
click at [500, 71] on button "Save" at bounding box center [496, 72] width 48 height 18
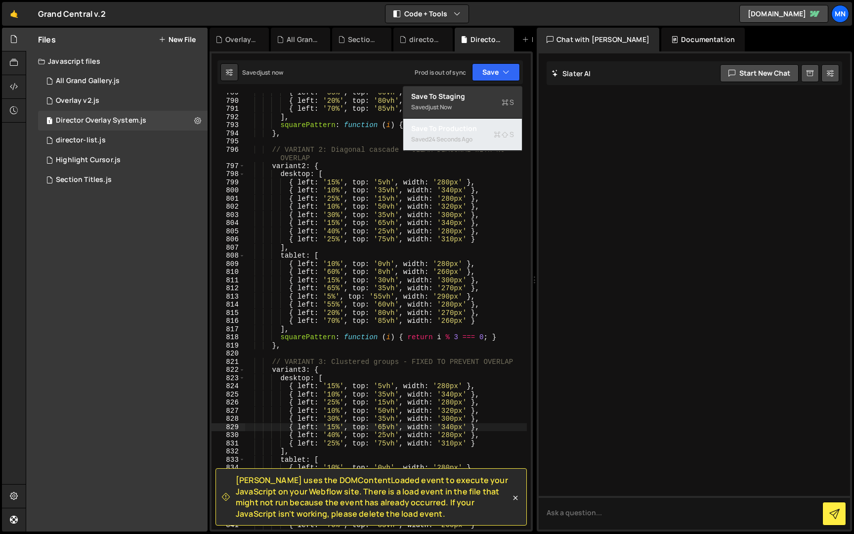
drag, startPoint x: 486, startPoint y: 140, endPoint x: 273, endPoint y: 215, distance: 226.2
click at [486, 140] on div "Saved 24 seconds ago" at bounding box center [462, 139] width 103 height 12
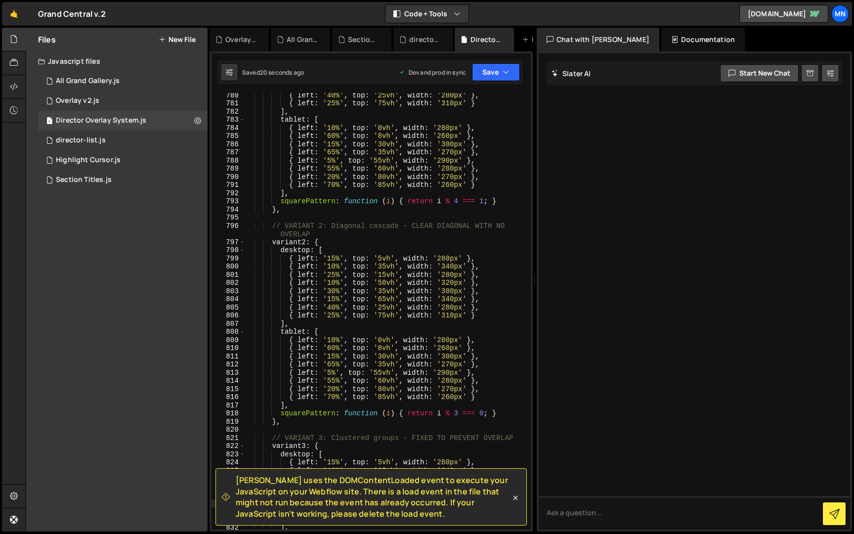
scroll to position [4944, 0]
click at [379, 257] on div "{ left : '40%' , top : '25vh' , width : '280px' } , { left : '25%' , top : '75v…" at bounding box center [386, 317] width 282 height 453
click at [408, 247] on div "{ left : '40%' , top : '25vh' , width : '280px' } , { left : '25%' , top : '75v…" at bounding box center [386, 317] width 282 height 453
click at [382, 264] on div "{ left : '40%' , top : '25vh' , width : '280px' } , { left : '25%' , top : '75v…" at bounding box center [386, 317] width 282 height 453
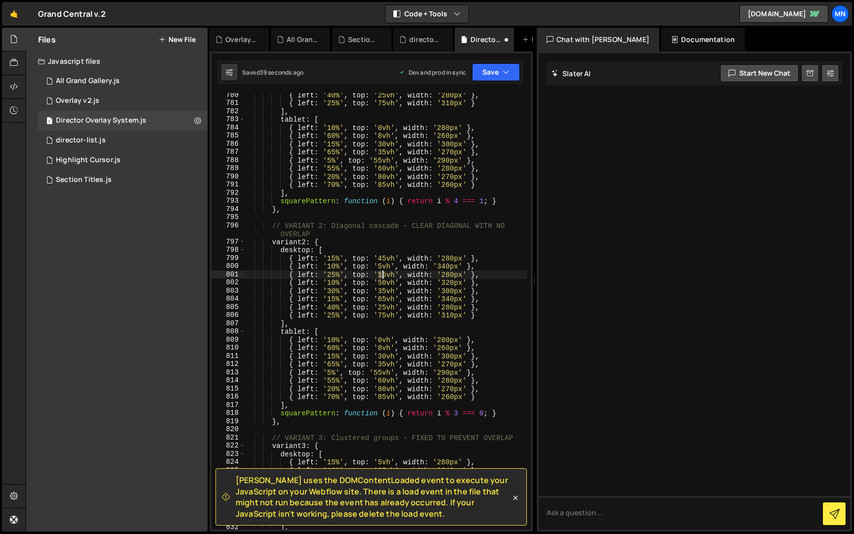
click at [382, 273] on div "{ left : '40%' , top : '25vh' , width : '280px' } , { left : '25%' , top : '75v…" at bounding box center [386, 317] width 282 height 453
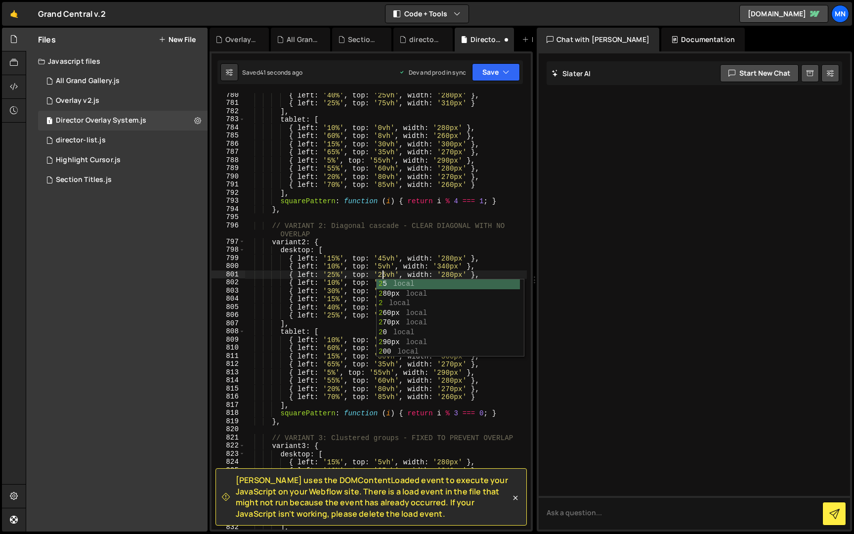
scroll to position [0, 9]
click at [350, 281] on div "{ left : '40%' , top : '25vh' , width : '280px' } , { left : '25%' , top : '75v…" at bounding box center [386, 317] width 282 height 453
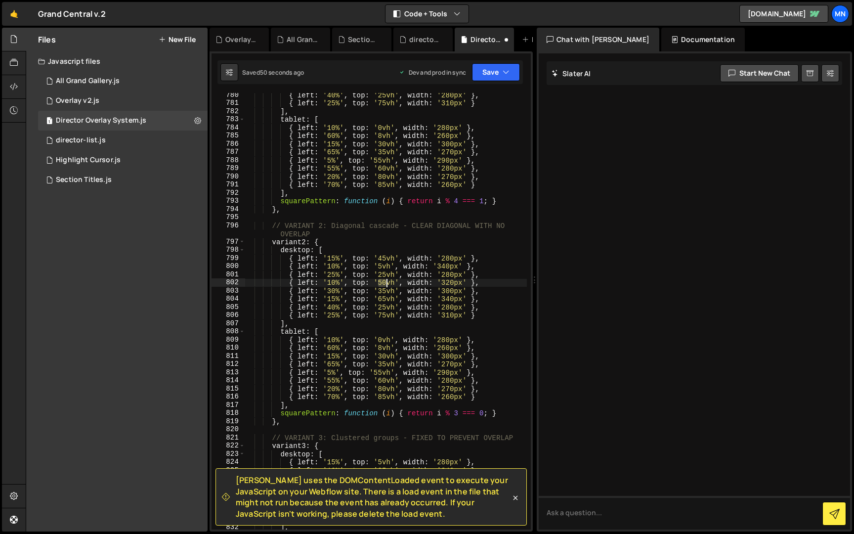
drag, startPoint x: 380, startPoint y: 284, endPoint x: 385, endPoint y: 284, distance: 5.5
click at [385, 284] on div "{ left : '40%' , top : '25vh' , width : '280px' } , { left : '25%' , top : '75v…" at bounding box center [386, 317] width 282 height 453
click at [361, 285] on div "{ left : '40%' , top : '25vh' , width : '280px' } , { left : '25%' , top : '75v…" at bounding box center [386, 317] width 282 height 453
drag, startPoint x: 380, startPoint y: 291, endPoint x: 385, endPoint y: 291, distance: 5.4
click at [385, 291] on div "{ left : '40%' , top : '25vh' , width : '280px' } , { left : '25%' , top : '75v…" at bounding box center [386, 317] width 282 height 453
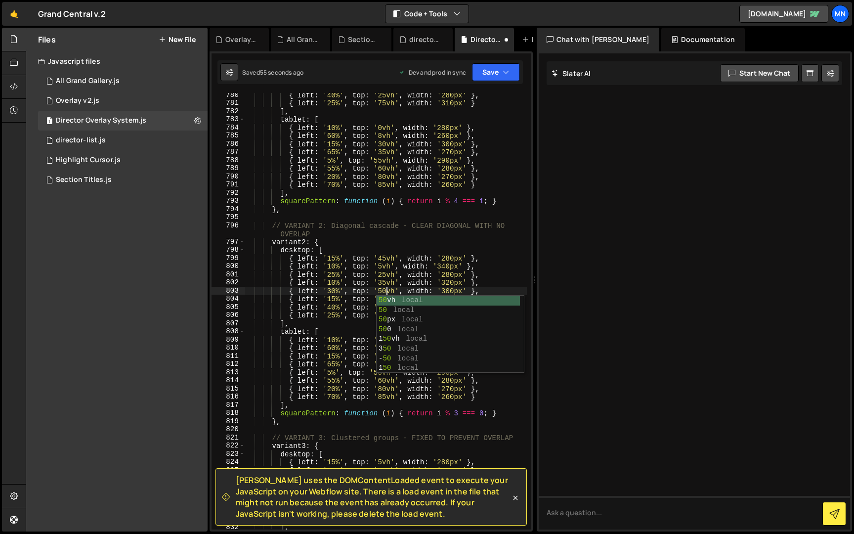
click at [370, 293] on div "{ left : '40%' , top : '25vh' , width : '280px' } , { left : '25%' , top : '75v…" at bounding box center [386, 317] width 282 height 453
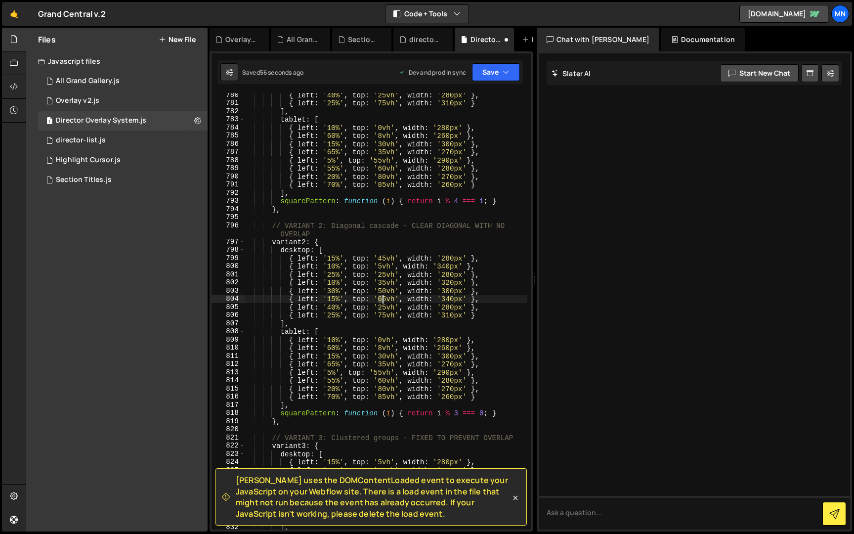
click at [383, 297] on div "{ left : '40%' , top : '25vh' , width : '280px' } , { left : '25%' , top : '75v…" at bounding box center [386, 317] width 282 height 453
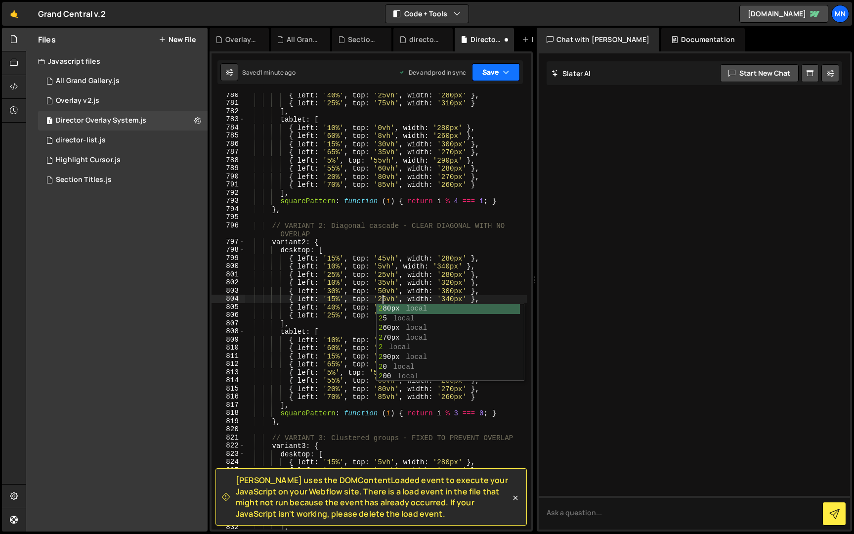
click at [506, 71] on icon "button" at bounding box center [506, 72] width 7 height 10
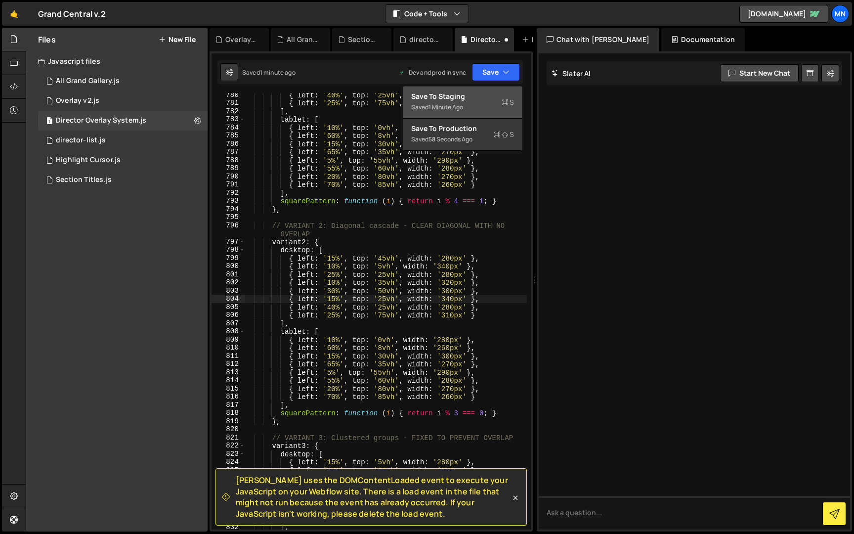
click at [490, 103] on div "Saved 1 minute ago" at bounding box center [462, 107] width 103 height 12
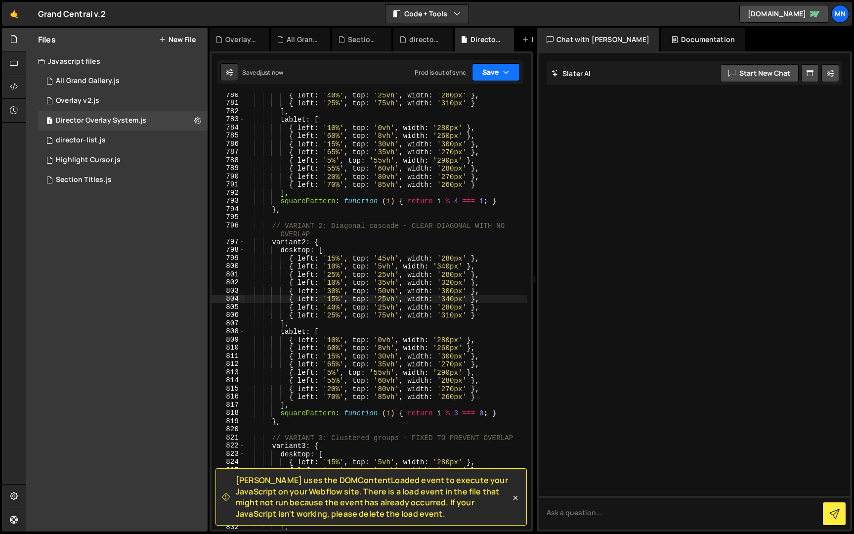
drag, startPoint x: 500, startPoint y: 73, endPoint x: 504, endPoint y: 85, distance: 13.3
click at [500, 73] on button "Save" at bounding box center [496, 72] width 48 height 18
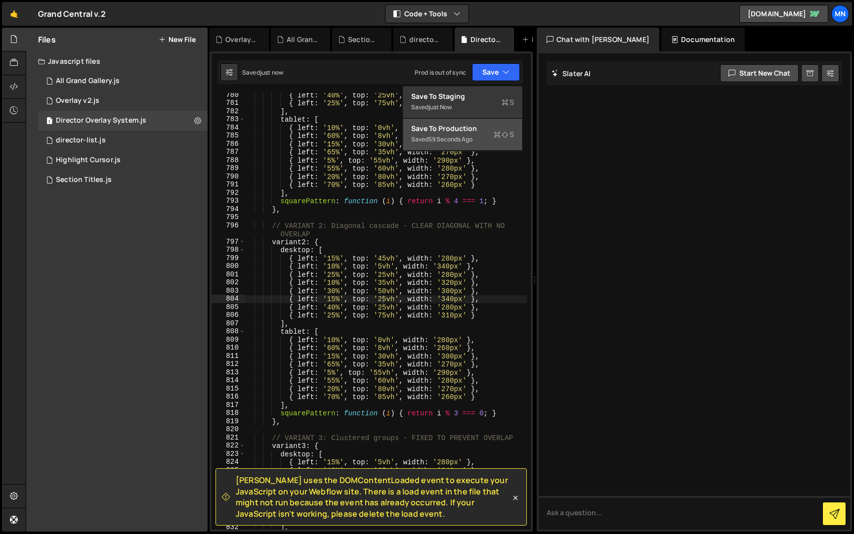
click at [496, 137] on icon at bounding box center [497, 134] width 7 height 10
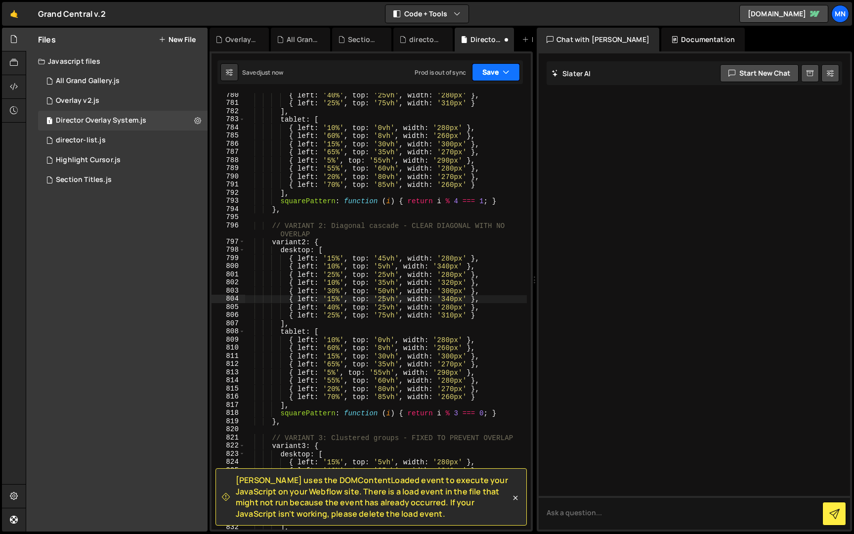
click at [504, 77] on icon "button" at bounding box center [506, 72] width 7 height 10
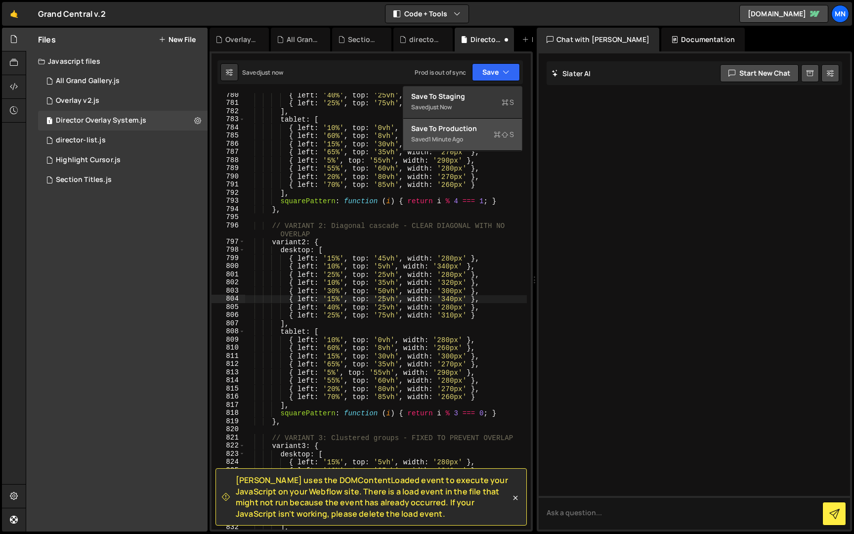
click at [477, 128] on div "Save to Production S" at bounding box center [462, 129] width 103 height 10
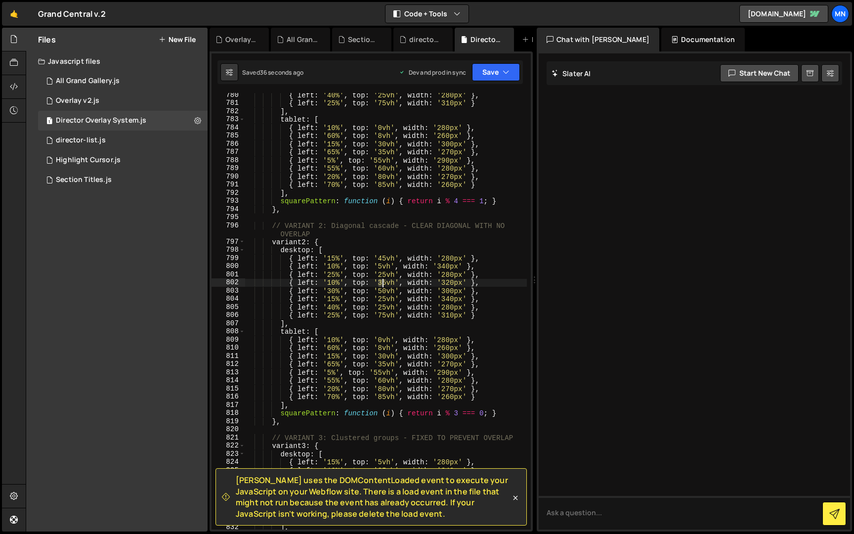
click at [382, 283] on div "{ left : '40%' , top : '25vh' , width : '280px' } , { left : '25%' , top : '75v…" at bounding box center [386, 317] width 282 height 453
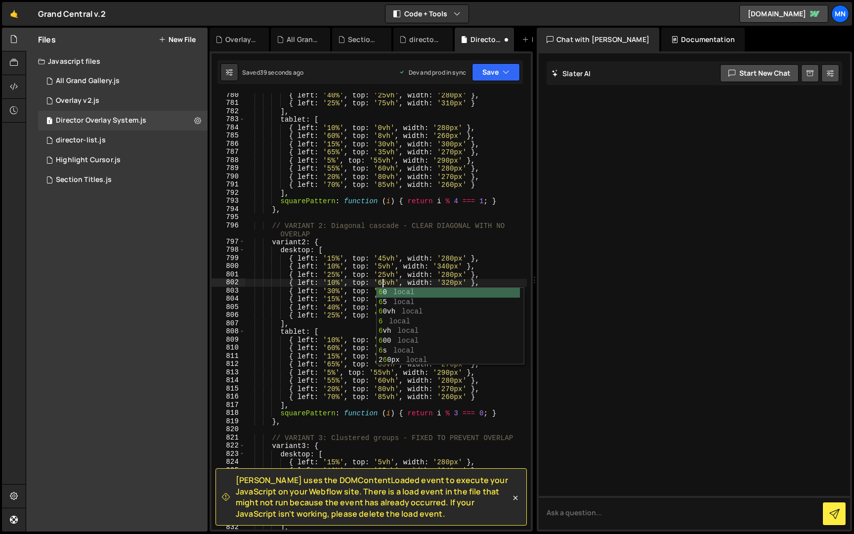
click at [404, 284] on div "{ left : '40%' , top : '25vh' , width : '280px' } , { left : '25%' , top : '75v…" at bounding box center [386, 317] width 282 height 453
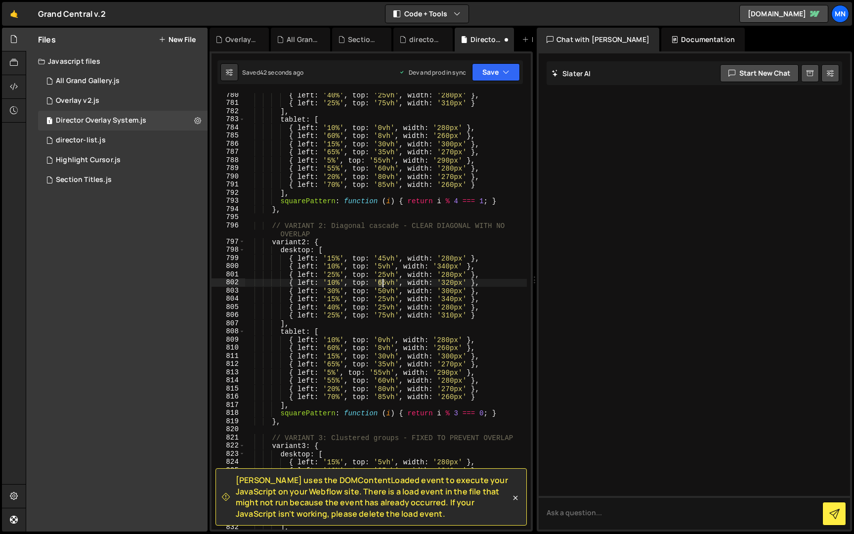
click at [381, 281] on div "{ left : '40%' , top : '25vh' , width : '280px' } , { left : '25%' , top : '75v…" at bounding box center [386, 317] width 282 height 453
click at [382, 298] on div "{ left : '40%' , top : '25vh' , width : '280px' } , { left : '25%' , top : '75v…" at bounding box center [386, 317] width 282 height 453
click at [509, 72] on button "Save" at bounding box center [496, 72] width 48 height 18
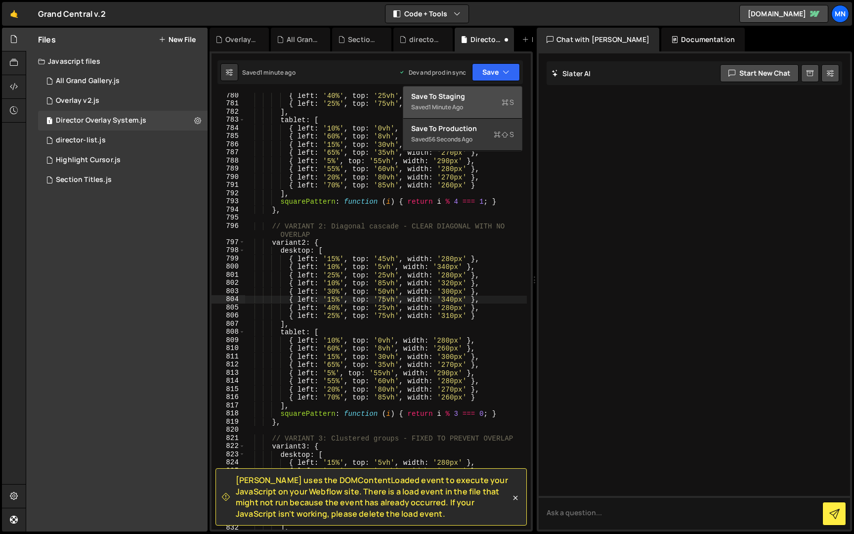
click at [500, 96] on div "Save to Staging S" at bounding box center [462, 96] width 103 height 10
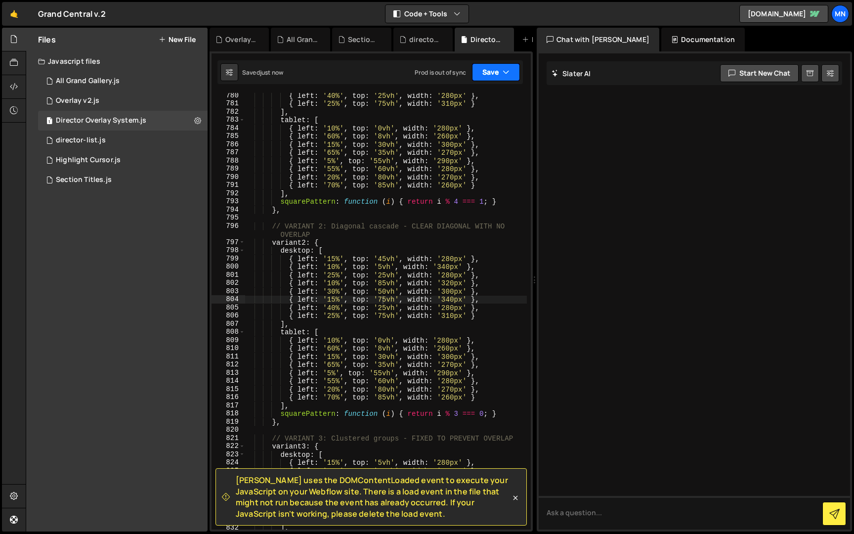
click at [505, 71] on icon "button" at bounding box center [506, 72] width 7 height 10
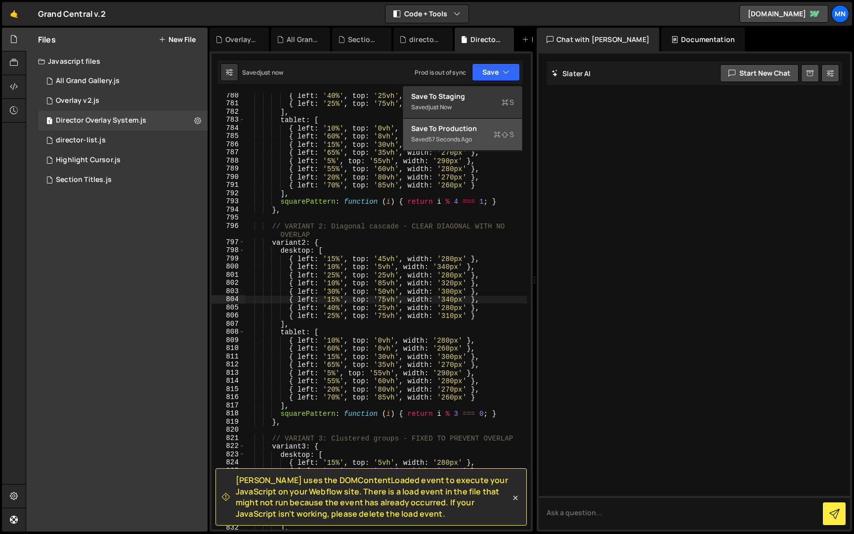
click at [483, 129] on div "Save to Production S" at bounding box center [462, 129] width 103 height 10
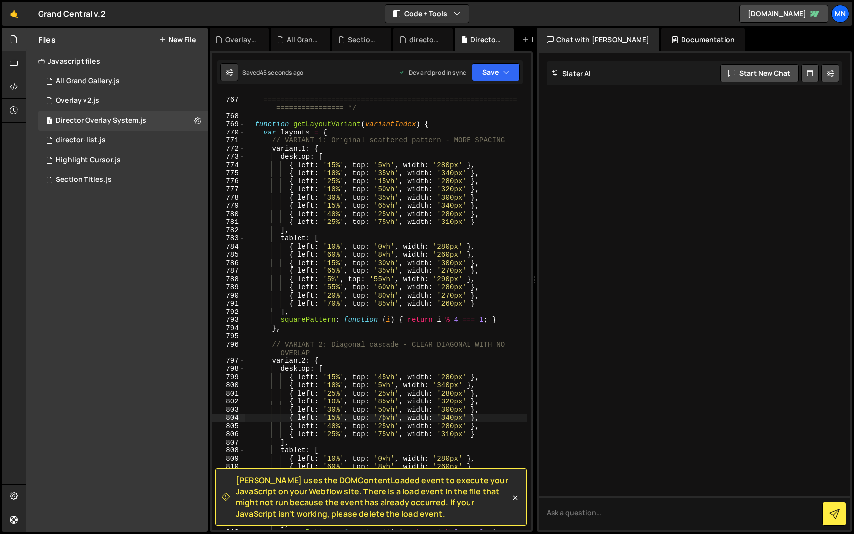
scroll to position [4857, 0]
click at [332, 175] on div "GRID LAYOUTS WITH VARIANTS ====================================================…" at bounding box center [386, 315] width 282 height 453
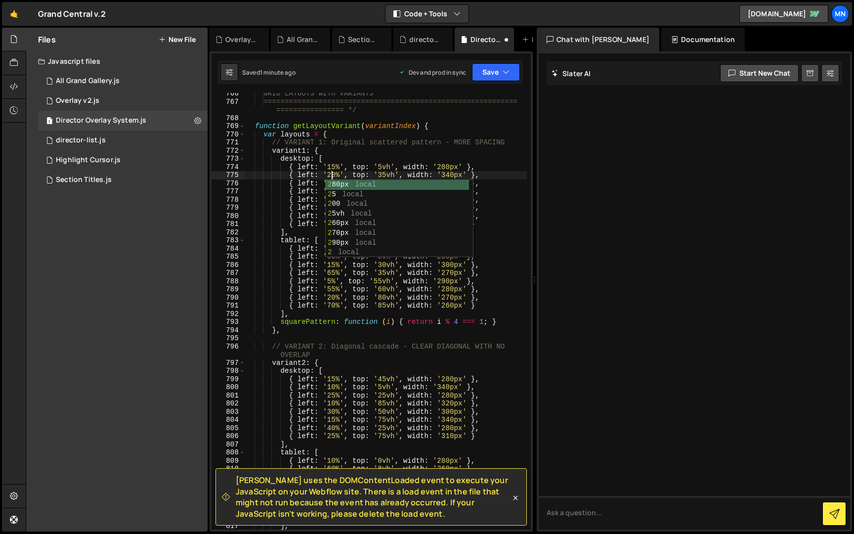
click at [367, 170] on div "GRID LAYOUTS WITH VARIANTS ====================================================…" at bounding box center [386, 315] width 282 height 453
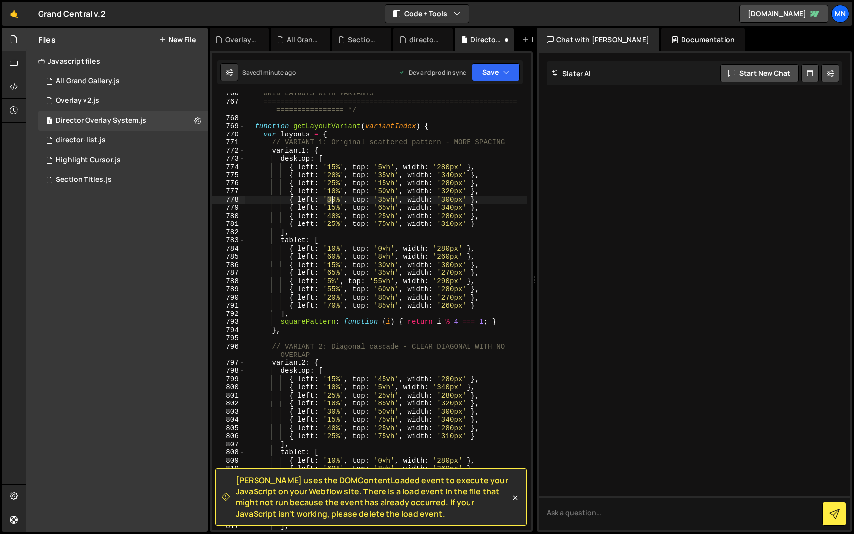
click at [331, 199] on div "GRID LAYOUTS WITH VARIANTS ====================================================…" at bounding box center [386, 315] width 282 height 453
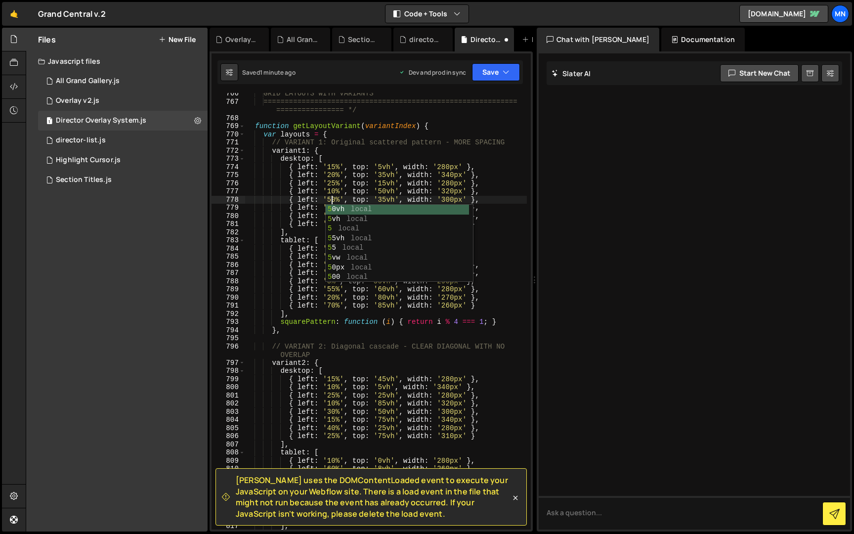
click at [385, 202] on div "GRID LAYOUTS WITH VARIANTS ====================================================…" at bounding box center [386, 315] width 282 height 453
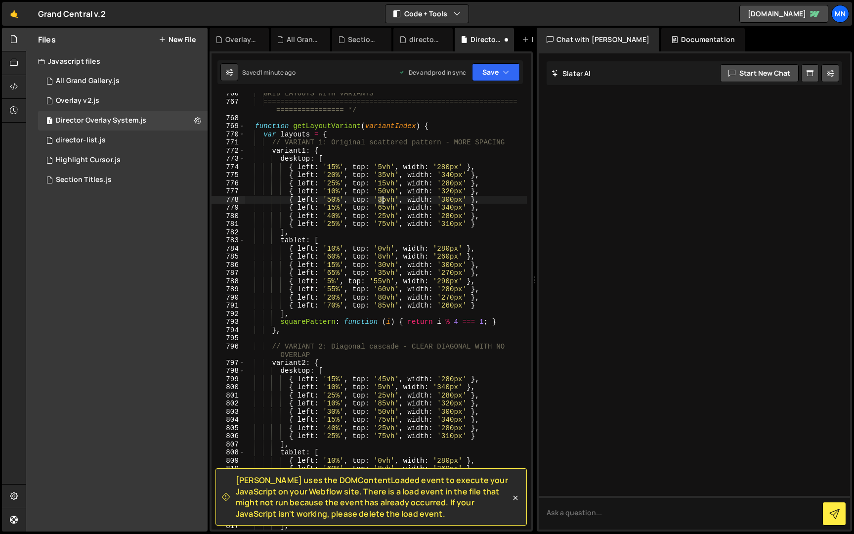
click at [382, 200] on div "GRID LAYOUTS WITH VARIANTS ====================================================…" at bounding box center [386, 315] width 282 height 453
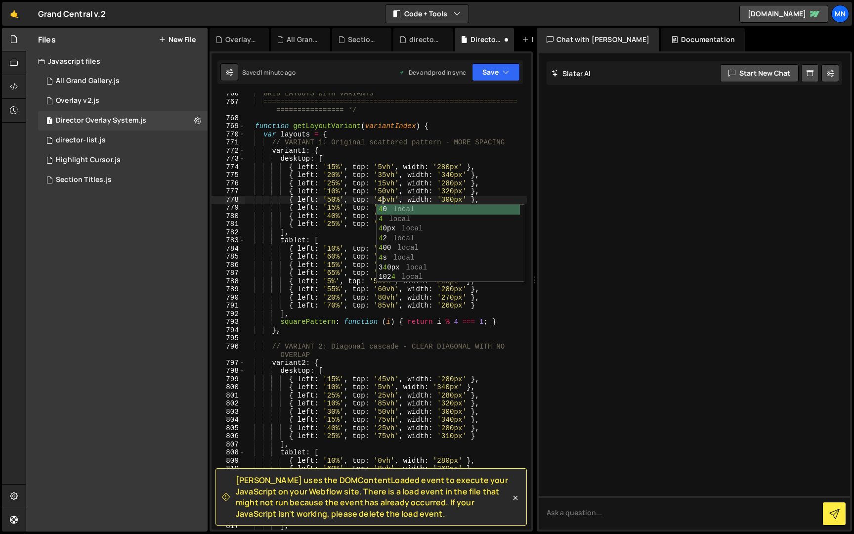
scroll to position [0, 9]
click at [431, 180] on div "GRID LAYOUTS WITH VARIANTS ====================================================…" at bounding box center [386, 315] width 282 height 453
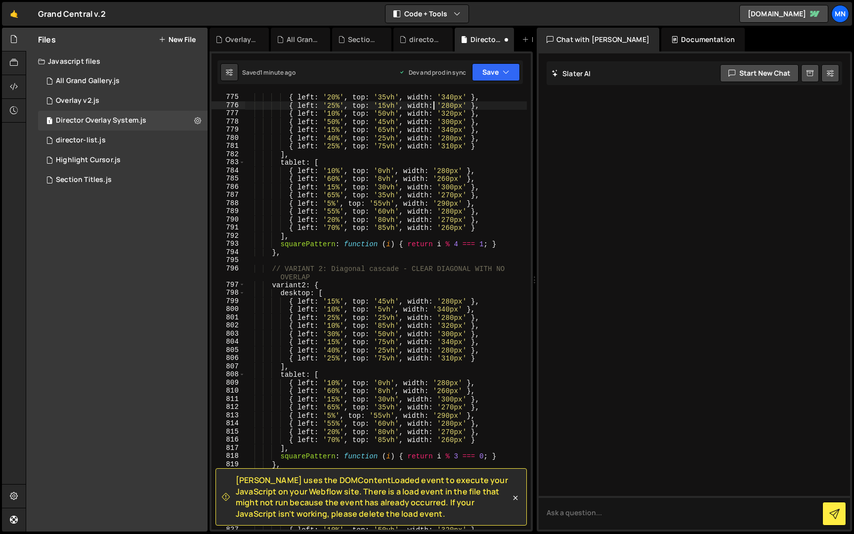
scroll to position [4884, 0]
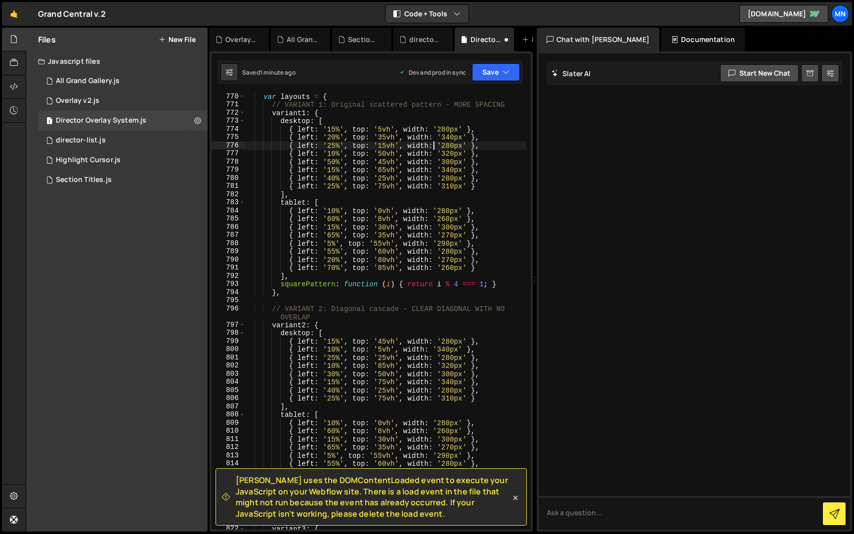
click at [279, 122] on div "var layouts = { // VARIANT 1: Original scattered pattern - MORE SPACING variant…" at bounding box center [386, 318] width 282 height 453
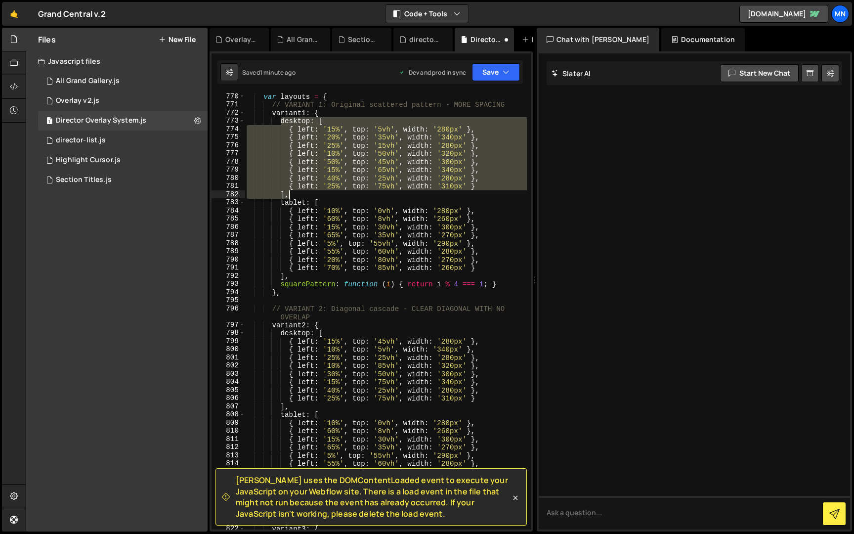
drag, startPoint x: 282, startPoint y: 125, endPoint x: 306, endPoint y: 193, distance: 72.4
click at [306, 193] on div "var layouts = { // VARIANT 1: Original scattered pattern - MORE SPACING variant…" at bounding box center [386, 318] width 282 height 453
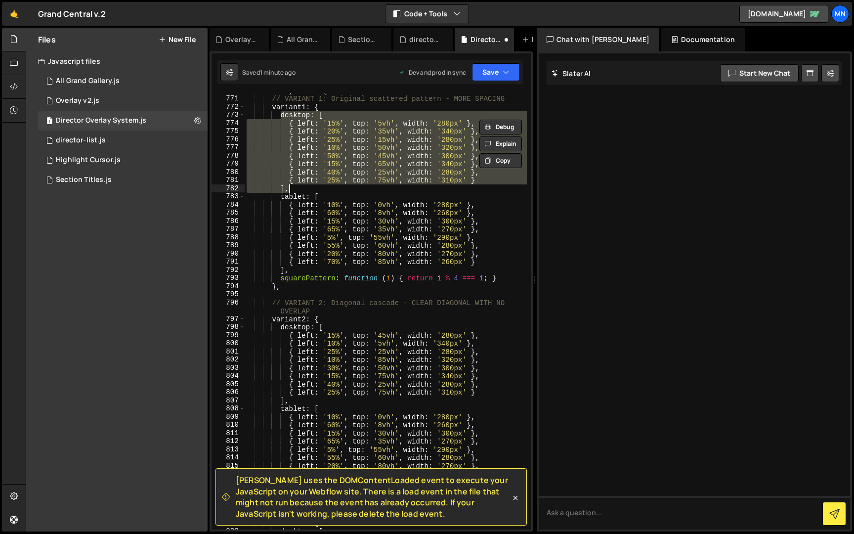
scroll to position [5080, 0]
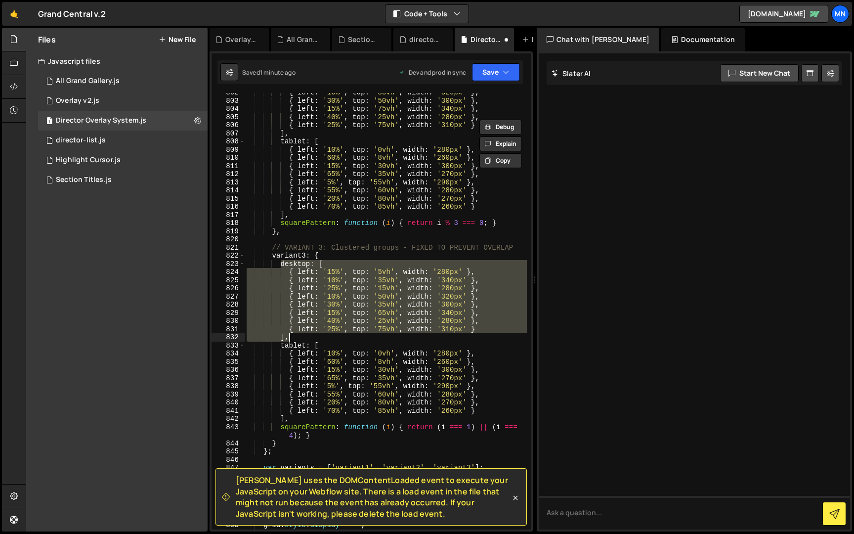
drag, startPoint x: 281, startPoint y: 264, endPoint x: 294, endPoint y: 338, distance: 74.7
click at [293, 338] on div "{ left : '10%' , top : '85vh' , width : '320px' } , { left : '30%' , top : '50v…" at bounding box center [386, 314] width 282 height 453
paste textarea
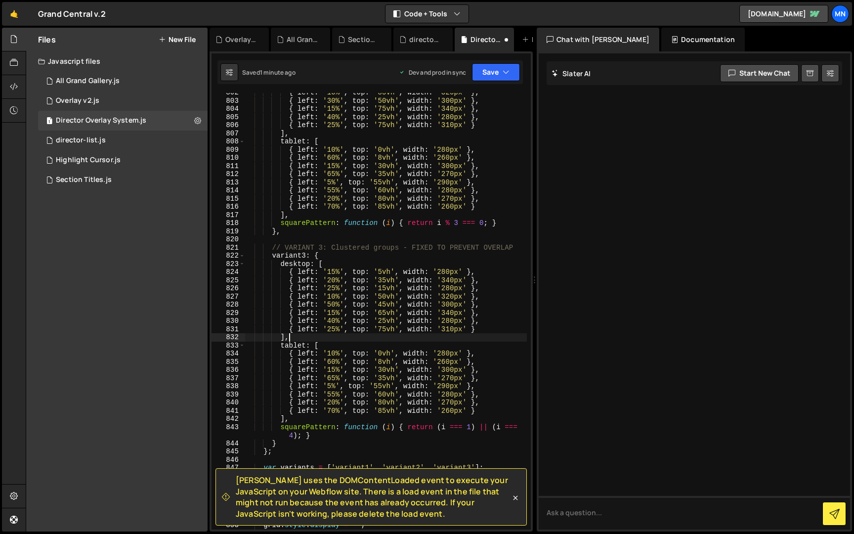
scroll to position [0, 2]
click at [397, 290] on div "{ left : '10%' , top : '85vh' , width : '320px' } , { left : '30%' , top : '50v…" at bounding box center [386, 314] width 282 height 453
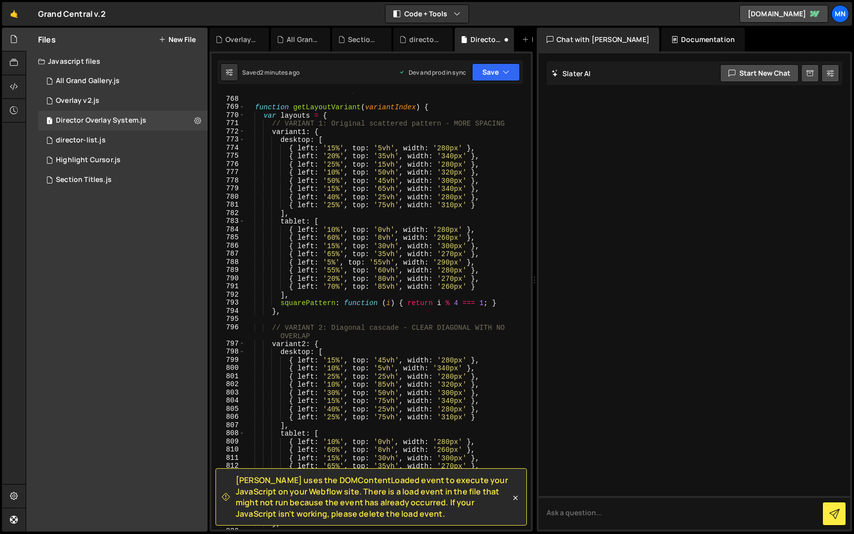
scroll to position [4869, 0]
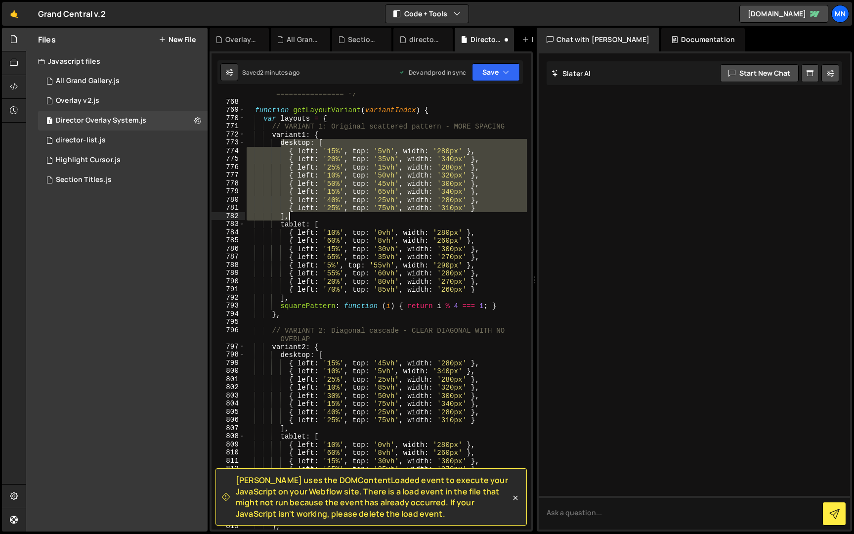
drag, startPoint x: 281, startPoint y: 142, endPoint x: 291, endPoint y: 215, distance: 73.8
click at [291, 215] on div "============================================================ ================ *…" at bounding box center [386, 312] width 282 height 461
click at [497, 181] on button "Copy" at bounding box center [500, 182] width 42 height 15
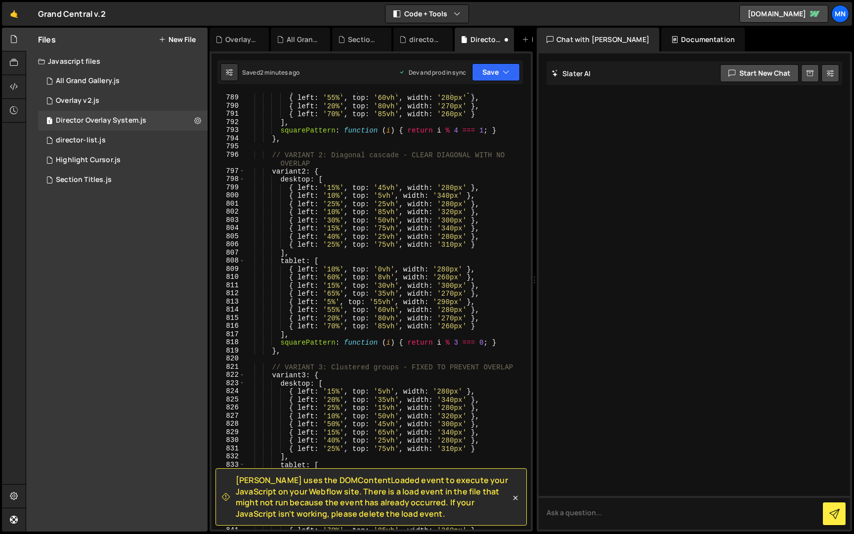
scroll to position [4995, 0]
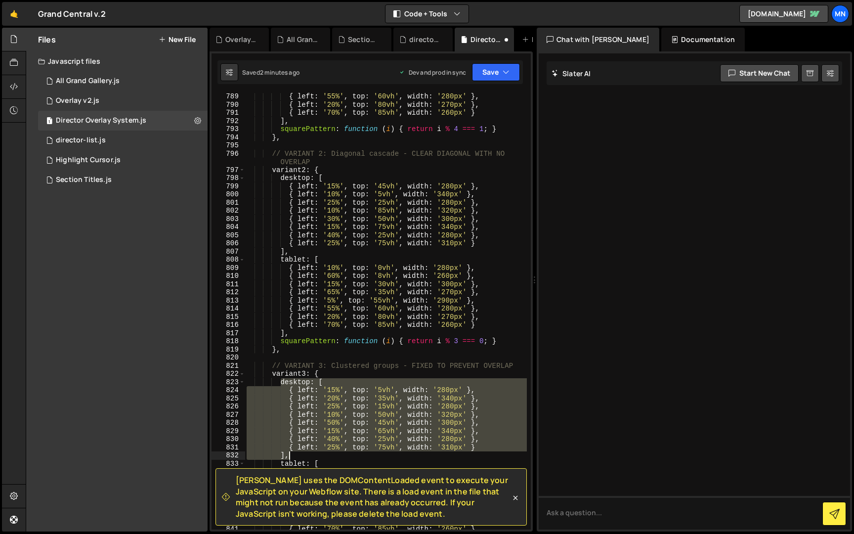
drag, startPoint x: 287, startPoint y: 406, endPoint x: 298, endPoint y: 448, distance: 43.9
click at [293, 459] on div "{ left : '55%' , top : '60vh' , width : '280px' } , { left : '20%' , top : '80v…" at bounding box center [386, 318] width 282 height 453
paste textarea
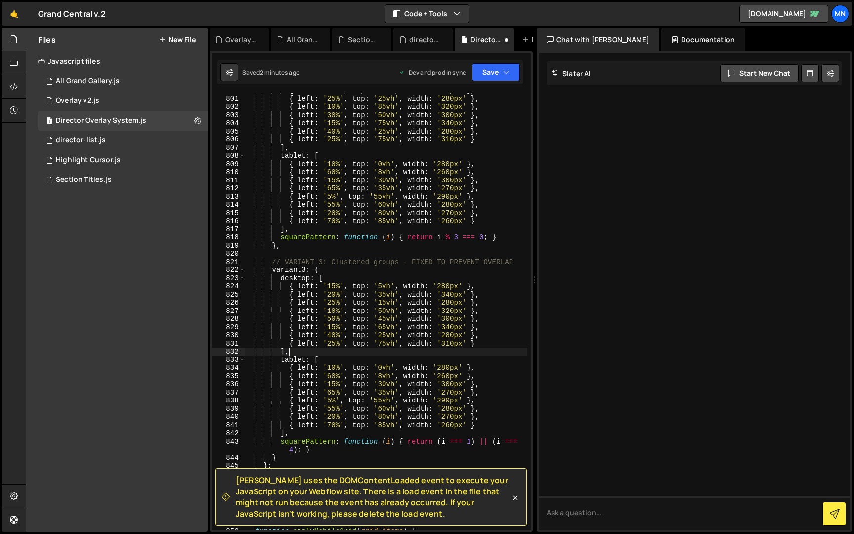
scroll to position [5070, 0]
click at [381, 293] on div "{ left : '10%' , top : '5vh' , width : '340px' } , { left : '25%' , top : '25vh…" at bounding box center [386, 312] width 282 height 453
click at [331, 294] on div "{ left : '10%' , top : '5vh' , width : '340px' } , { left : '25%' , top : '25vh…" at bounding box center [386, 312] width 282 height 453
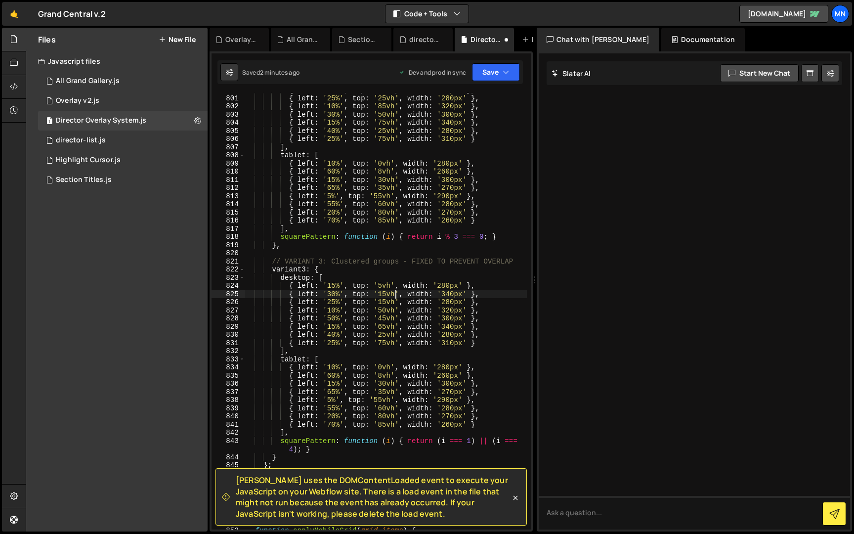
click at [395, 294] on div "{ left : '10%' , top : '5vh' , width : '340px' } , { left : '25%' , top : '25vh…" at bounding box center [386, 312] width 282 height 453
click at [382, 300] on div "{ left : '10%' , top : '5vh' , width : '340px' } , { left : '25%' , top : '25vh…" at bounding box center [386, 312] width 282 height 453
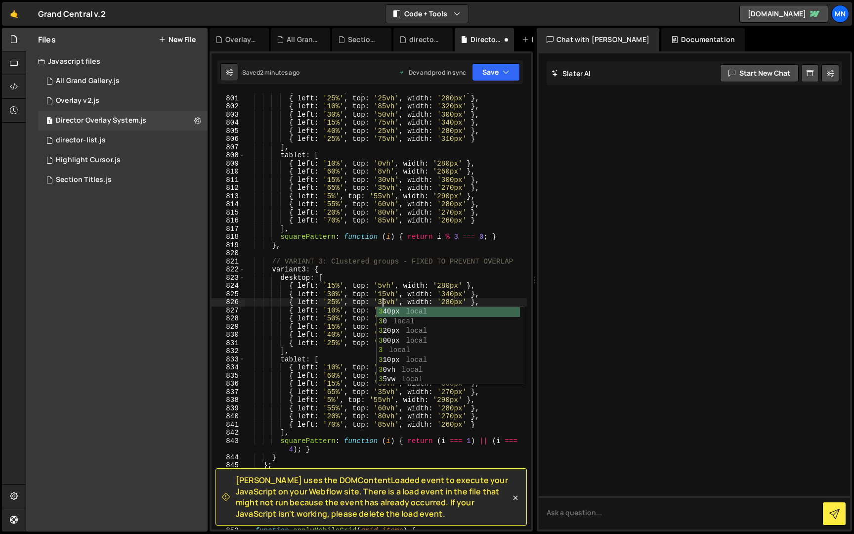
scroll to position [0, 9]
click at [339, 309] on div "{ left : '10%' , top : '5vh' , width : '340px' } , { left : '25%' , top : '25vh…" at bounding box center [386, 312] width 282 height 453
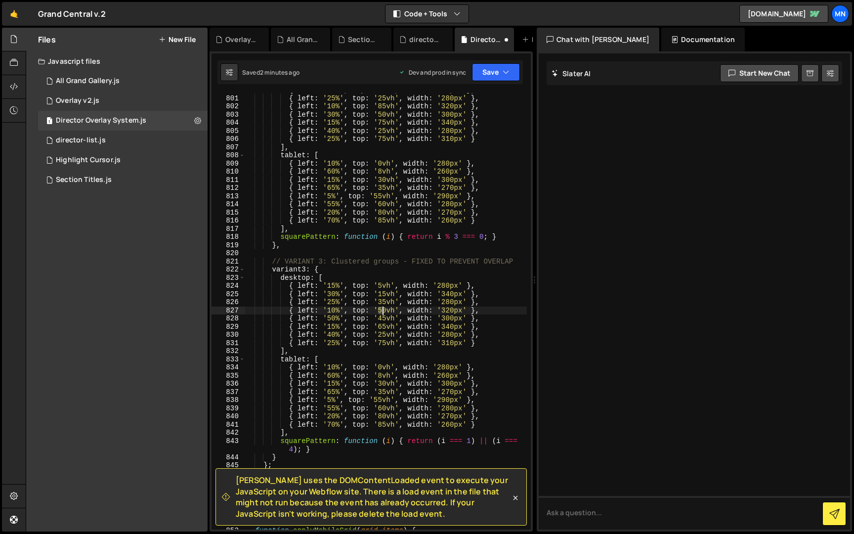
click at [382, 309] on div "{ left : '10%' , top : '5vh' , width : '340px' } , { left : '25%' , top : '25vh…" at bounding box center [386, 312] width 282 height 453
drag, startPoint x: 329, startPoint y: 310, endPoint x: 335, endPoint y: 310, distance: 5.9
click at [335, 310] on div "{ left : '10%' , top : '5vh' , width : '340px' } , { left : '25%' , top : '25vh…" at bounding box center [386, 311] width 282 height 453
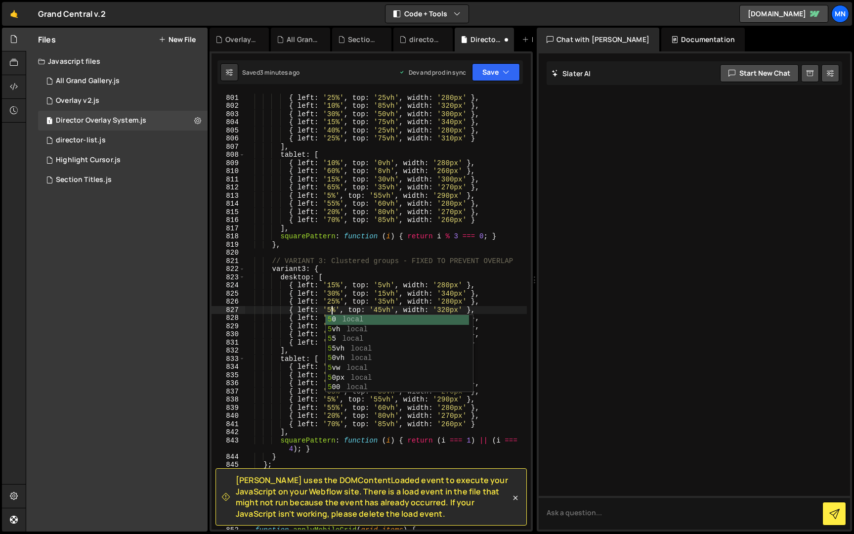
click at [337, 309] on div "{ left : '10%' , top : '5vh' , width : '340px' } , { left : '25%' , top : '25vh…" at bounding box center [386, 311] width 282 height 453
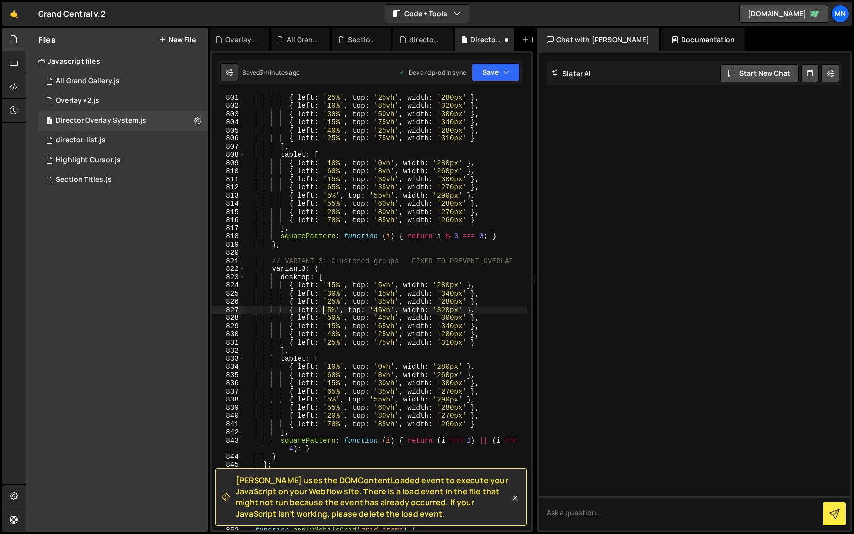
click at [323, 309] on div "{ left : '10%' , top : '5vh' , width : '340px' } , { left : '25%' , top : '25vh…" at bounding box center [386, 311] width 282 height 453
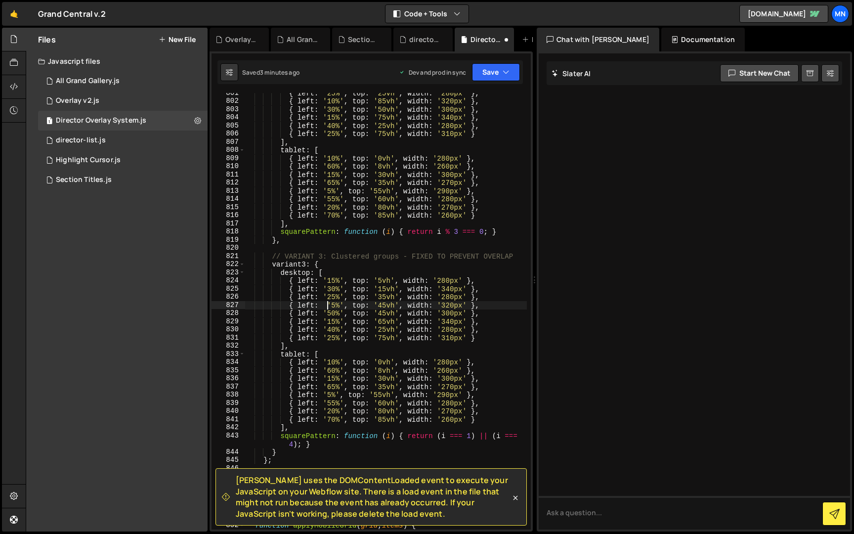
scroll to position [5074, 0]
click at [382, 313] on div "{ left : '25%' , top : '25vh' , width : '280px' } , { left : '10%' , top : '85v…" at bounding box center [386, 315] width 282 height 453
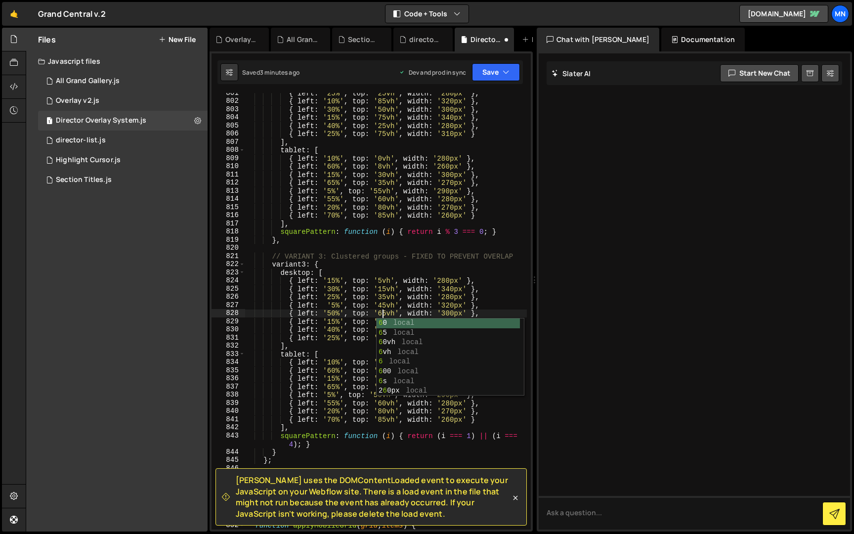
click at [366, 313] on div "{ left : '25%' , top : '25vh' , width : '280px' } , { left : '10%' , top : '85v…" at bounding box center [386, 315] width 282 height 453
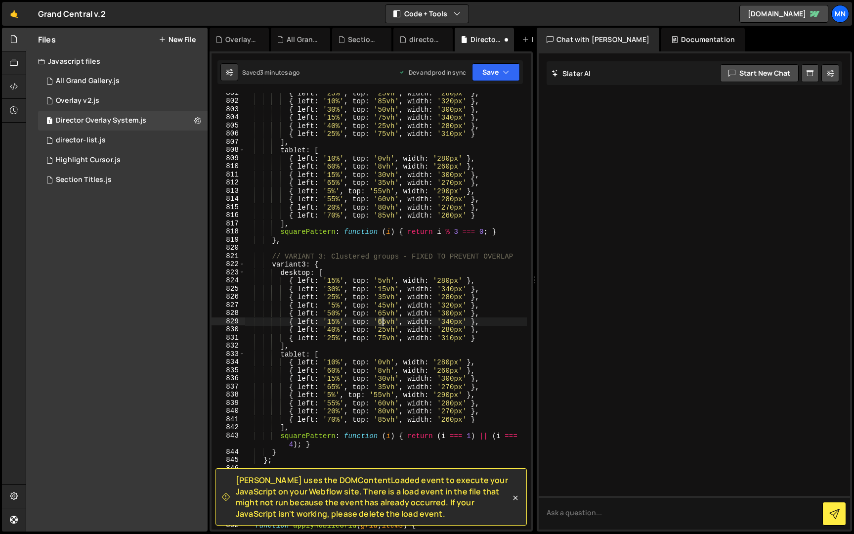
click at [381, 323] on div "{ left : '25%' , top : '25vh' , width : '280px' } , { left : '10%' , top : '85v…" at bounding box center [386, 315] width 282 height 453
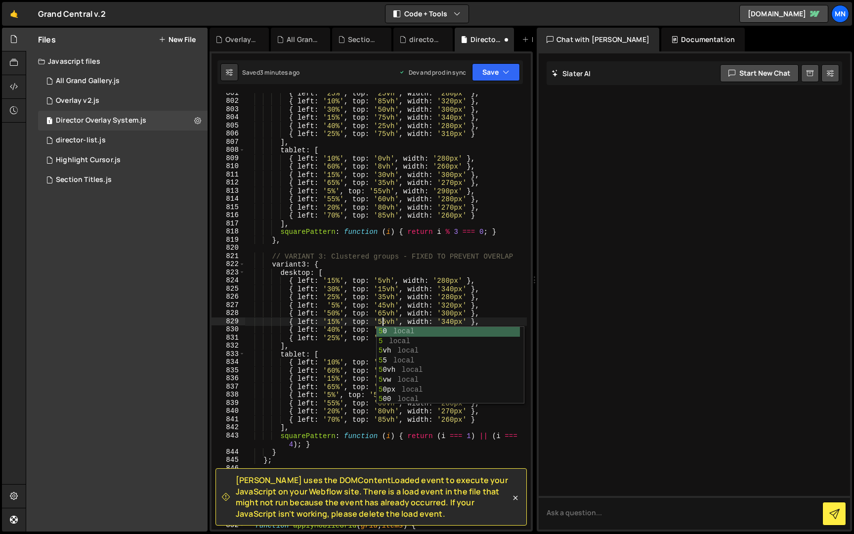
scroll to position [5074, 0]
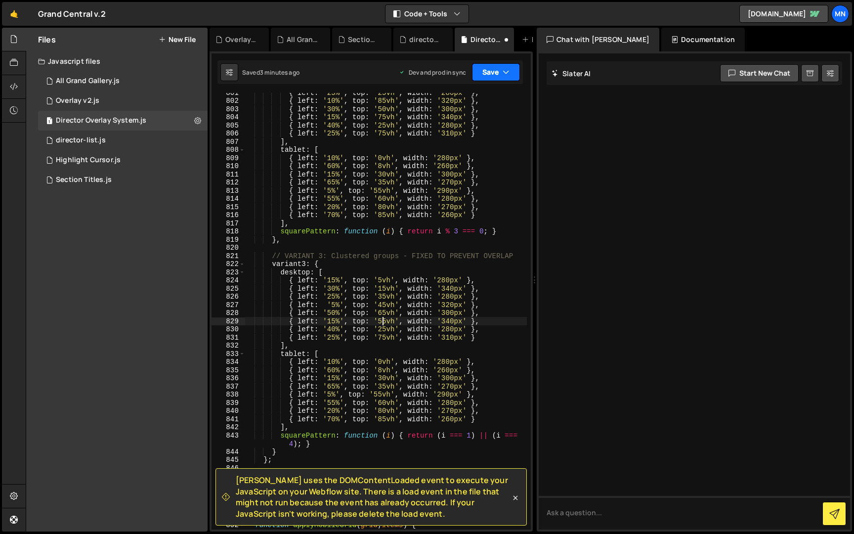
click at [507, 76] on icon "button" at bounding box center [506, 72] width 7 height 10
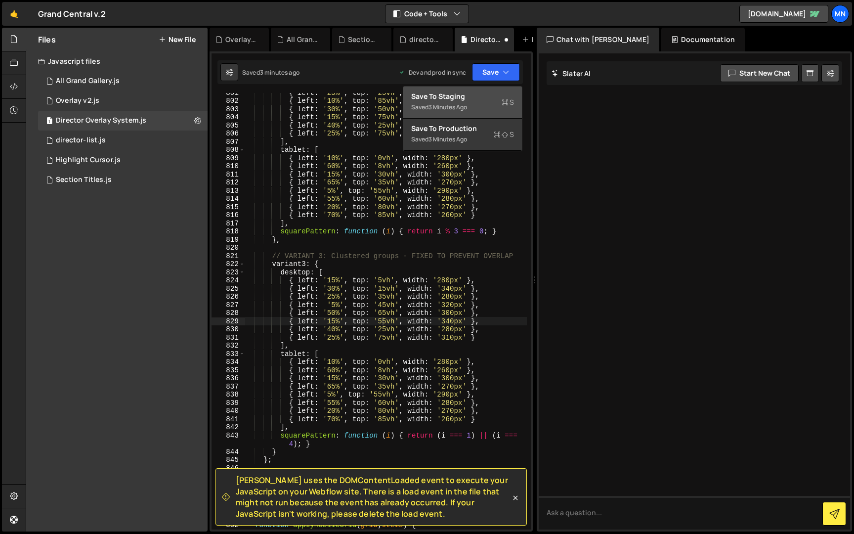
click at [506, 102] on icon at bounding box center [505, 102] width 7 height 10
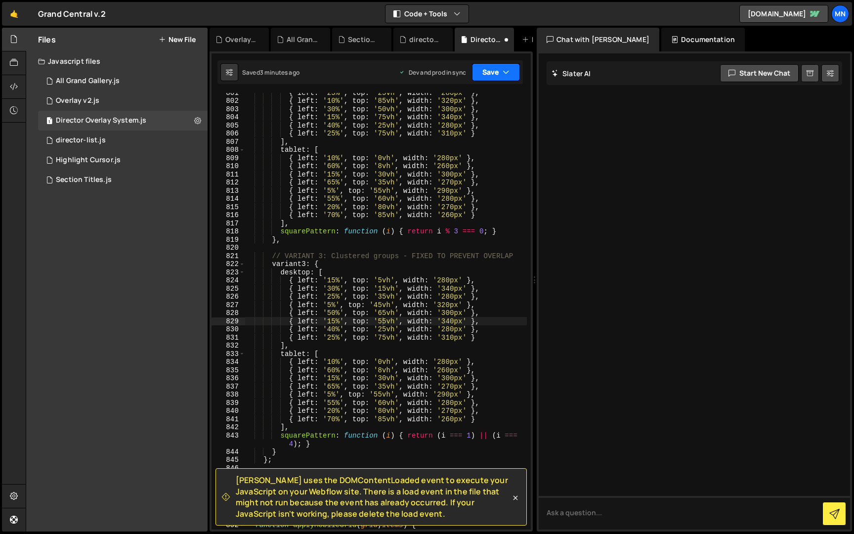
click at [509, 76] on button "Save" at bounding box center [496, 72] width 48 height 18
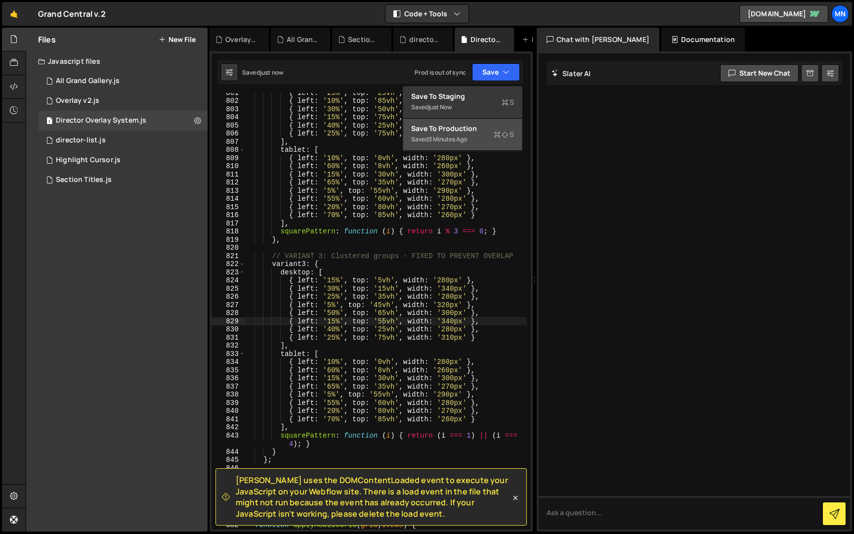
click at [492, 140] on div "Saved 3 minutes ago" at bounding box center [462, 139] width 103 height 12
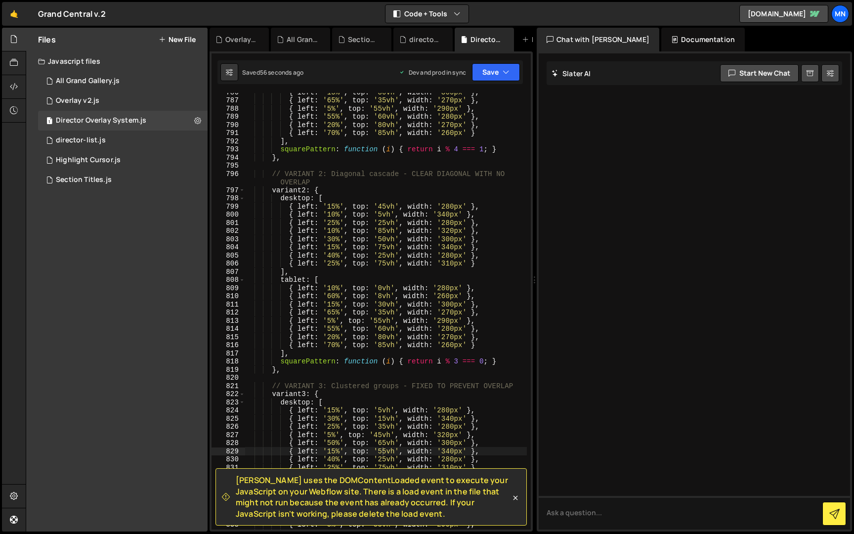
scroll to position [4968, 0]
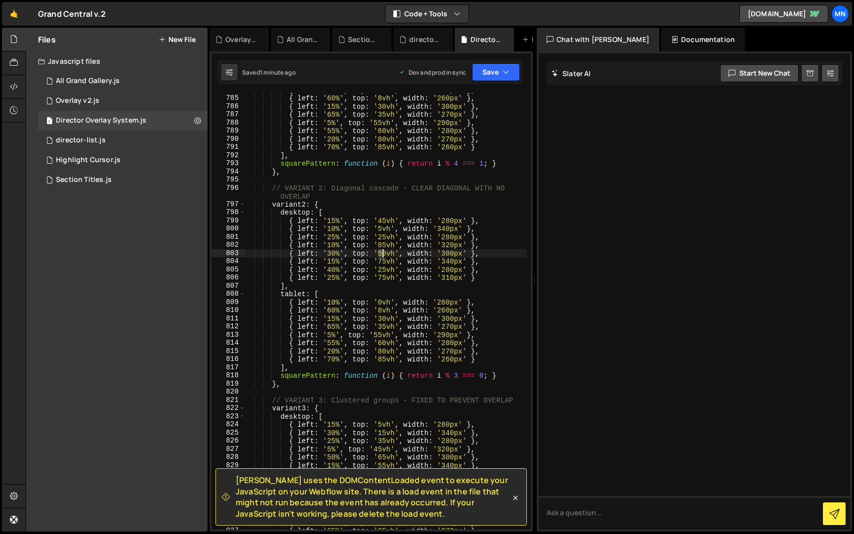
click at [383, 256] on div "{ left : '10%' , top : '0vh' , width : '280px' } , { left : '60%' , top : '8vh'…" at bounding box center [386, 312] width 282 height 453
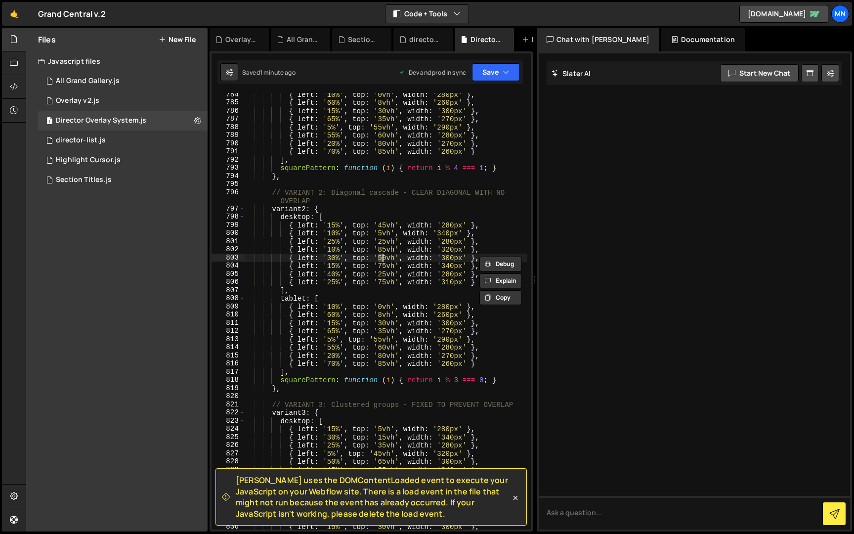
scroll to position [4967, 0]
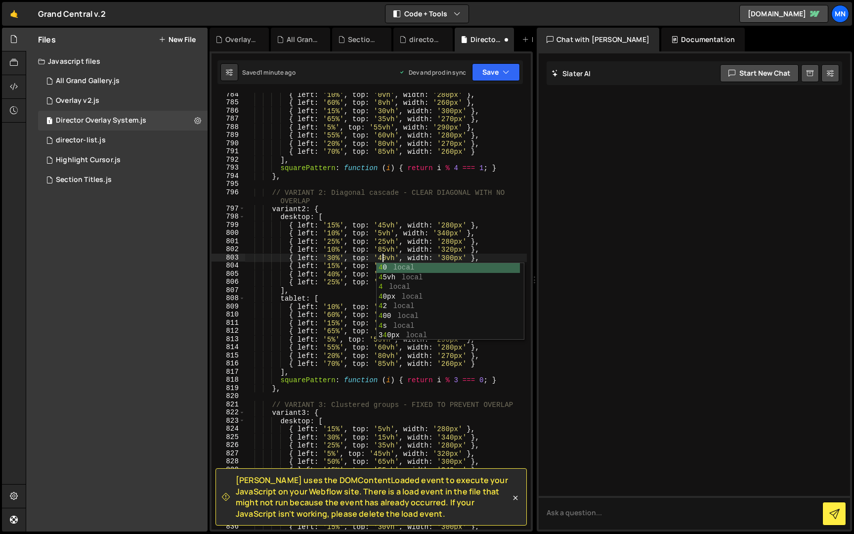
click at [496, 225] on div "{ left : '10%' , top : '0vh' , width : '280px' } , { left : '60%' , top : '8vh'…" at bounding box center [386, 316] width 282 height 453
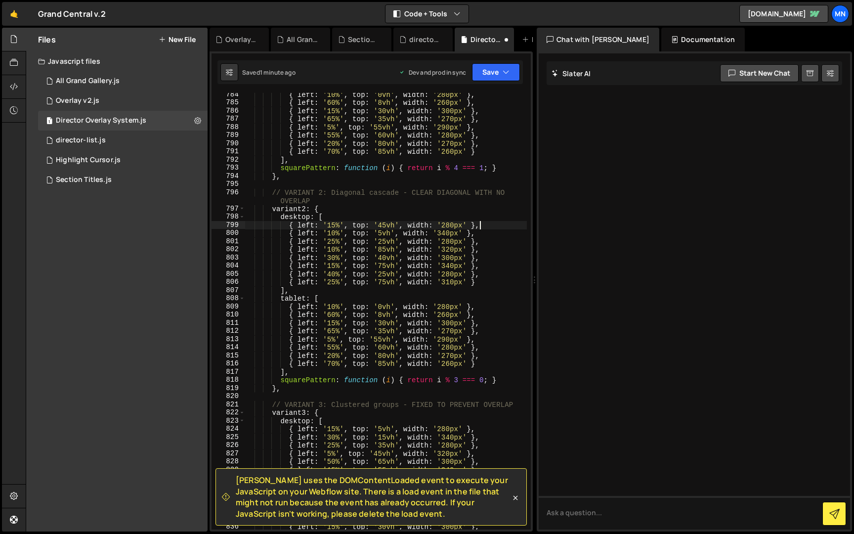
scroll to position [4969, 0]
click at [383, 263] on div "{ left : '10%' , top : '0vh' , width : '280px' } , { left : '60%' , top : '8vh'…" at bounding box center [386, 314] width 282 height 453
click at [382, 245] on div "{ left : '10%' , top : '0vh' , width : '280px' } , { left : '60%' , top : '8vh'…" at bounding box center [386, 314] width 282 height 453
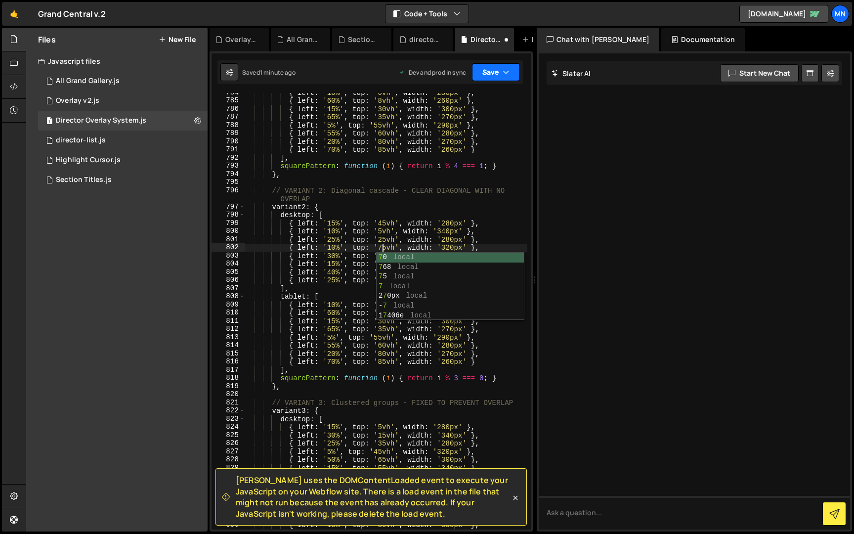
type textarea "{ left: '10%', top: '75vh', width: '320px' },"
click at [500, 68] on button "Save" at bounding box center [496, 72] width 48 height 18
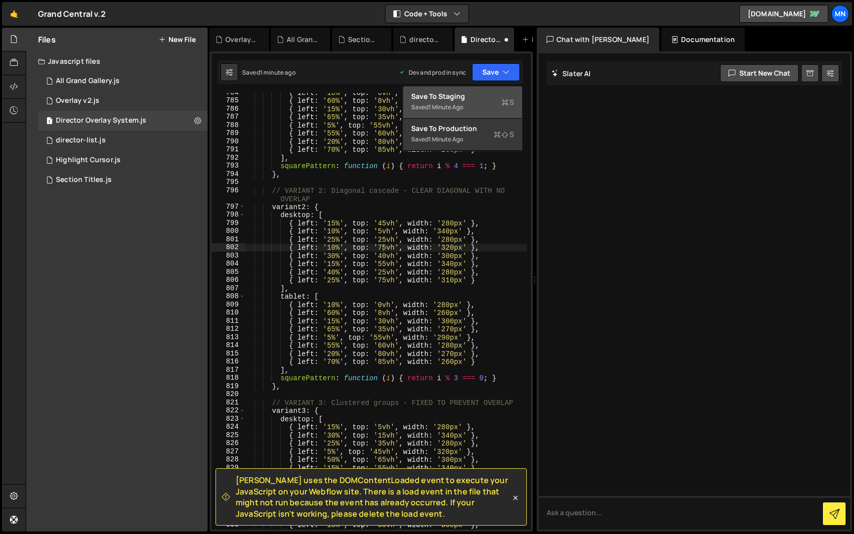
click at [490, 105] on div "Saved 1 minute ago" at bounding box center [462, 107] width 103 height 12
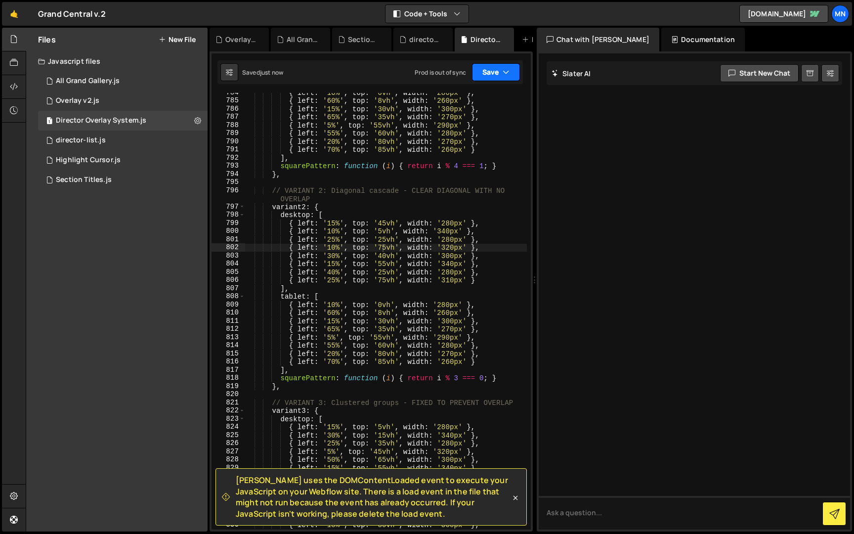
click at [495, 76] on button "Save" at bounding box center [496, 72] width 48 height 18
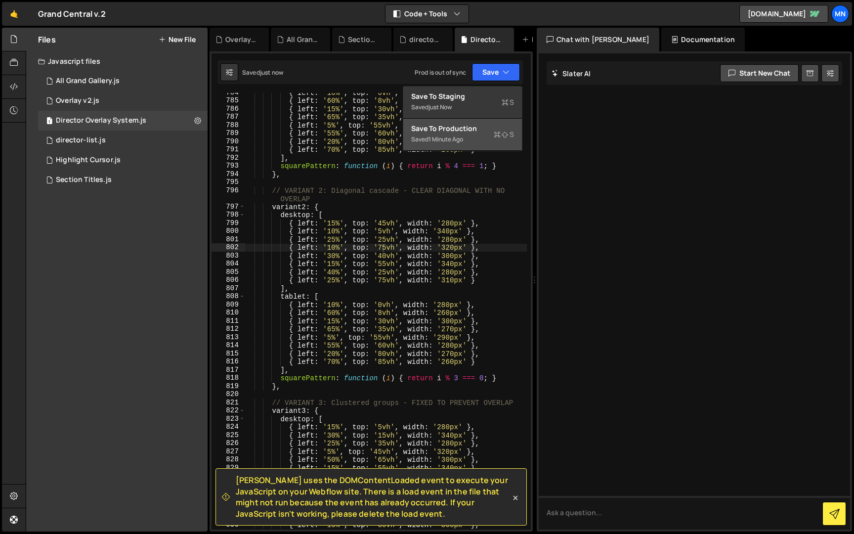
click at [489, 135] on div "Saved 1 minute ago" at bounding box center [462, 139] width 103 height 12
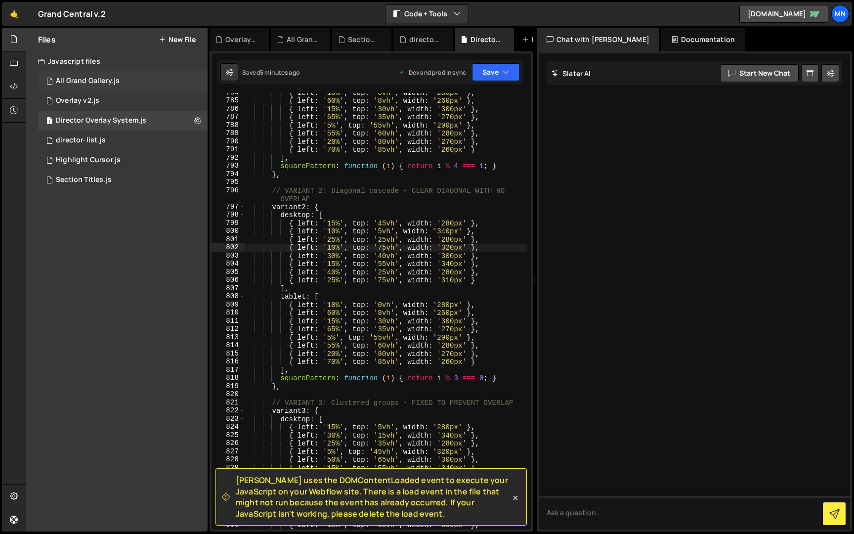
click at [78, 81] on div "All Grand Gallery.js" at bounding box center [88, 81] width 64 height 9
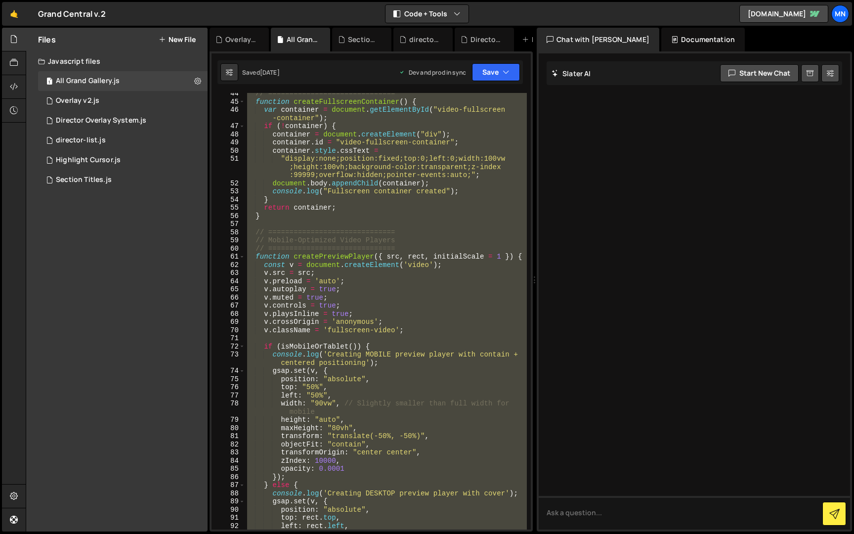
scroll to position [0, 0]
